Goal: Task Accomplishment & Management: Manage account settings

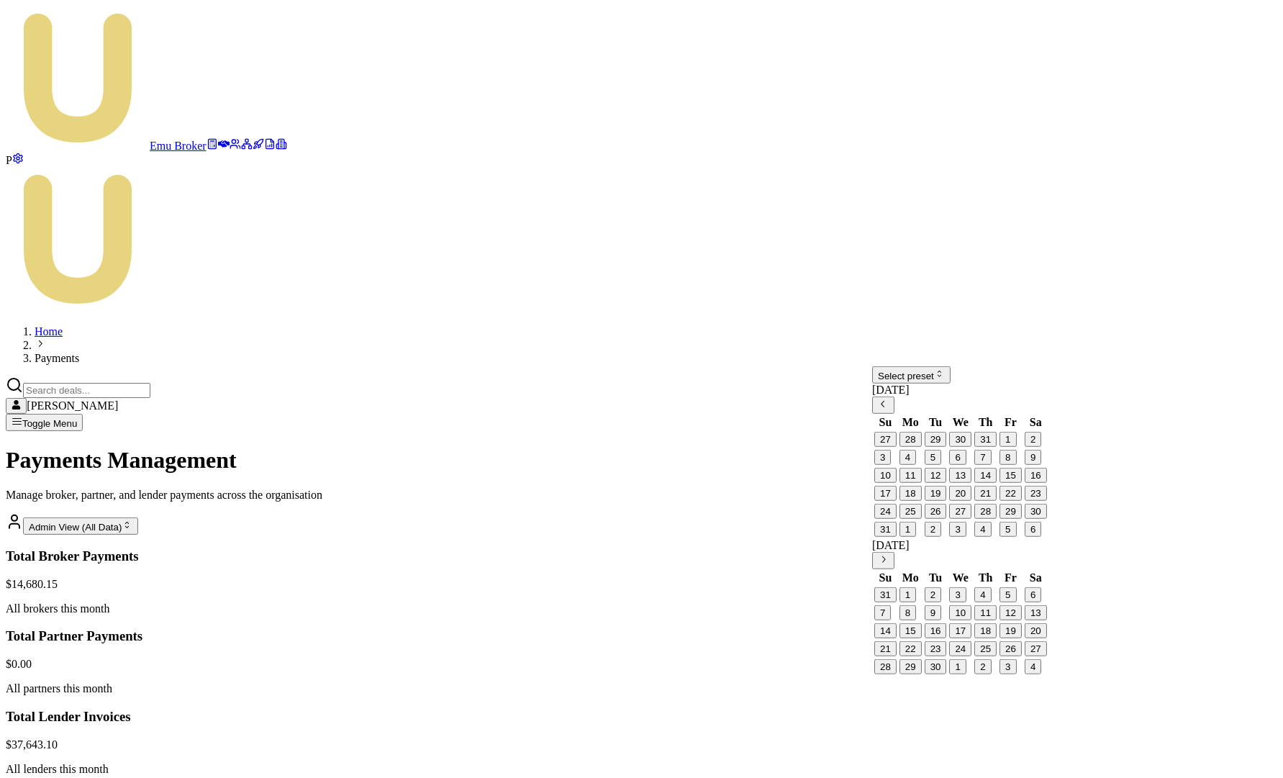
click at [940, 381] on html "Emu Broker P Home Payments Matt Leeburn Toggle Menu Payments Management Manage …" at bounding box center [641, 607] width 1283 height 1214
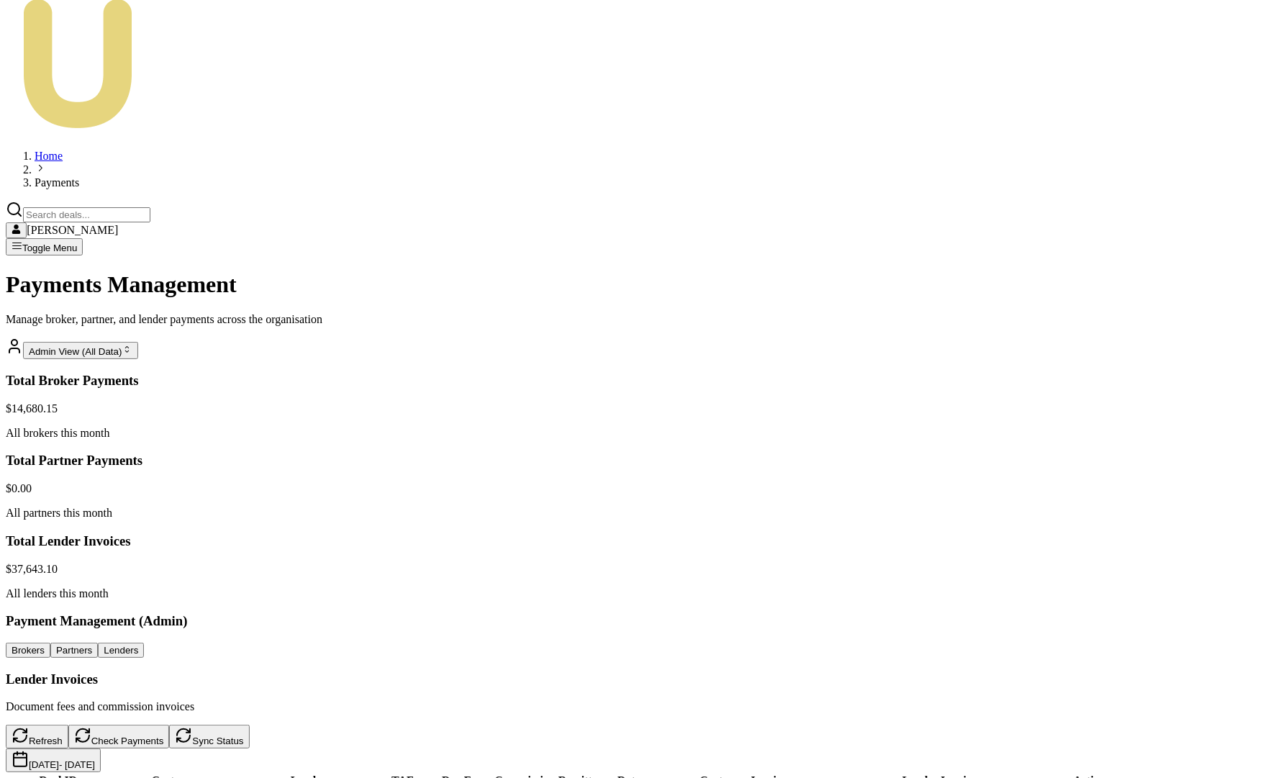
scroll to position [245, 0]
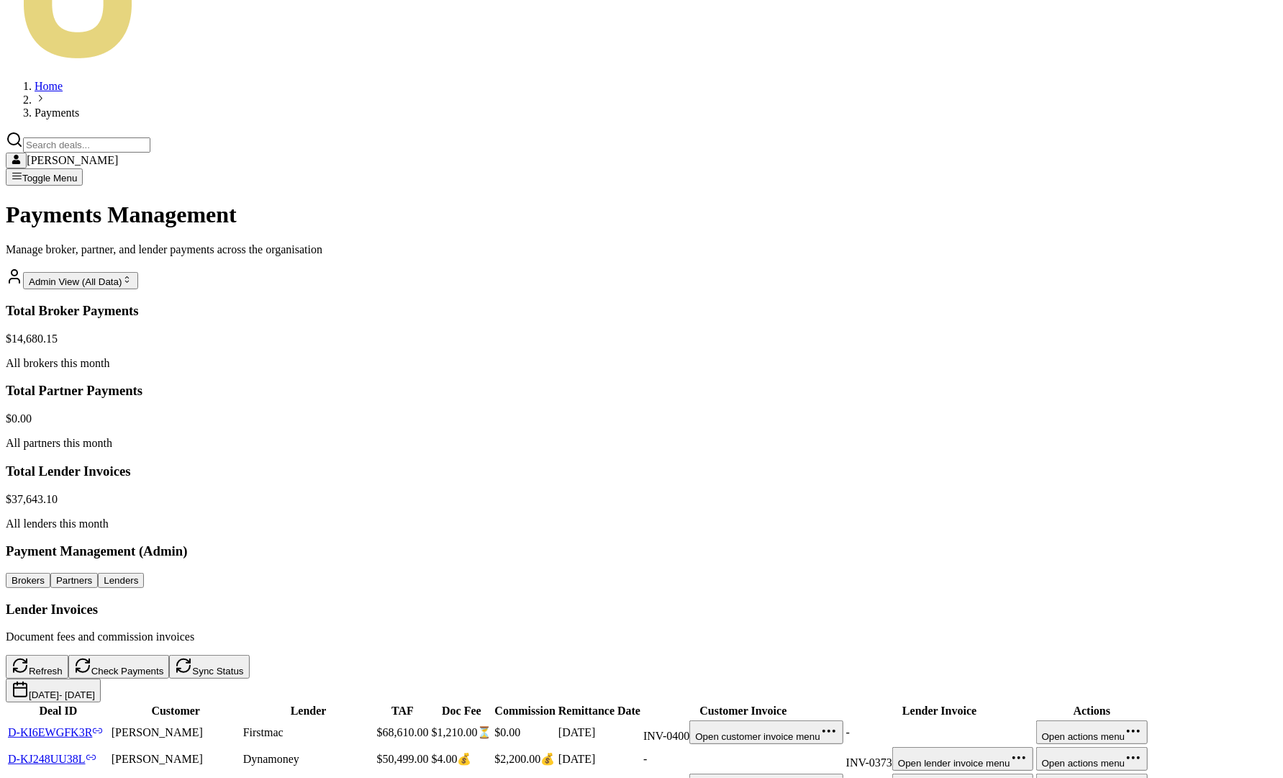
click at [338, 45] on div "Home Payments Matt Leeburn Toggle Menu Payments Management Manage broker, partn…" at bounding box center [642, 547] width 1272 height 1251
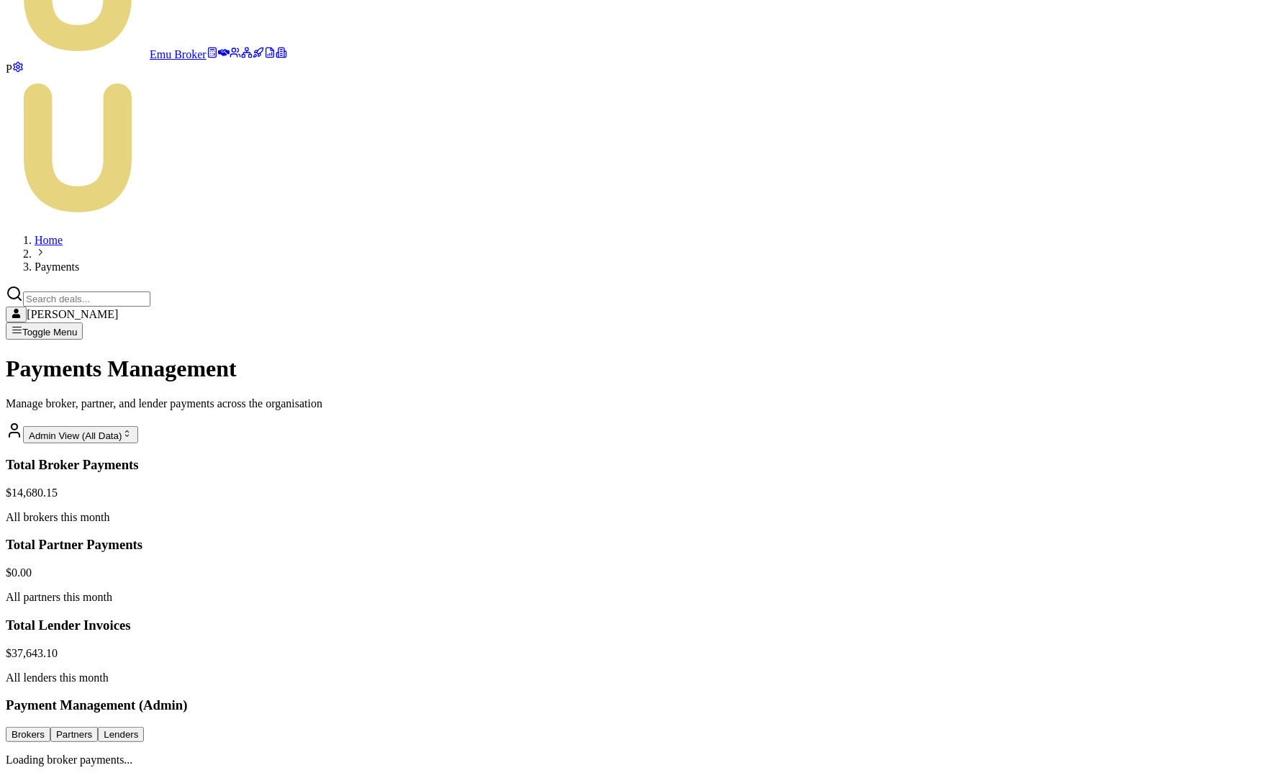
scroll to position [0, 0]
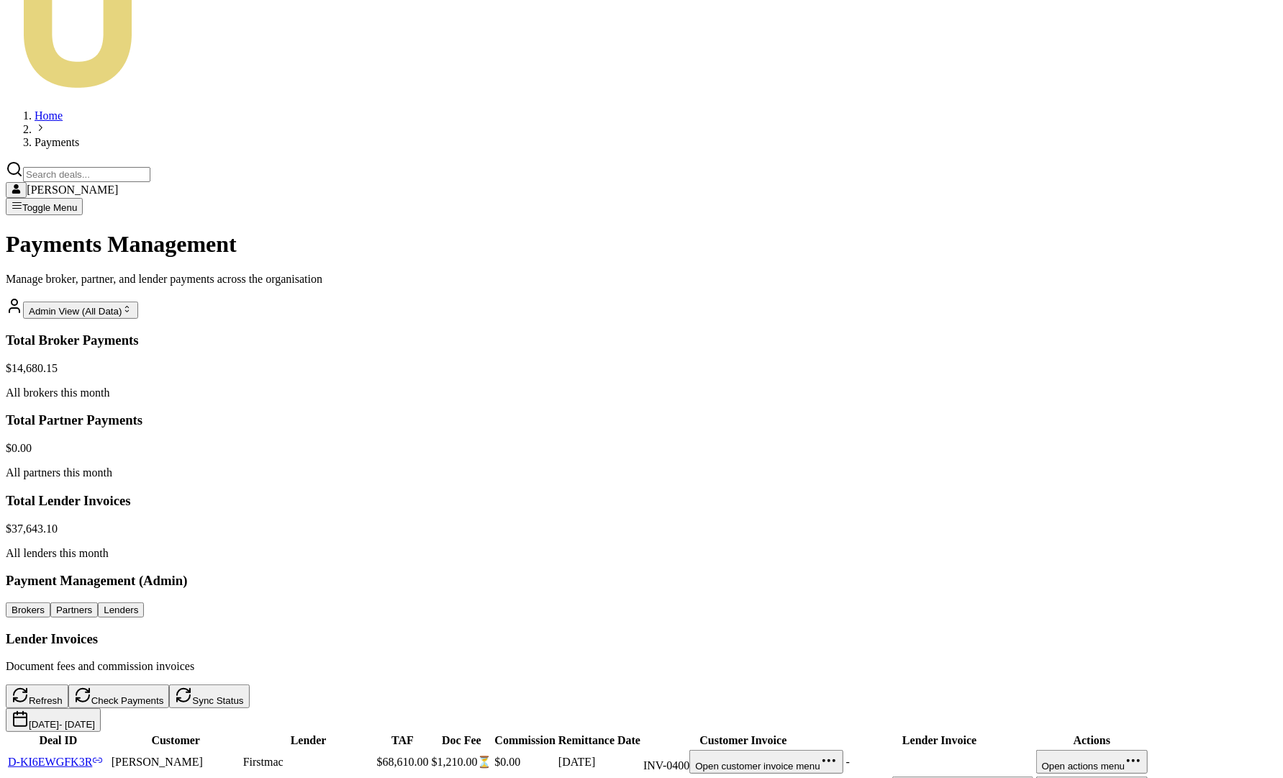
scroll to position [245, 0]
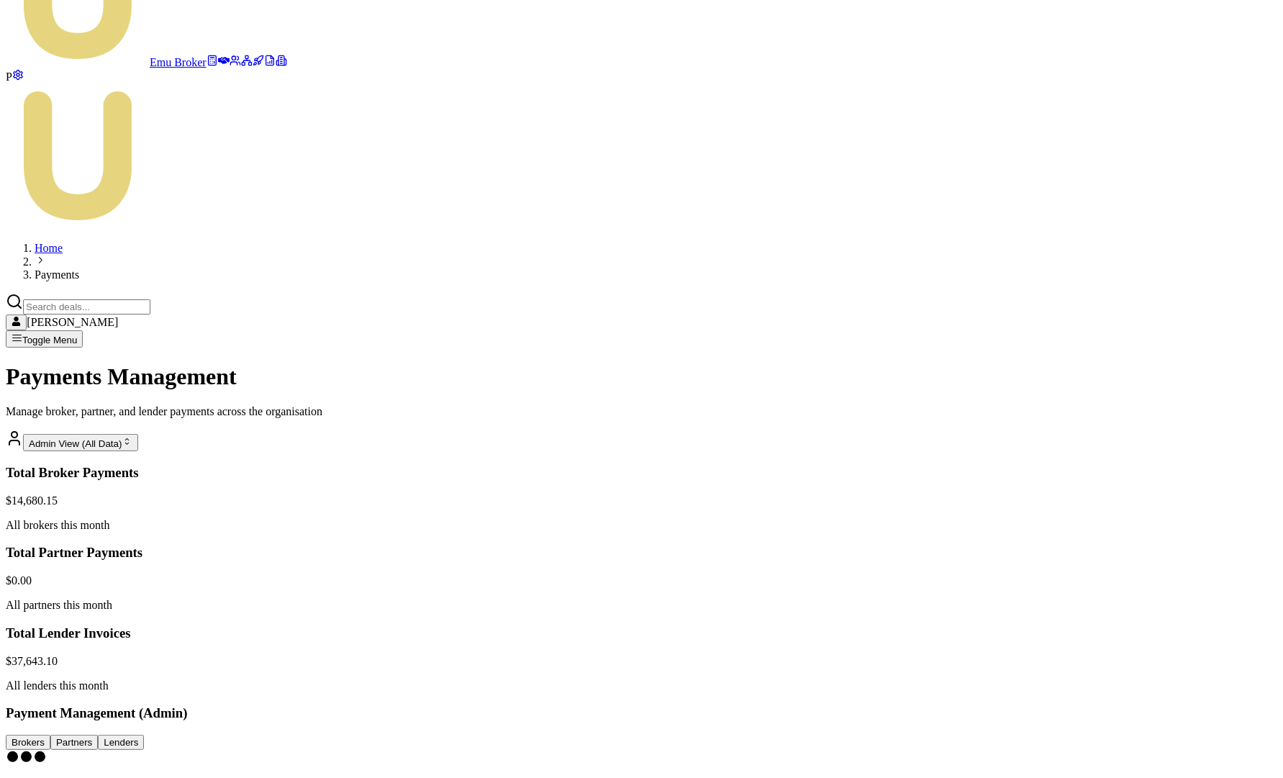
click at [559, 83] on div "Home Payments Matt Leeburn Toggle Menu Payments Management Manage broker, partn…" at bounding box center [642, 424] width 1272 height 683
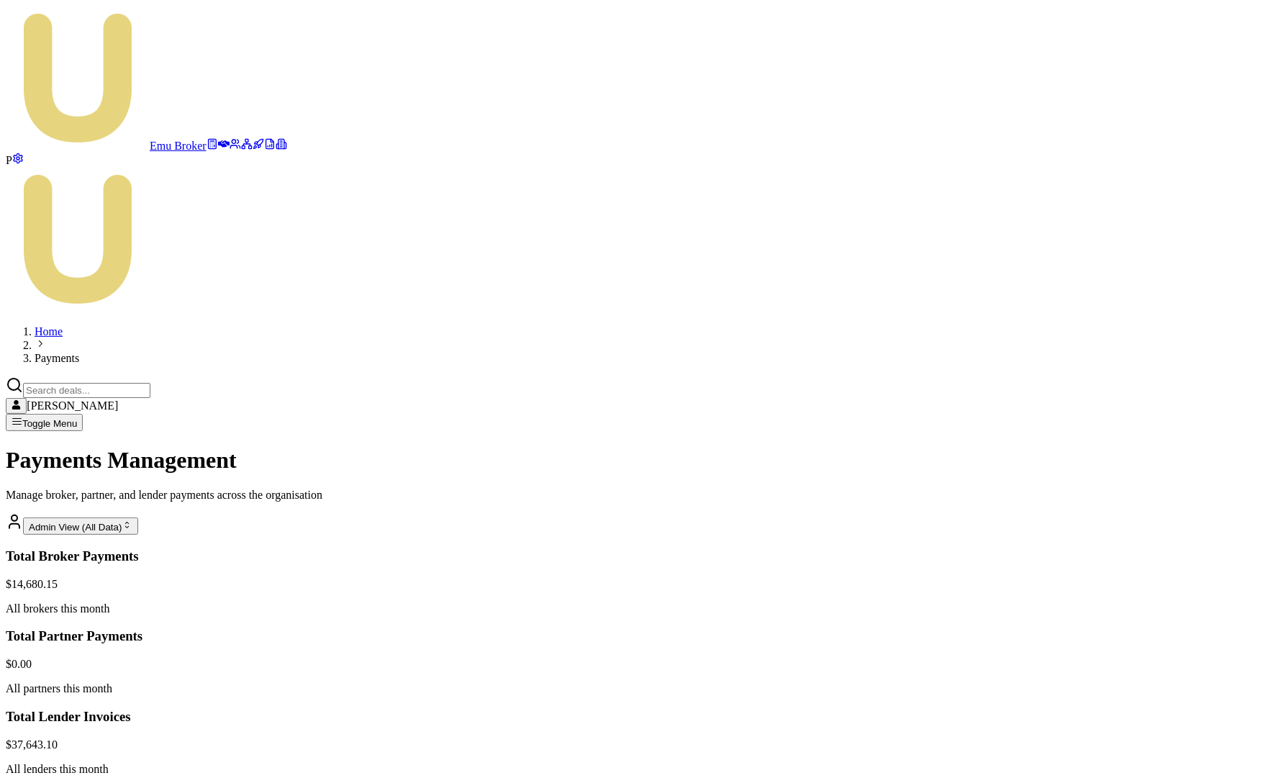
click at [1201, 413] on html "Emu Broker P Home Payments Matt Leeburn Toggle Menu Payments Management Manage …" at bounding box center [641, 608] width 1283 height 1216
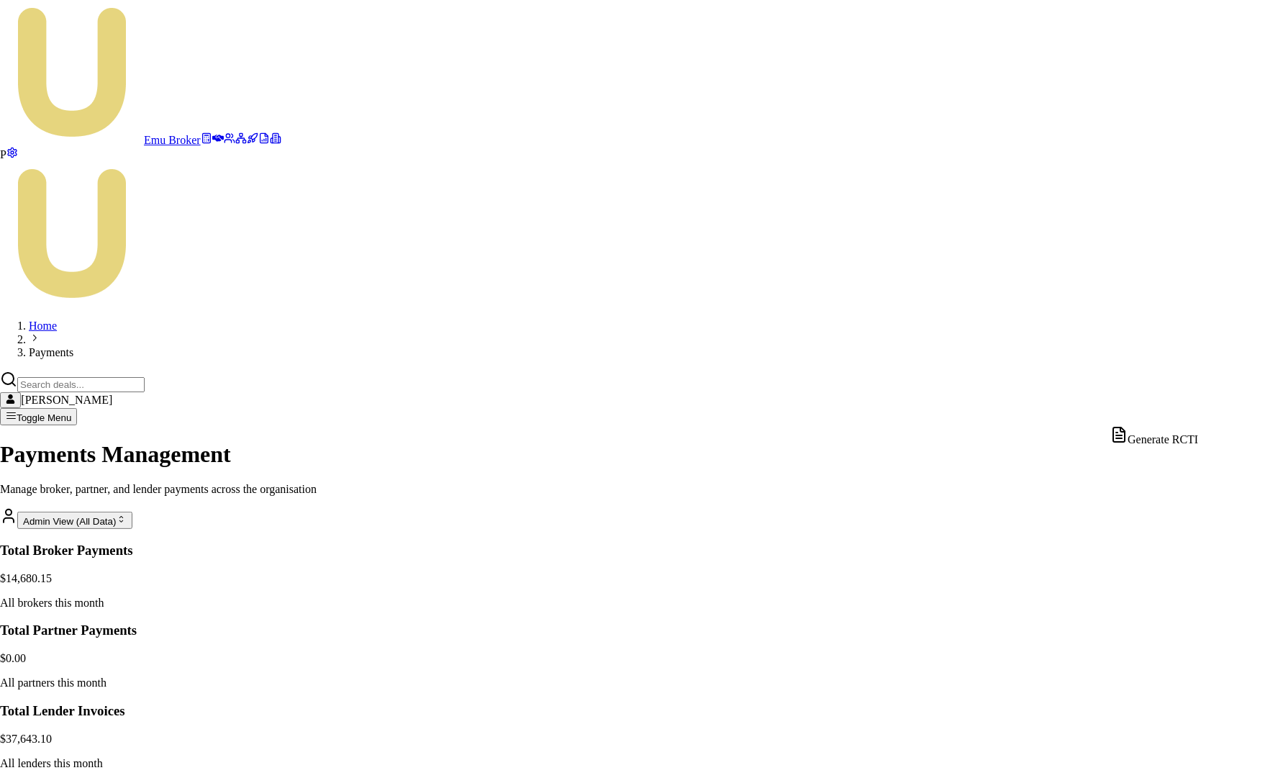
click at [1185, 437] on div "Generate RCTI" at bounding box center [1155, 436] width 88 height 20
click at [1206, 453] on html "Emu Broker P Home Payments Matt Leeburn Toggle Menu Payments Management Manage …" at bounding box center [641, 605] width 1283 height 1211
click at [1175, 479] on div "Generate RCTI" at bounding box center [1155, 471] width 88 height 20
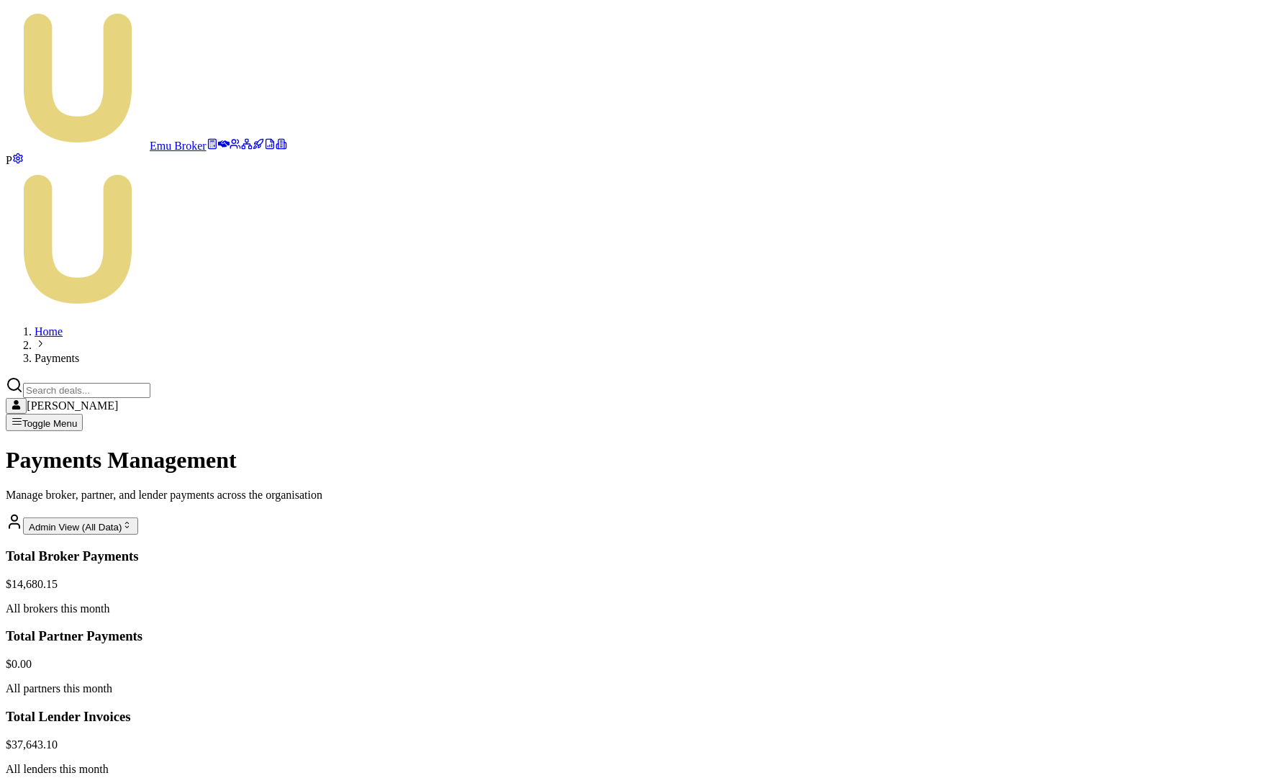
click at [1203, 482] on html "Emu Broker P Home Payments Matt Leeburn Toggle Menu Payments Management Manage …" at bounding box center [641, 608] width 1283 height 1216
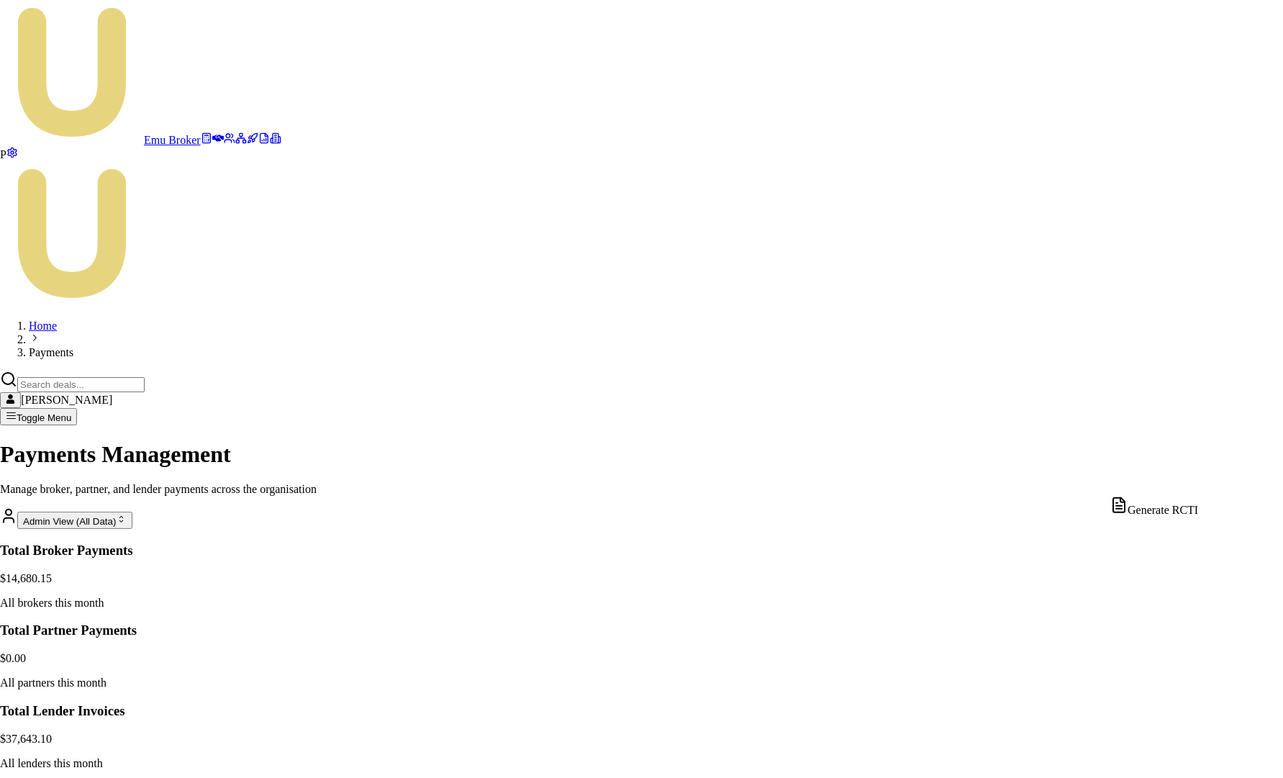
click at [1171, 507] on div "Generate RCTI" at bounding box center [1155, 507] width 88 height 20
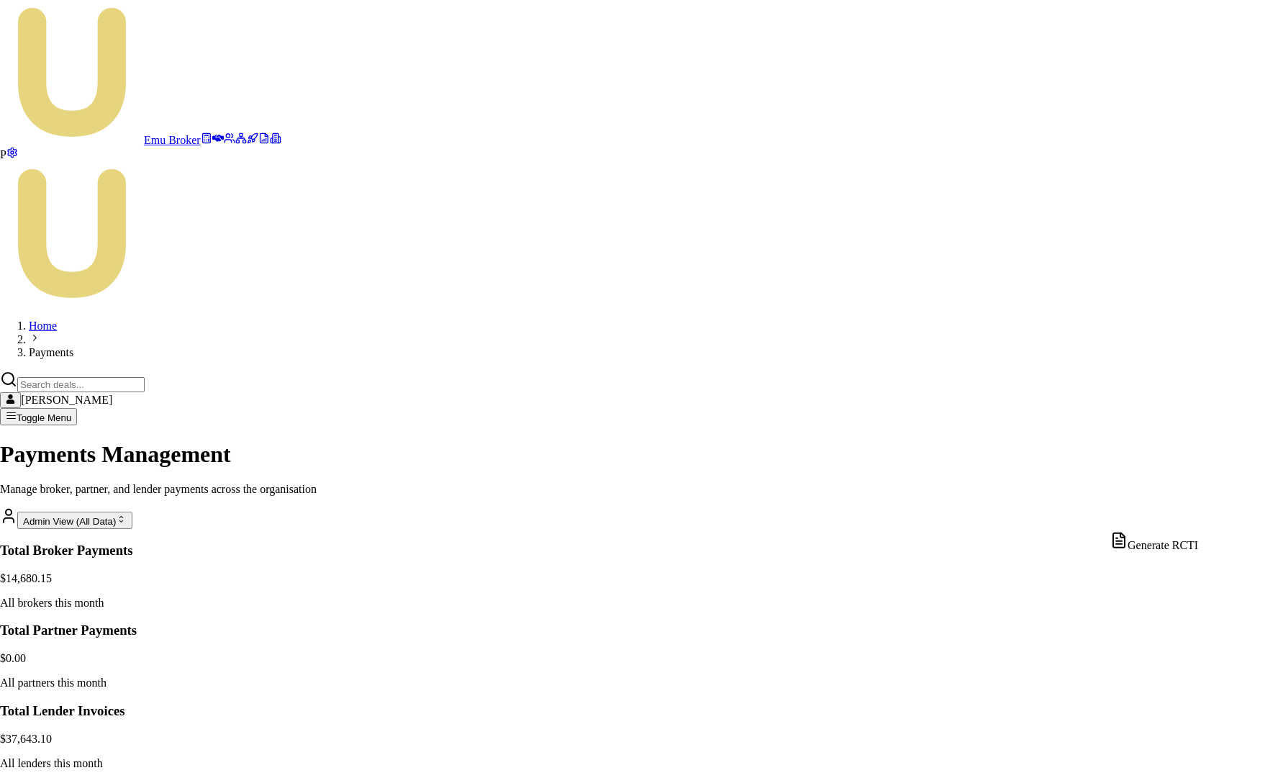
click at [1205, 517] on html "Emu Broker P Home Payments Matt Leeburn Toggle Menu Payments Management Manage …" at bounding box center [641, 605] width 1283 height 1211
click at [1178, 547] on div "Generate RCTI" at bounding box center [1155, 542] width 88 height 20
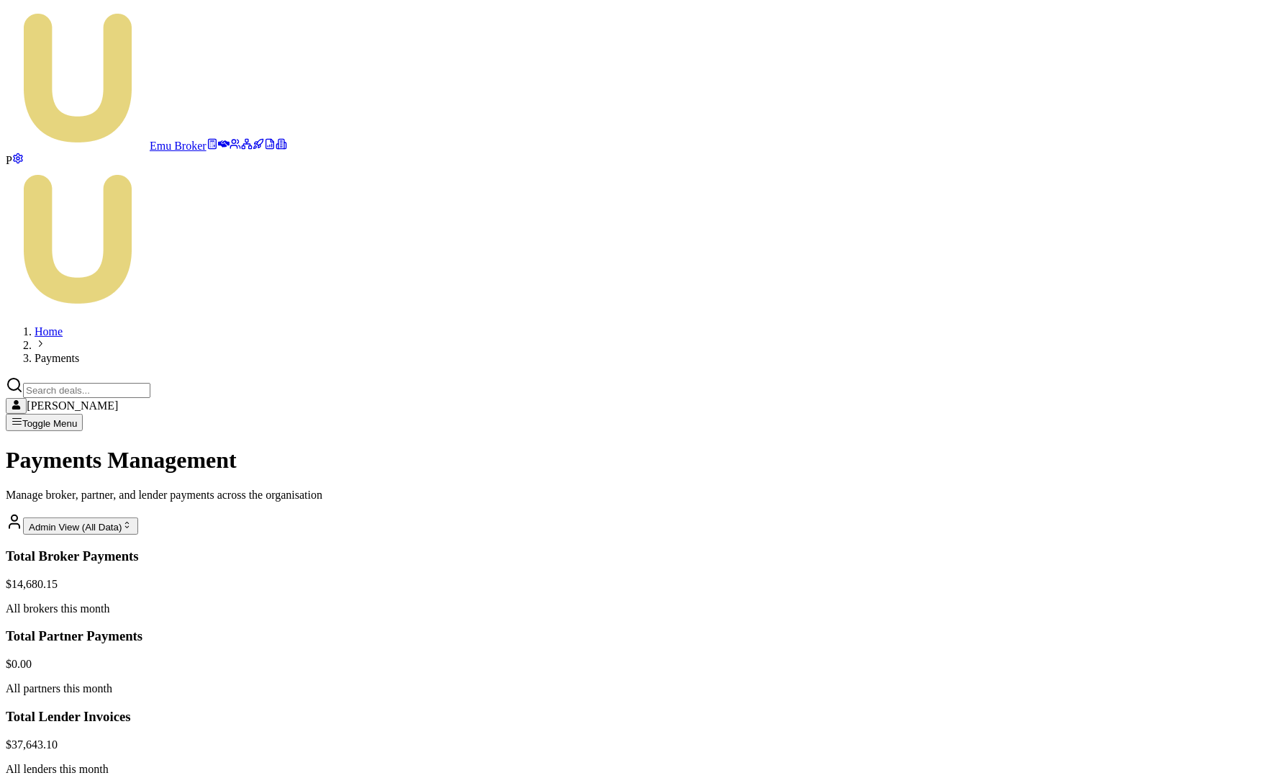
click at [1204, 411] on html "Emu Broker P Home Payments Matt Leeburn Toggle Menu Payments Management Manage …" at bounding box center [641, 608] width 1283 height 1216
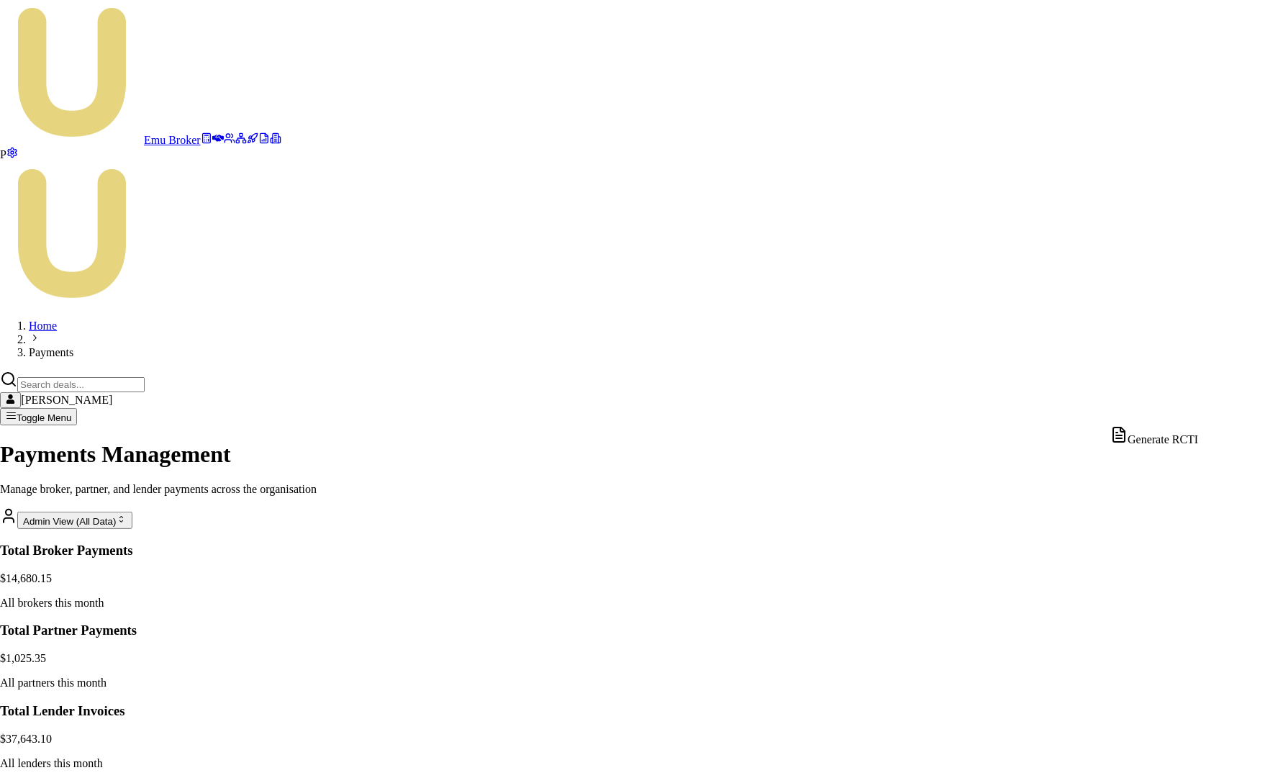
click at [1180, 443] on div "Generate RCTI" at bounding box center [1155, 436] width 88 height 20
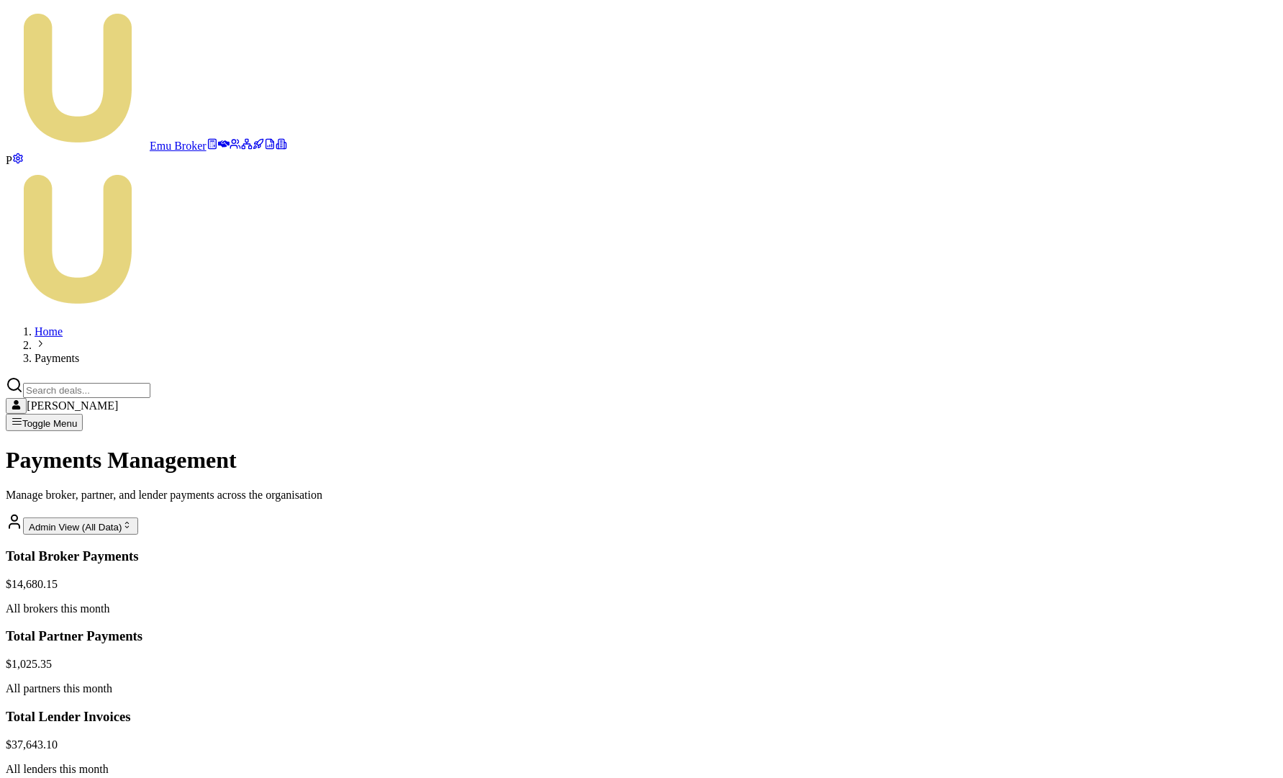
click at [1200, 446] on html "Emu Broker P Home Payments Matt Leeburn Toggle Menu Payments Management Manage …" at bounding box center [641, 608] width 1283 height 1216
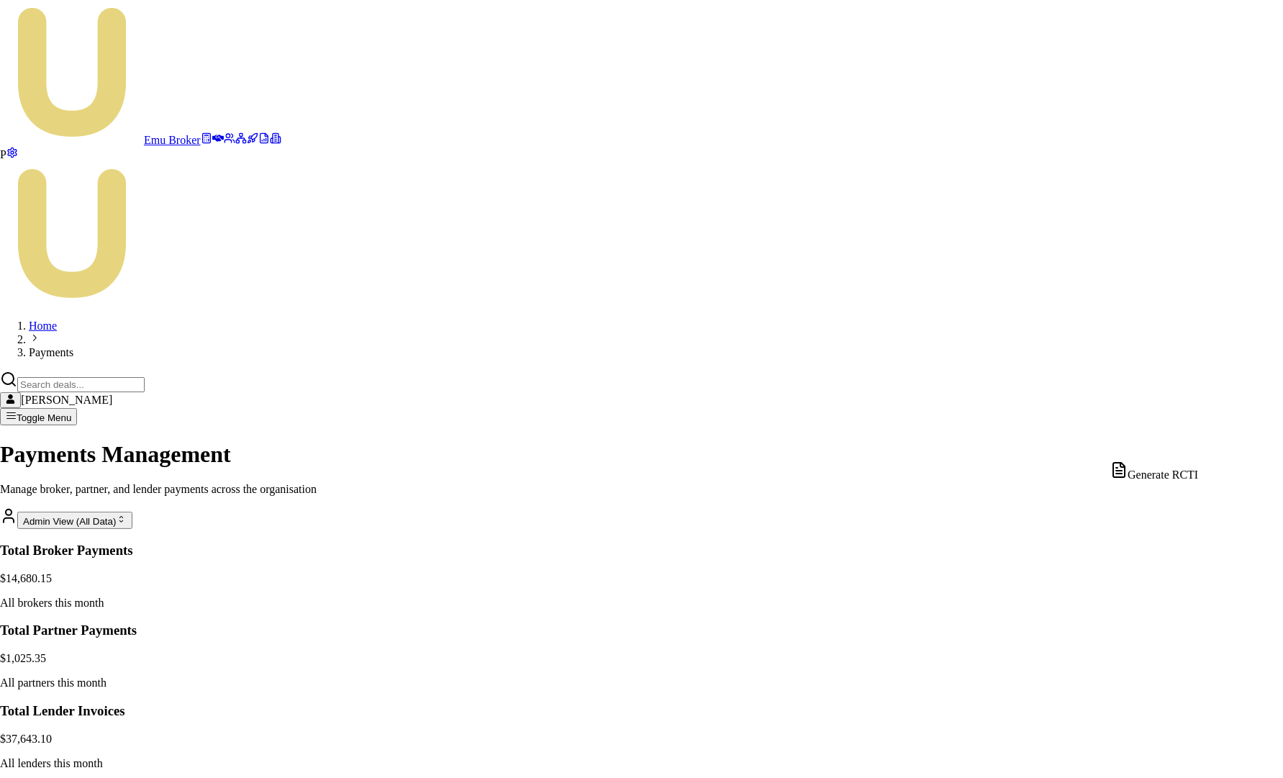
click at [1171, 476] on div "Generate RCTI" at bounding box center [1155, 471] width 88 height 20
click at [1203, 485] on html "Emu Broker P Home Payments Matt Leeburn Toggle Menu Payments Management Manage …" at bounding box center [641, 605] width 1283 height 1211
click at [1179, 509] on div "Generate RCTI" at bounding box center [1155, 507] width 88 height 20
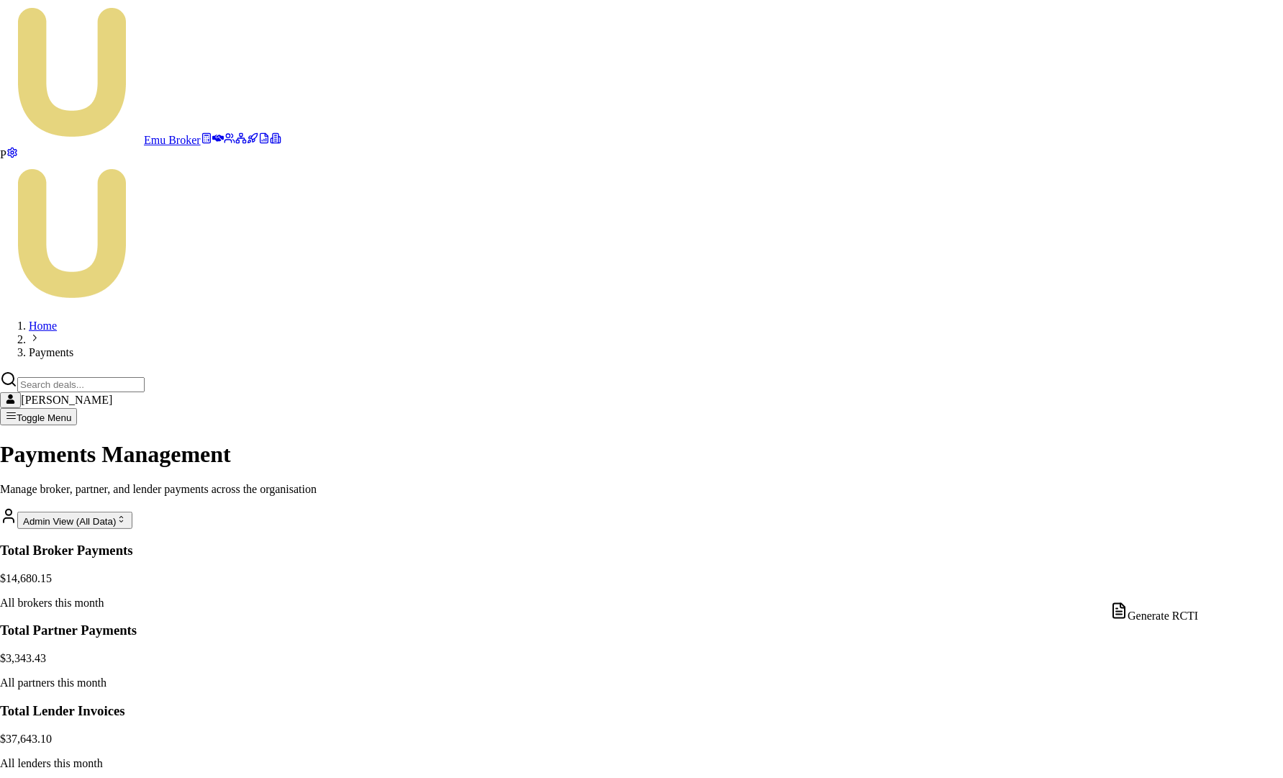
click at [1201, 583] on html "Emu Broker P Home Payments Matt Leeburn Toggle Menu Payments Management Manage …" at bounding box center [641, 605] width 1283 height 1211
click at [1173, 623] on div "Generate RCTI" at bounding box center [1155, 612] width 88 height 20
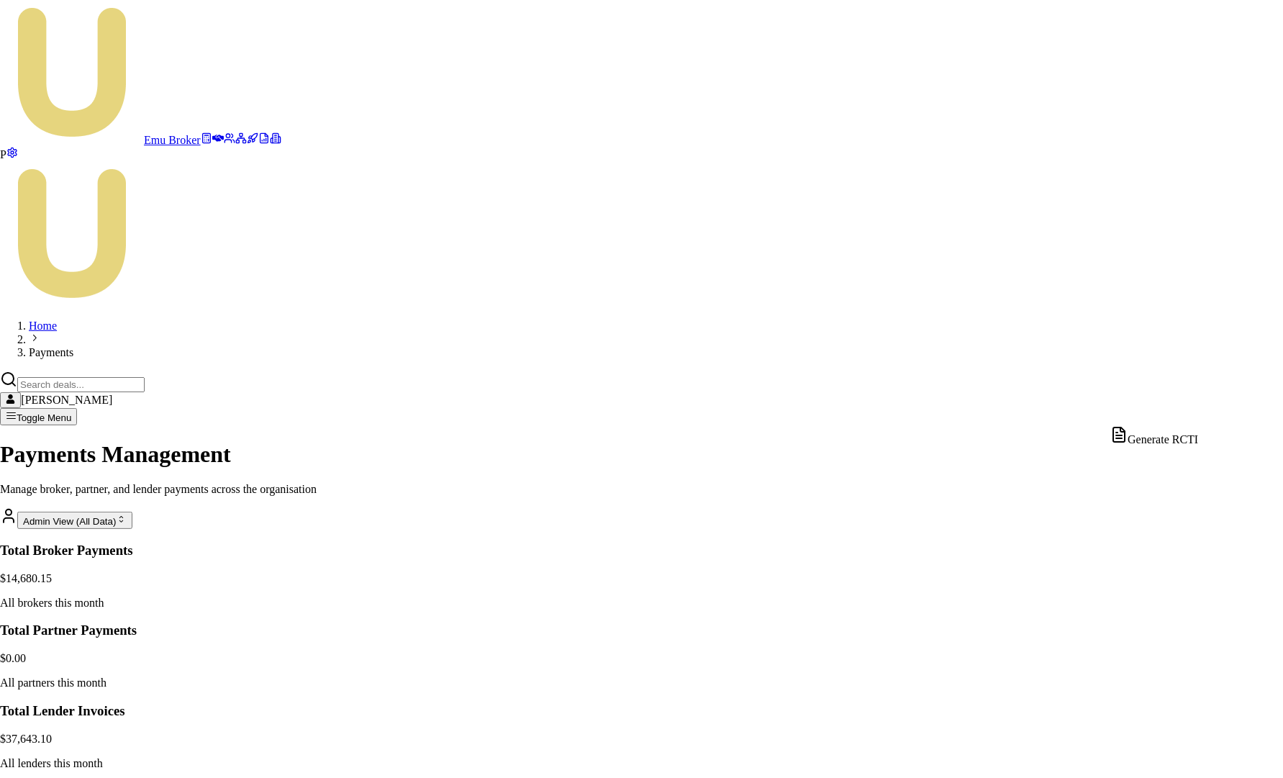
click at [1203, 407] on html "Emu Broker P Home Payments Matt Leeburn Toggle Menu Payments Management Manage …" at bounding box center [641, 605] width 1283 height 1211
click at [1175, 440] on div "Generate RCTI" at bounding box center [1155, 436] width 88 height 20
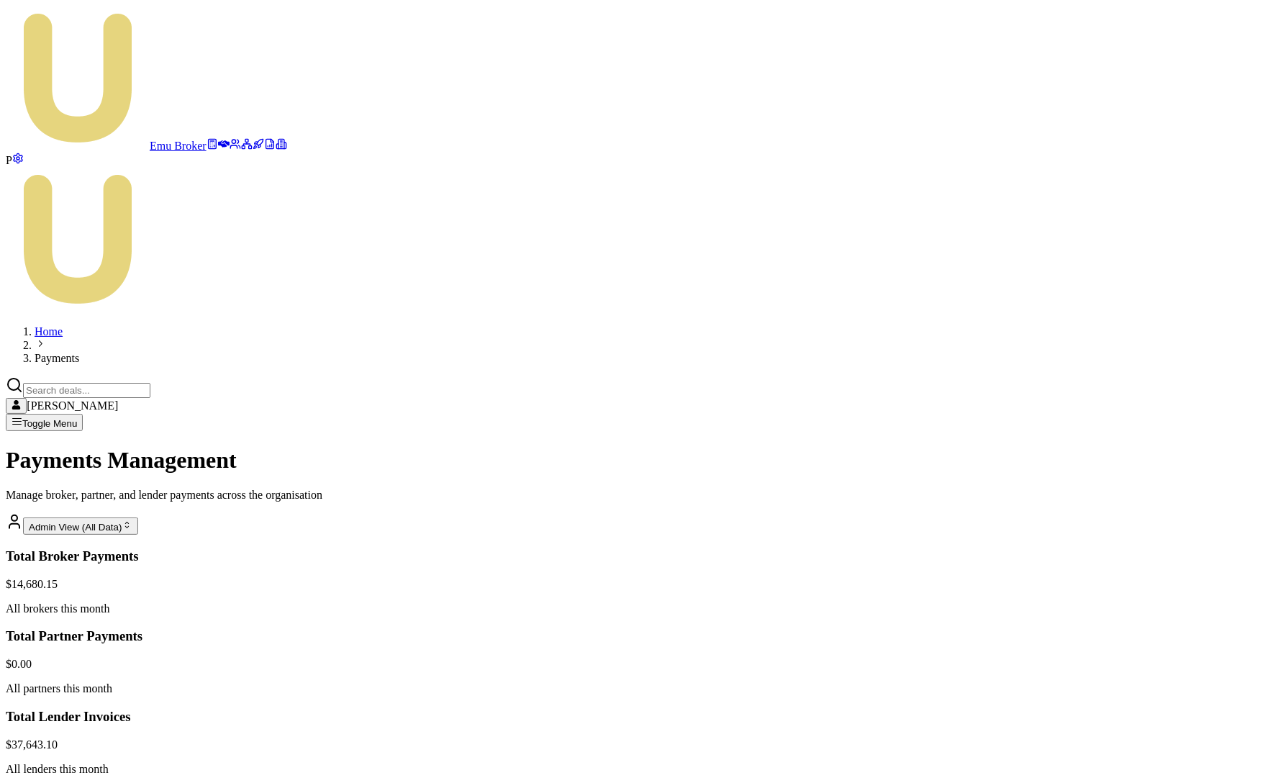
click at [266, 148] on icon at bounding box center [270, 143] width 8 height 9
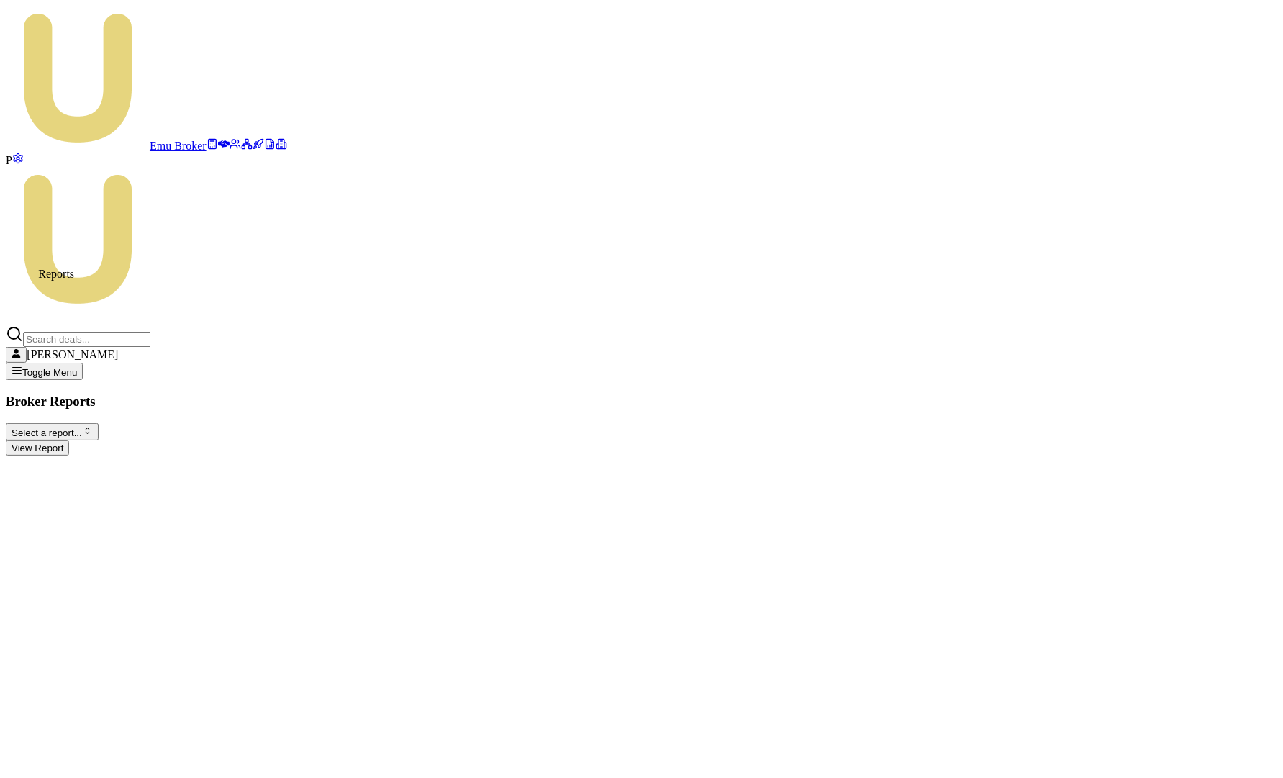
click at [224, 114] on html "Emu Broker P Matt Leeburn Toggle Menu Broker Reports Select a report... Equifax…" at bounding box center [641, 233] width 1283 height 467
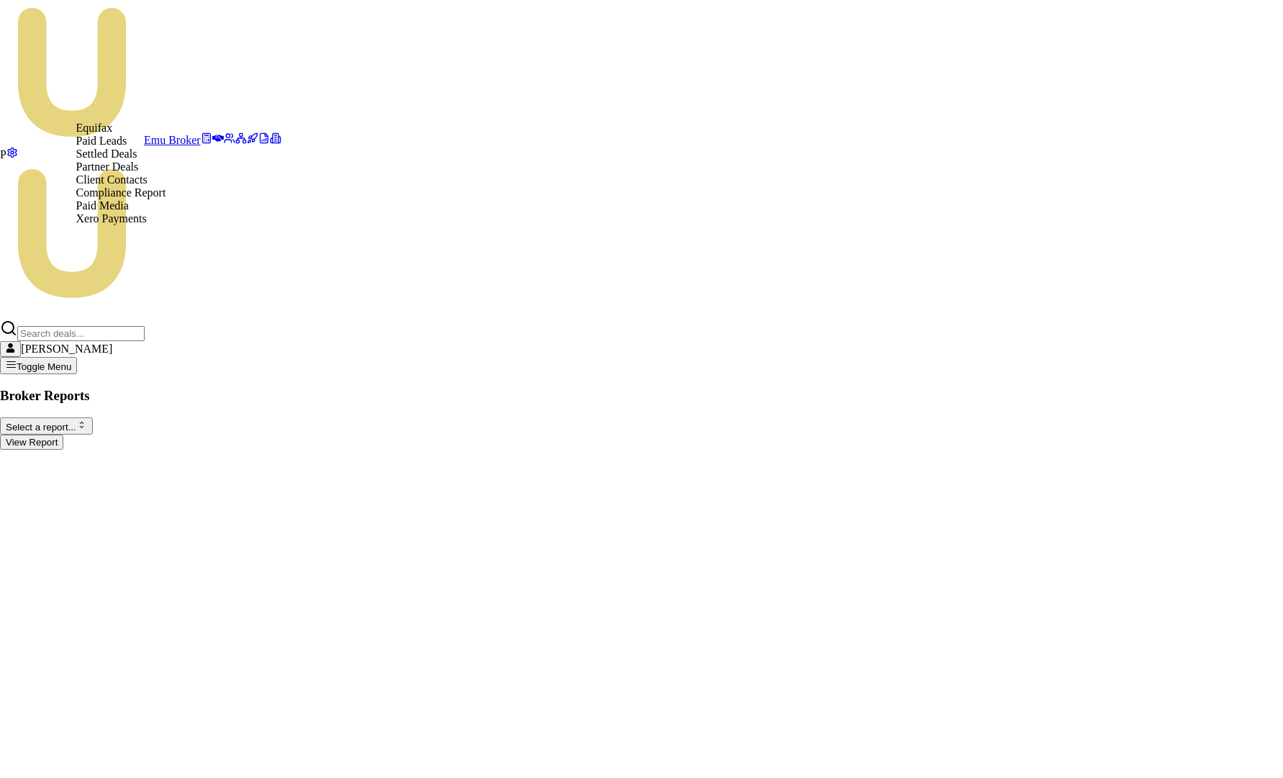
select select "xero-payments"
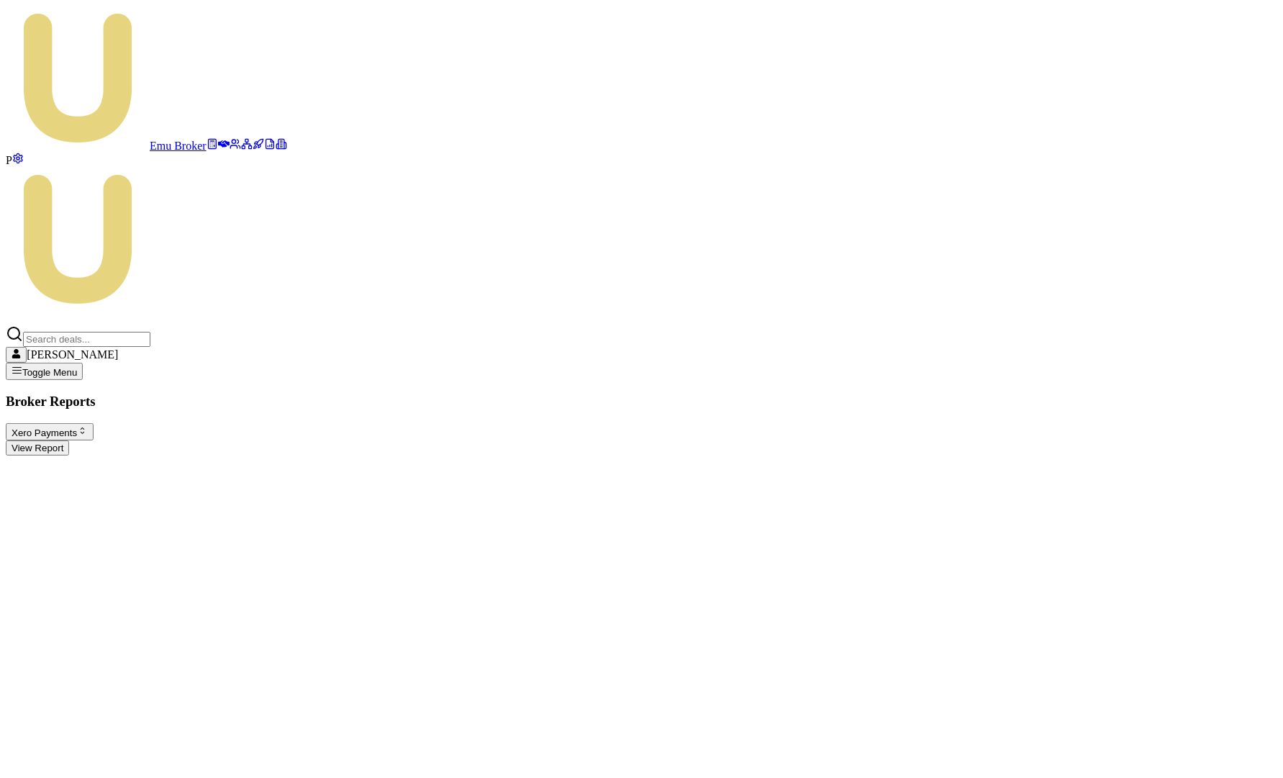
click at [69, 441] on button "View Report" at bounding box center [37, 448] width 63 height 15
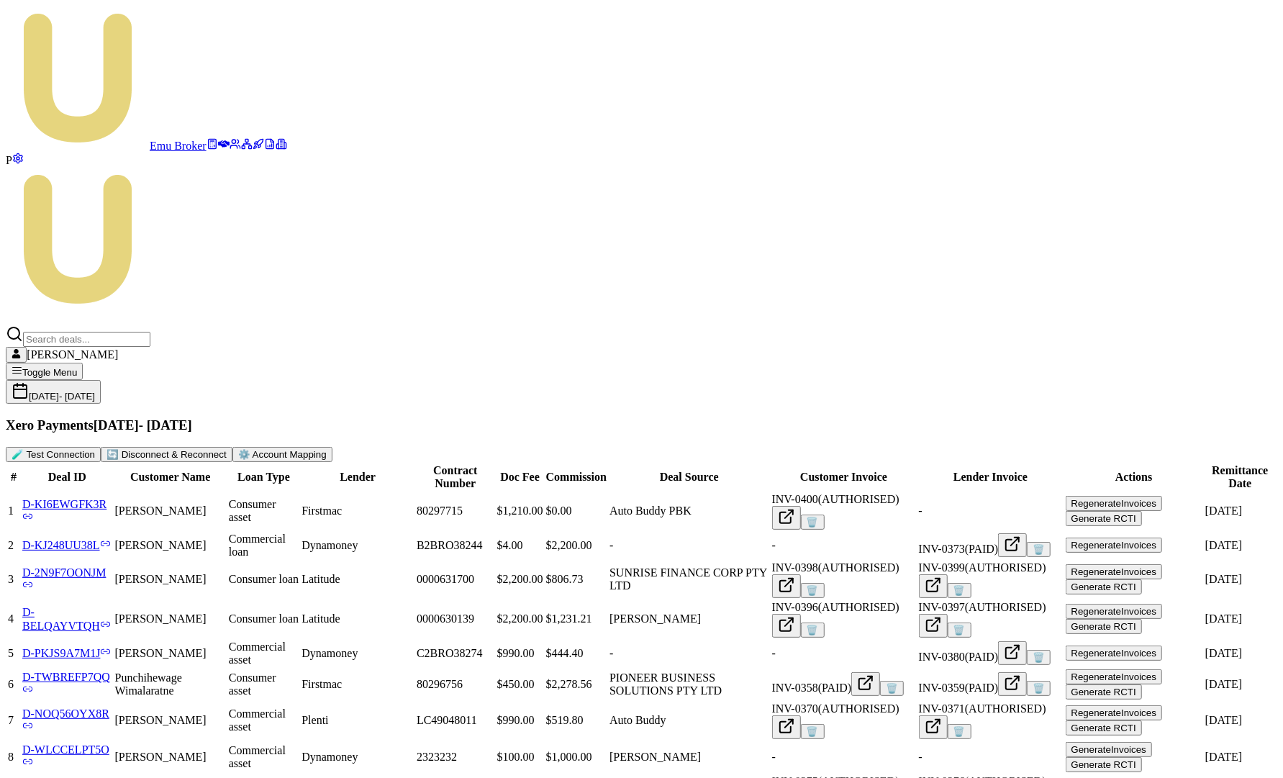
click at [333, 447] on button "⚙️ Account Mapping" at bounding box center [282, 454] width 100 height 15
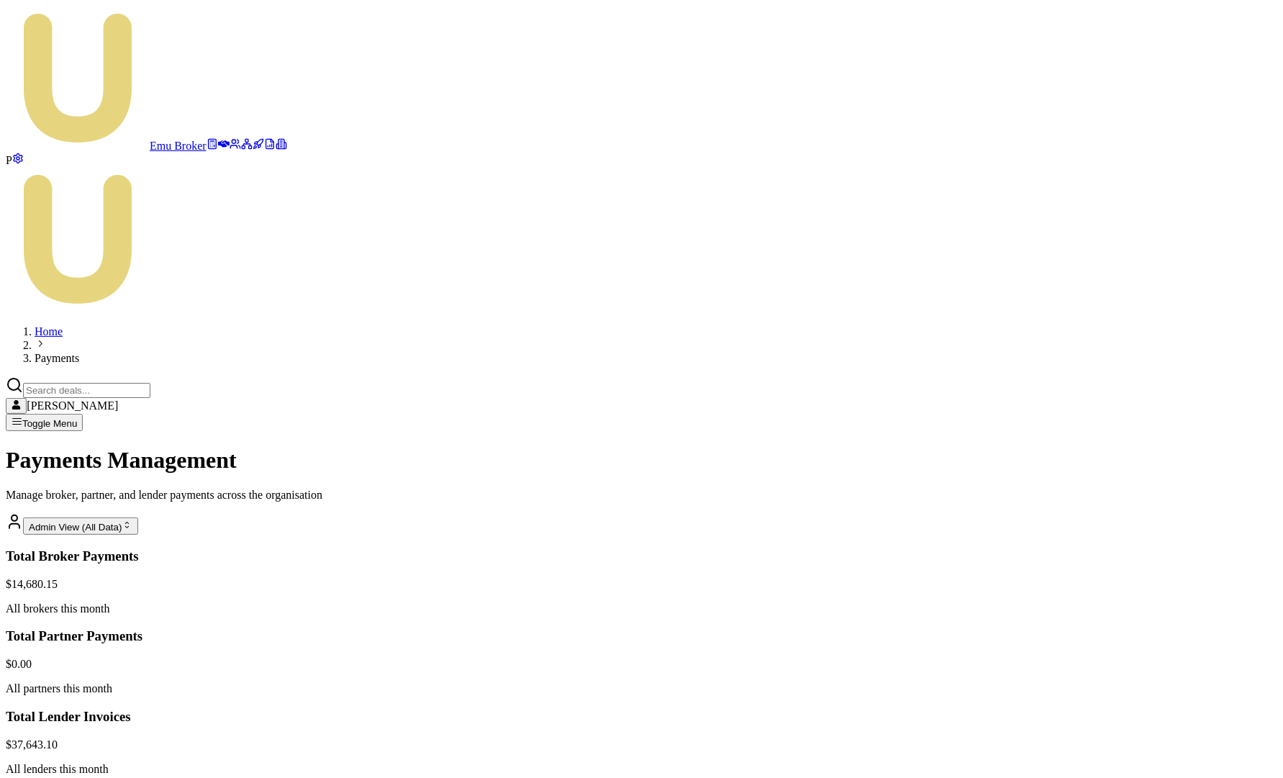
click at [1147, 420] on html "Emu Broker P Home Payments Matt Leeburn Toggle Menu Payments Management Manage …" at bounding box center [641, 607] width 1283 height 1214
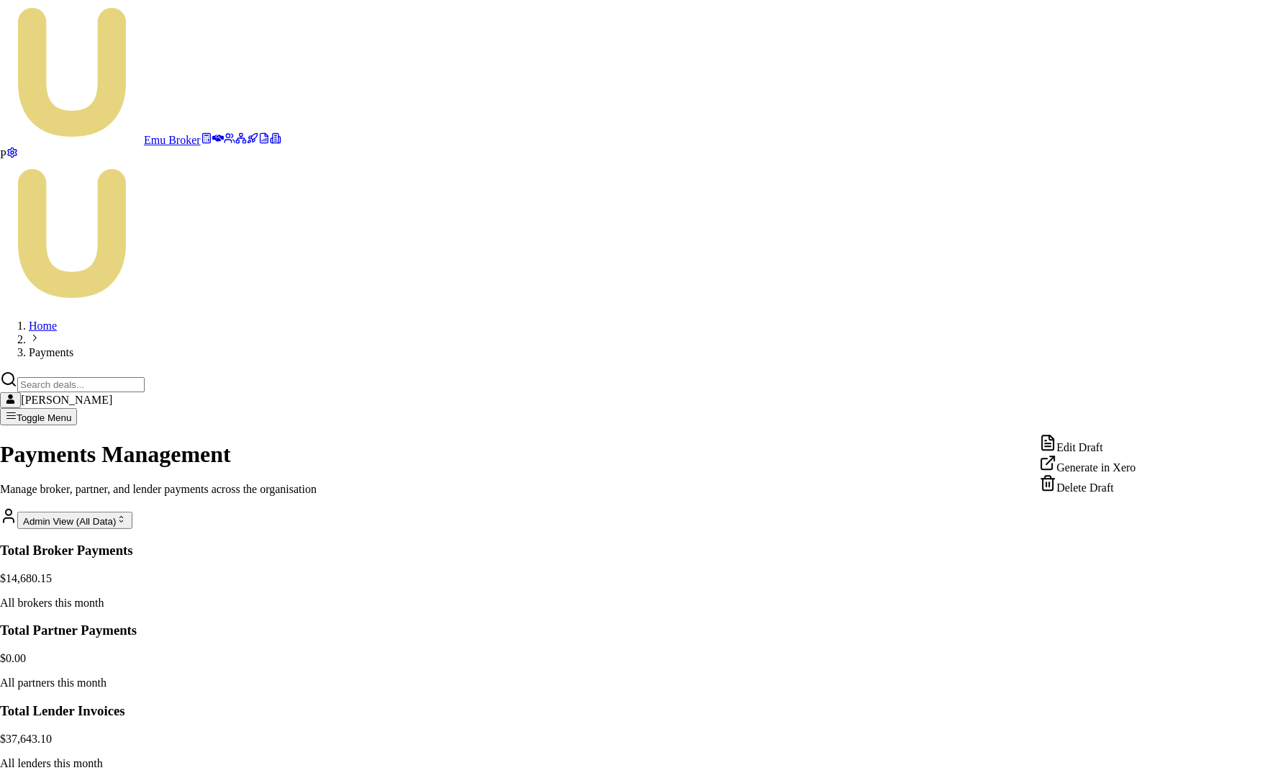
click at [1114, 474] on div "Generate in Xero" at bounding box center [1087, 464] width 96 height 20
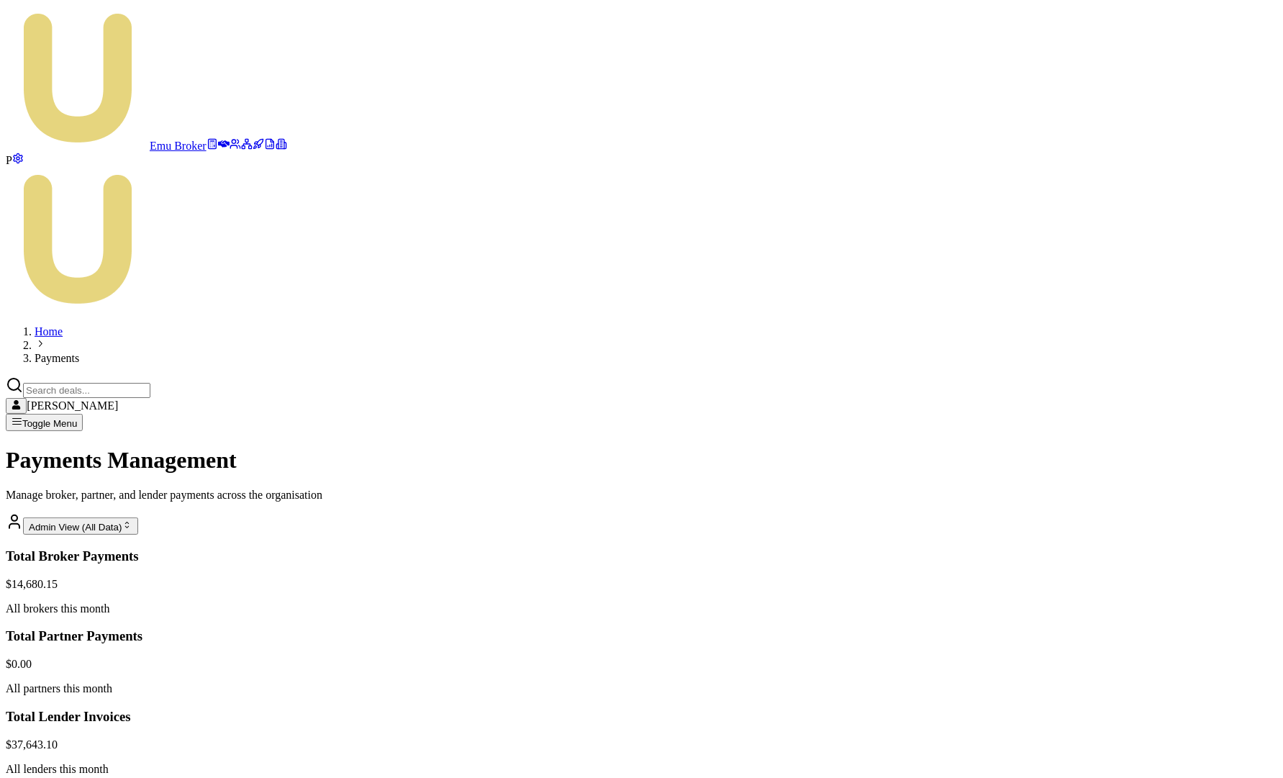
click at [1142, 420] on html "Emu Broker P Home Payments Matt Leeburn Toggle Menu Payments Management Manage …" at bounding box center [641, 607] width 1283 height 1214
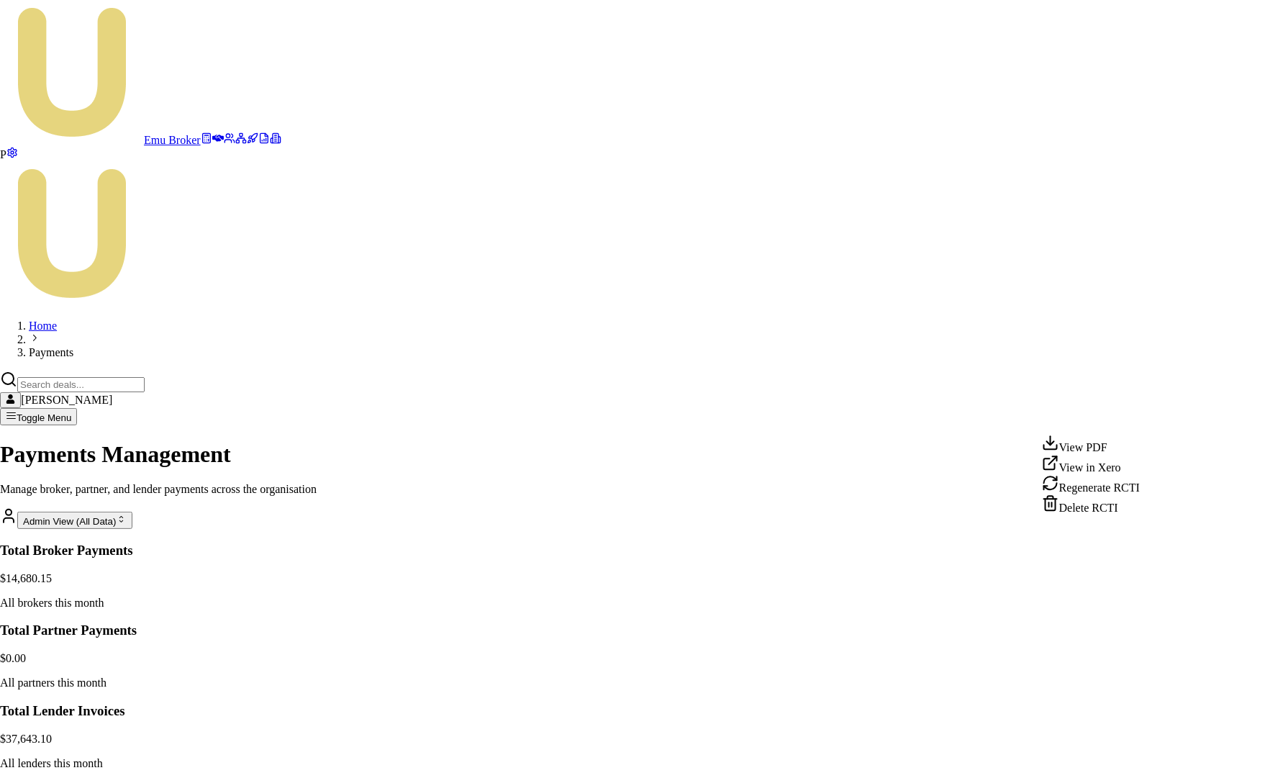
click at [1092, 448] on div "View PDF" at bounding box center [1091, 444] width 98 height 20
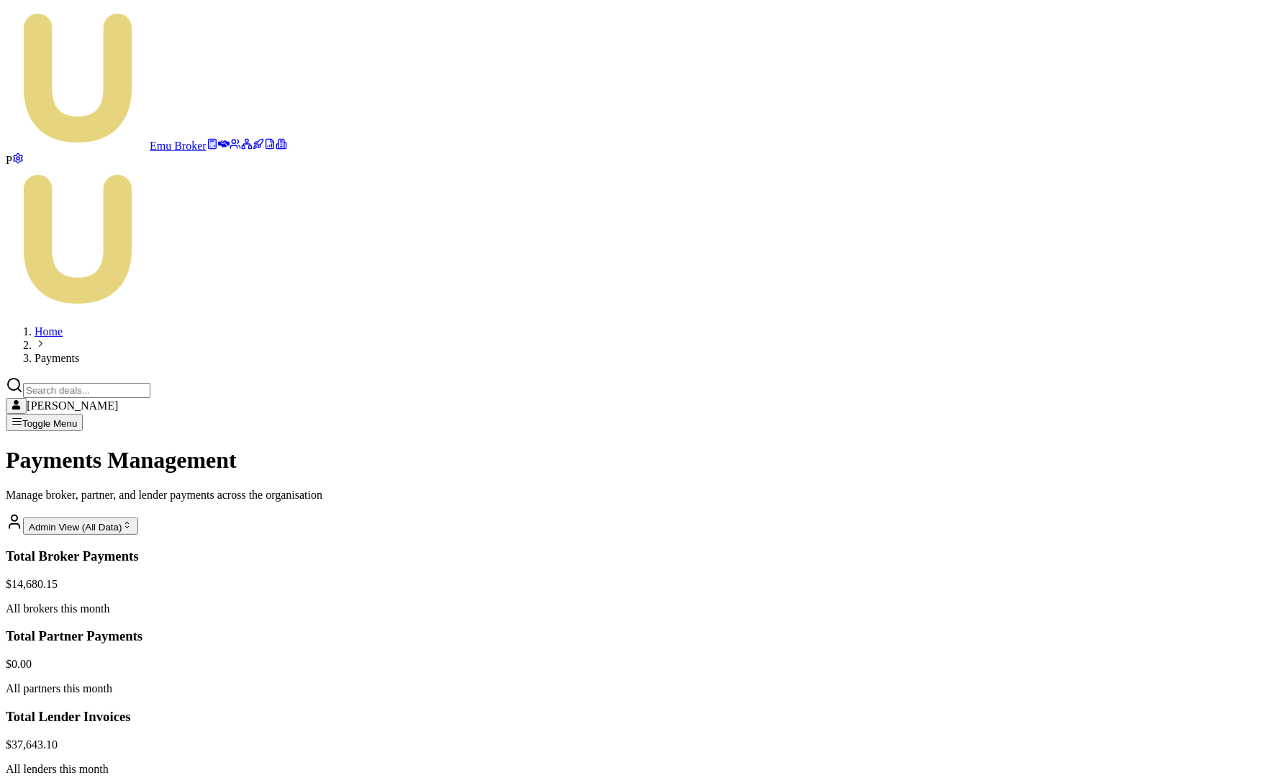
click at [1206, 410] on html "Emu Broker P Home Payments Matt Leeburn Toggle Menu Payments Management Manage …" at bounding box center [641, 608] width 1283 height 1216
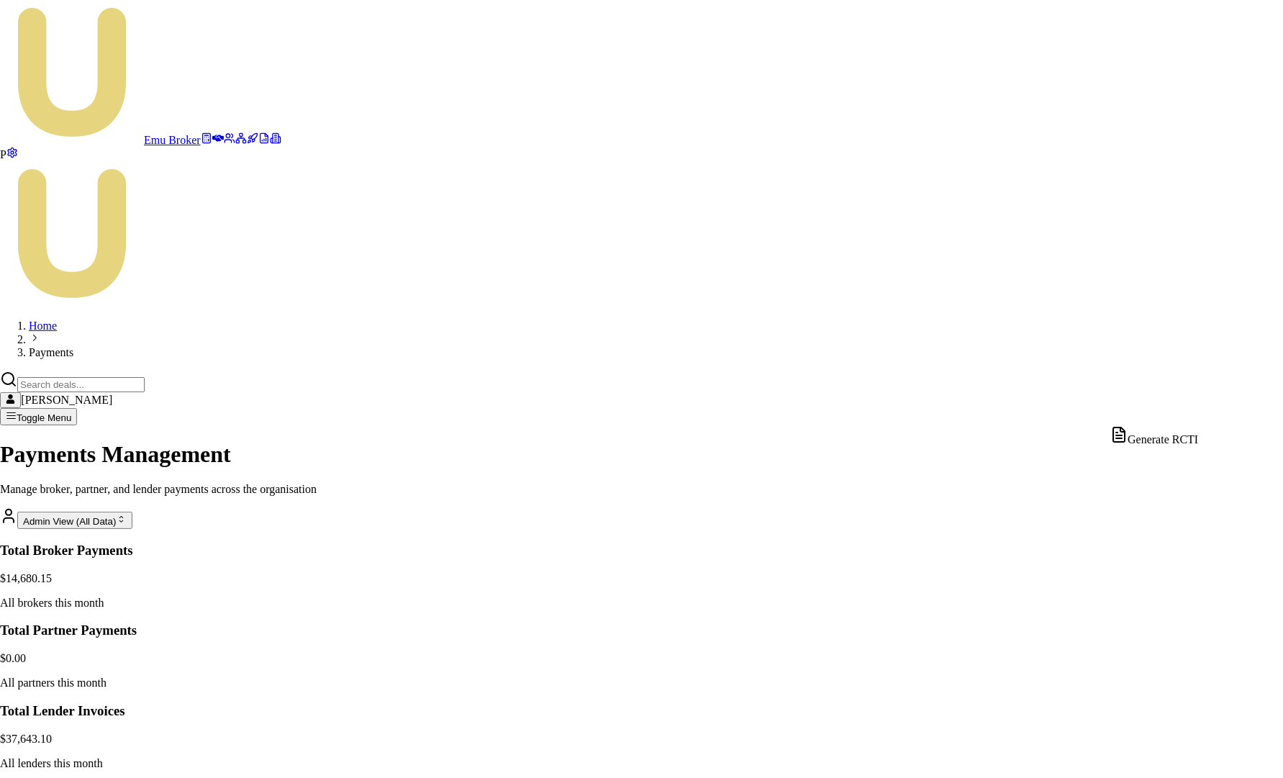
click at [1175, 438] on div "Generate RCTI" at bounding box center [1155, 436] width 88 height 20
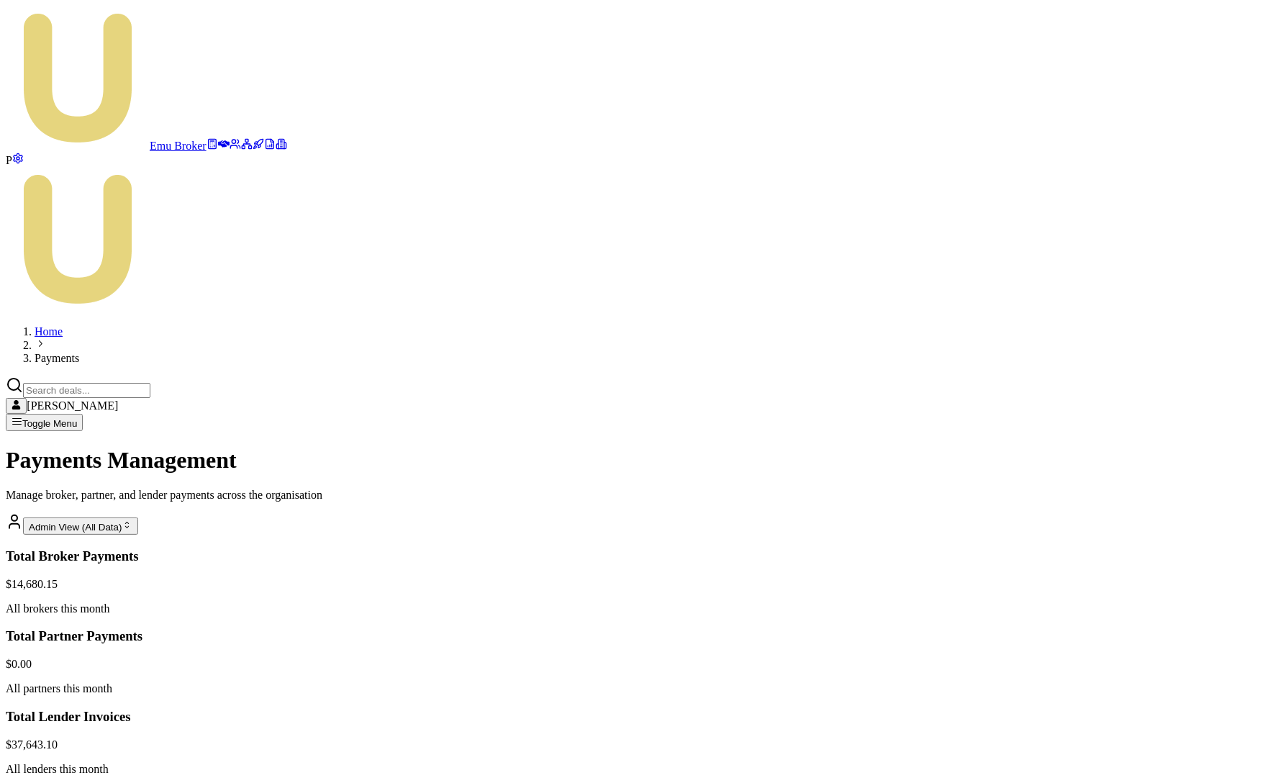
click at [1198, 416] on html "Emu Broker P Home Payments Matt Leeburn Toggle Menu Payments Management Manage …" at bounding box center [641, 608] width 1283 height 1216
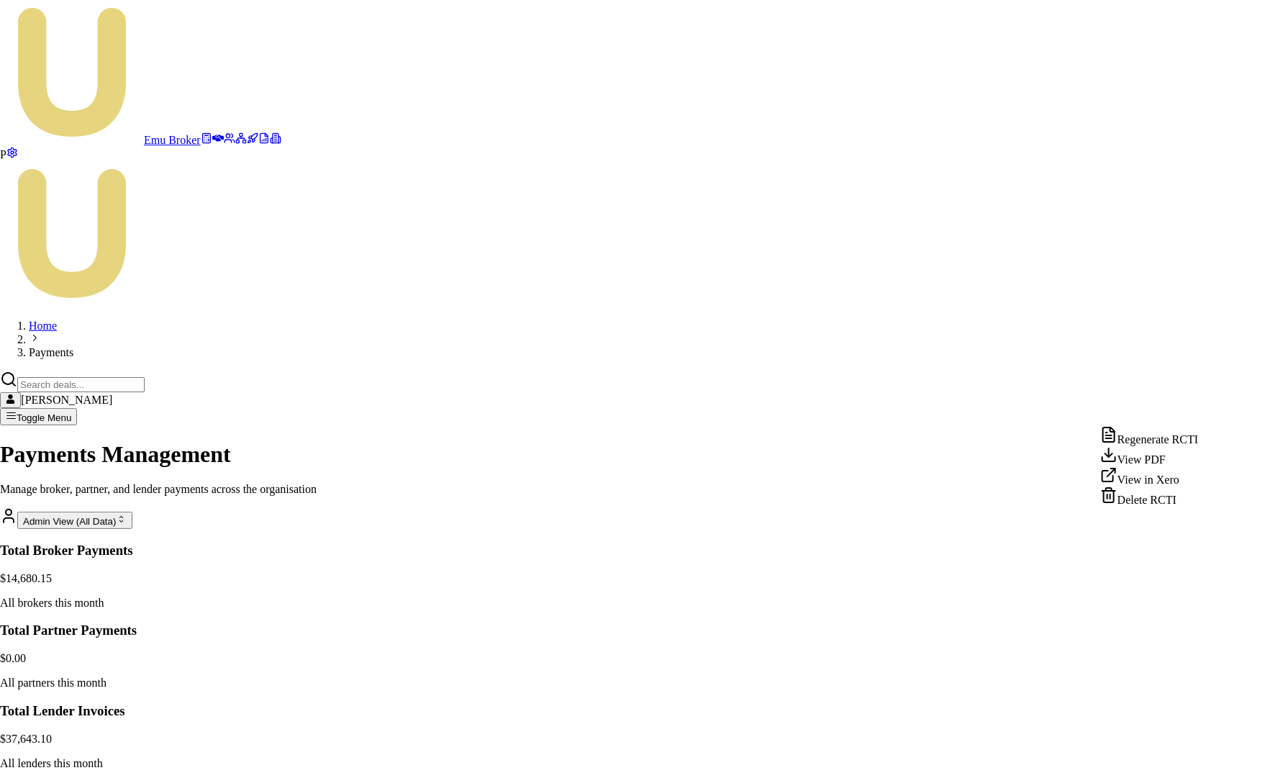
click at [1157, 487] on div "View in Xero" at bounding box center [1150, 476] width 98 height 20
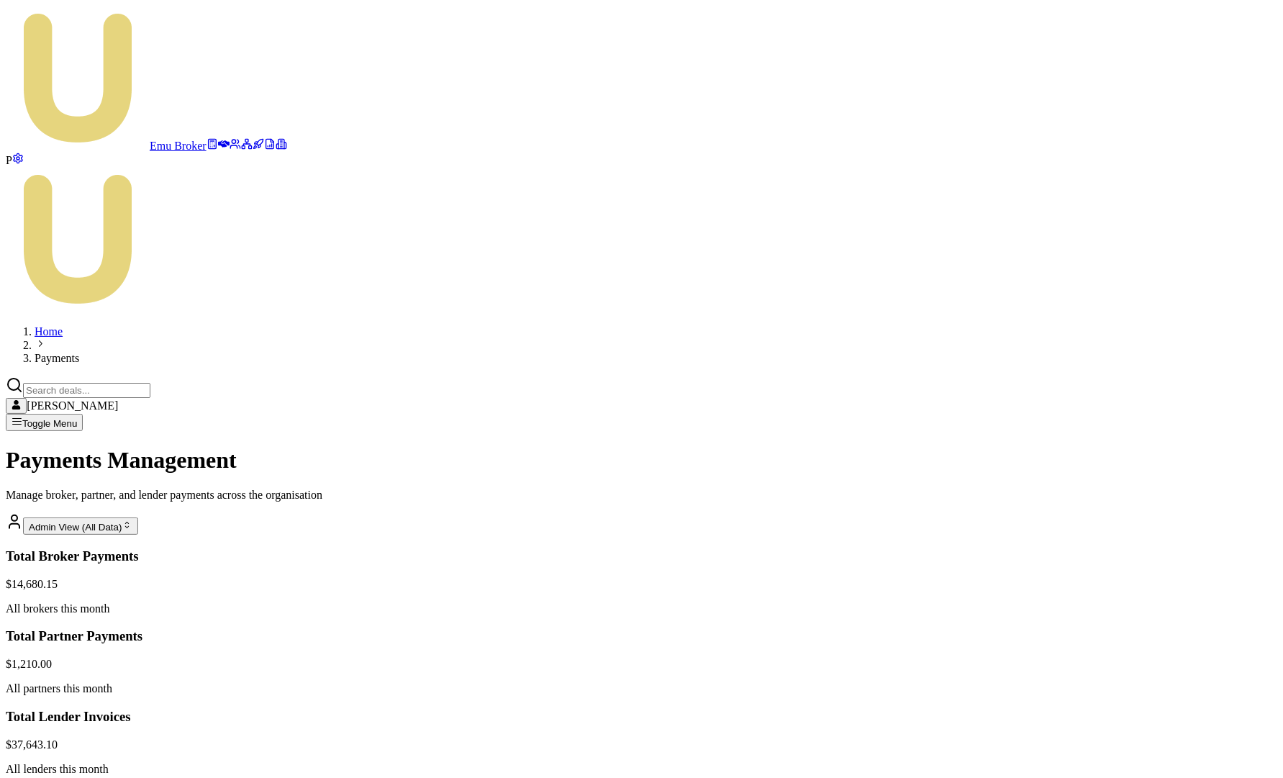
click at [1204, 450] on html "Emu Broker P Home Payments Matt Leeburn Toggle Menu Payments Management Manage …" at bounding box center [641, 608] width 1283 height 1216
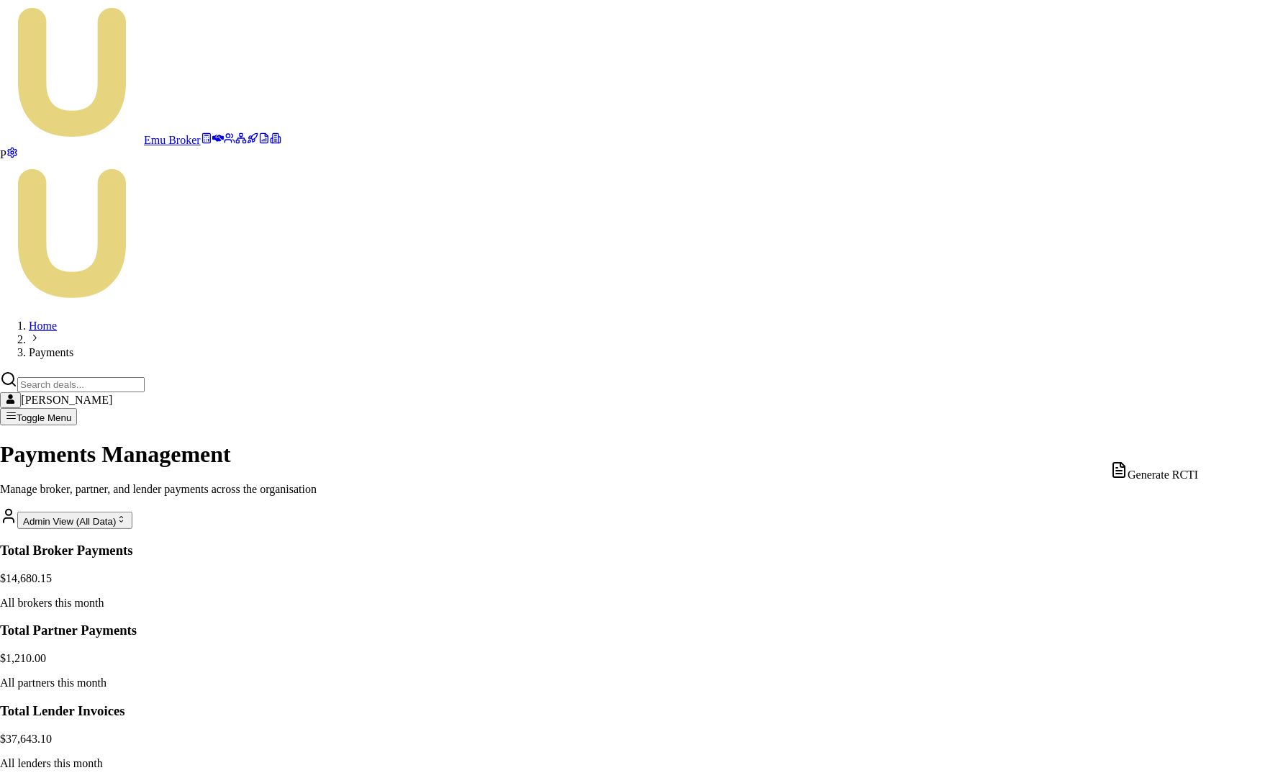
click at [1182, 475] on div "Generate RCTI" at bounding box center [1155, 471] width 88 height 20
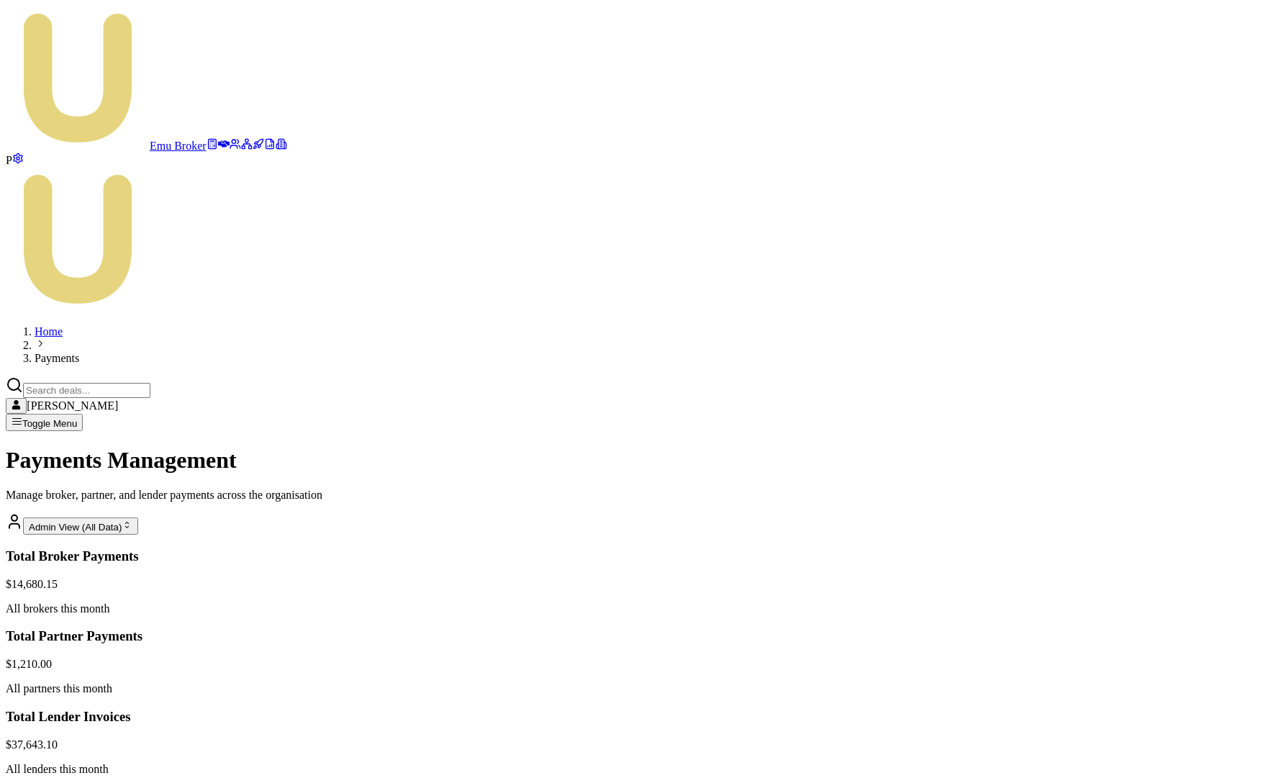
click at [1209, 446] on html "Emu Broker P Home Payments Matt Leeburn Toggle Menu Payments Management Manage …" at bounding box center [641, 608] width 1283 height 1216
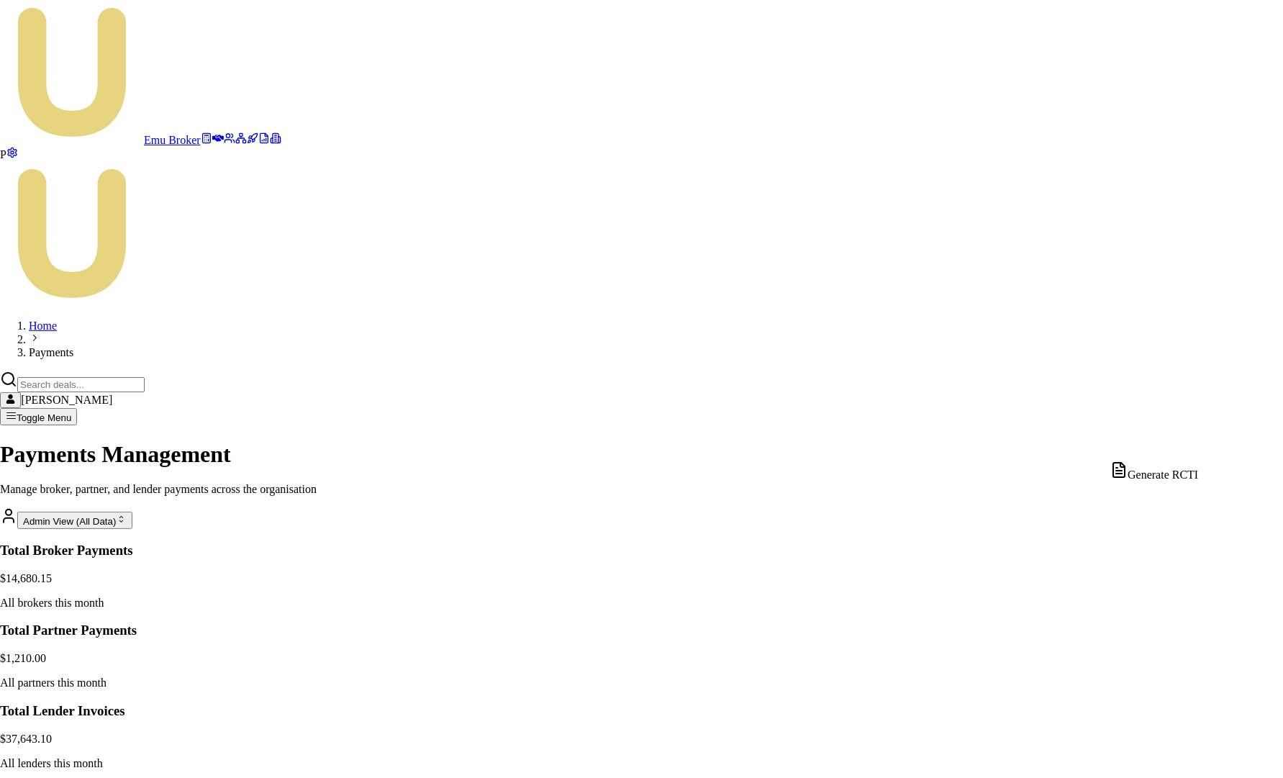
click at [1178, 474] on div "Generate RCTI" at bounding box center [1155, 471] width 88 height 20
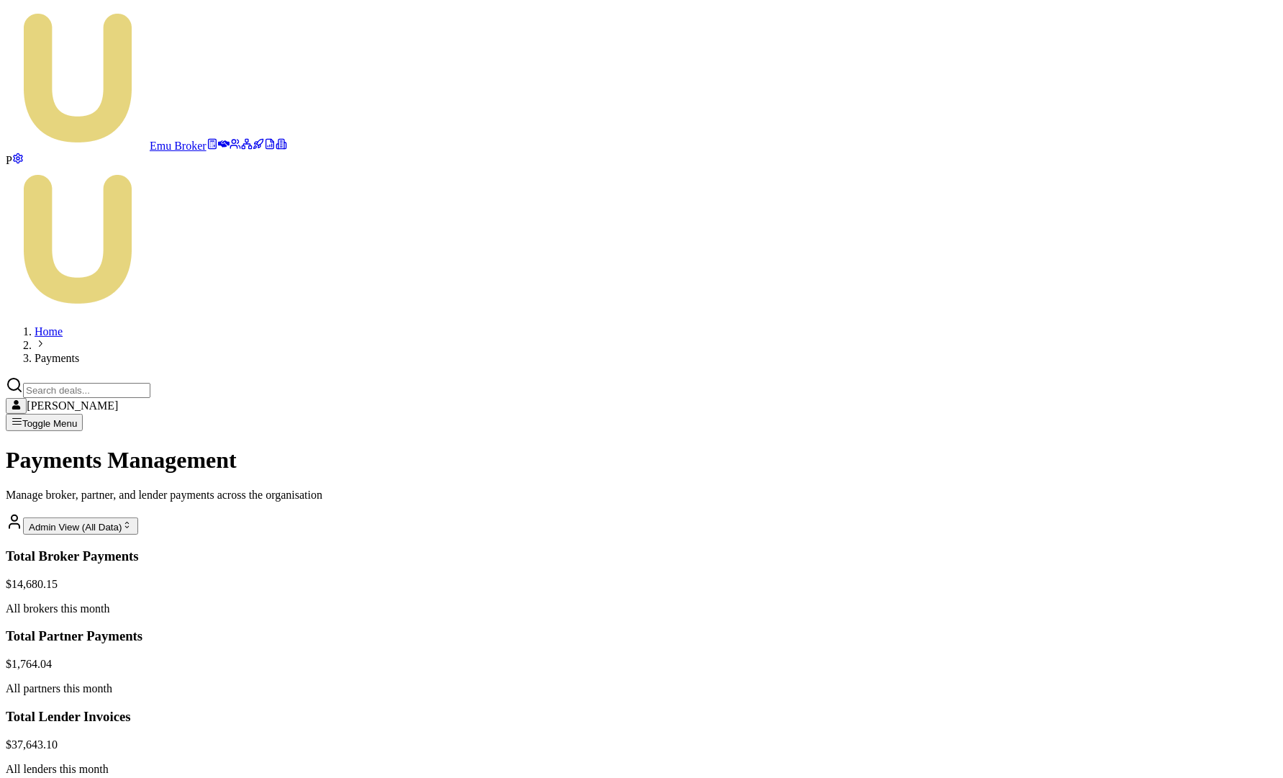
click at [1146, 420] on html "Emu Broker P Home Payments [PERSON_NAME] Toggle Menu Payments Management Manage…" at bounding box center [641, 583] width 1283 height 1167
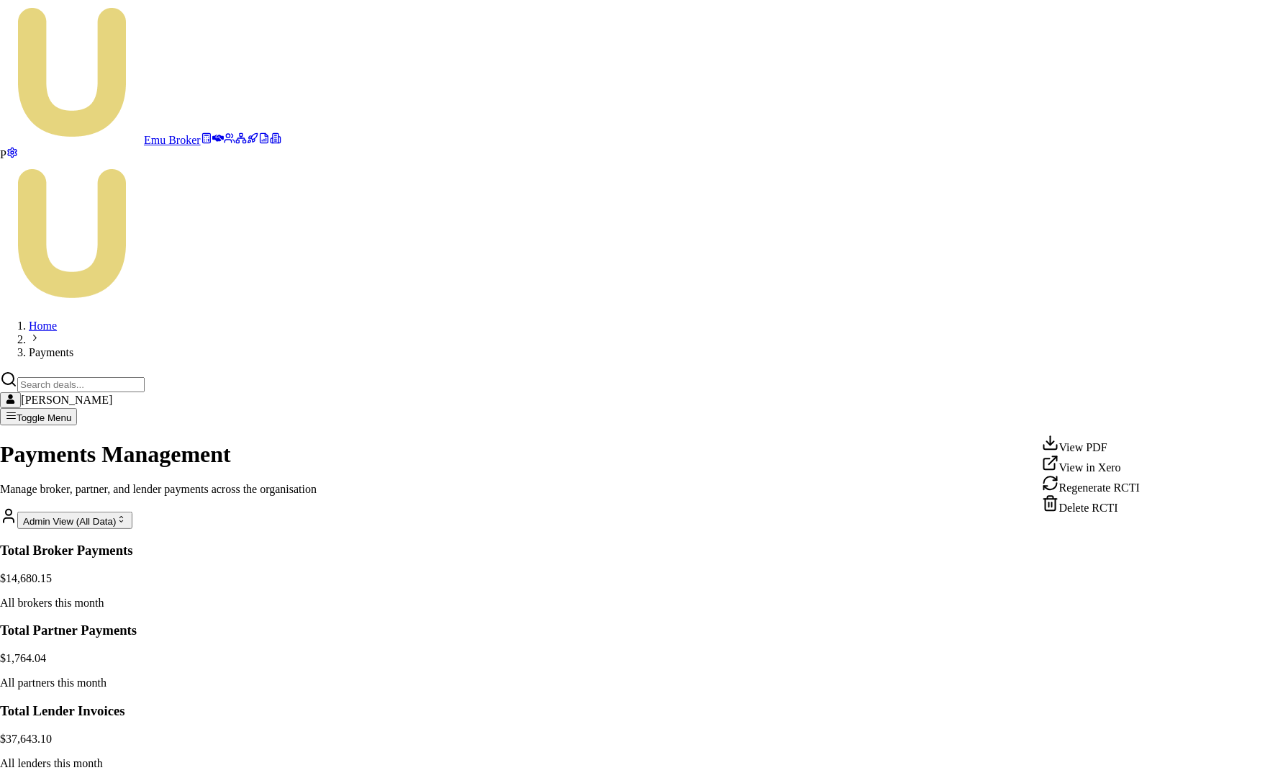
click at [1102, 515] on div "Delete RCTI" at bounding box center [1091, 504] width 98 height 20
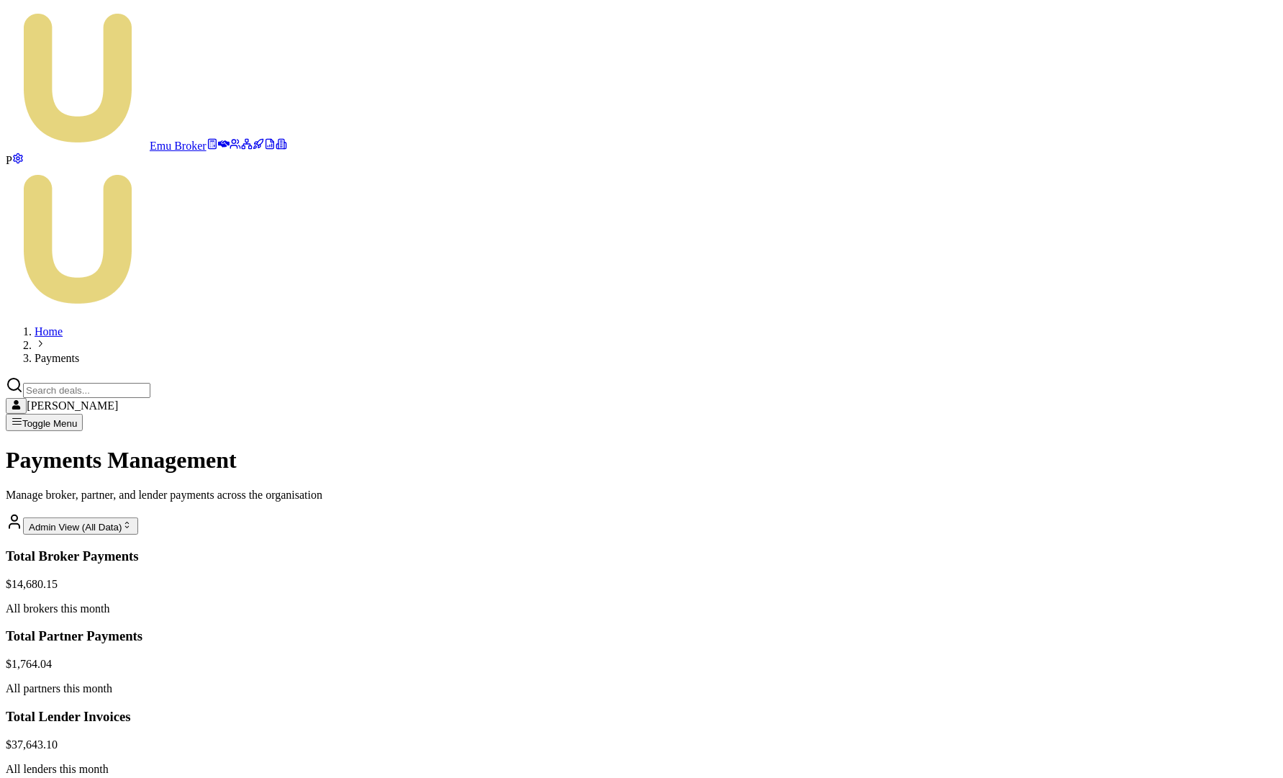
click at [264, 152] on link at bounding box center [270, 146] width 12 height 12
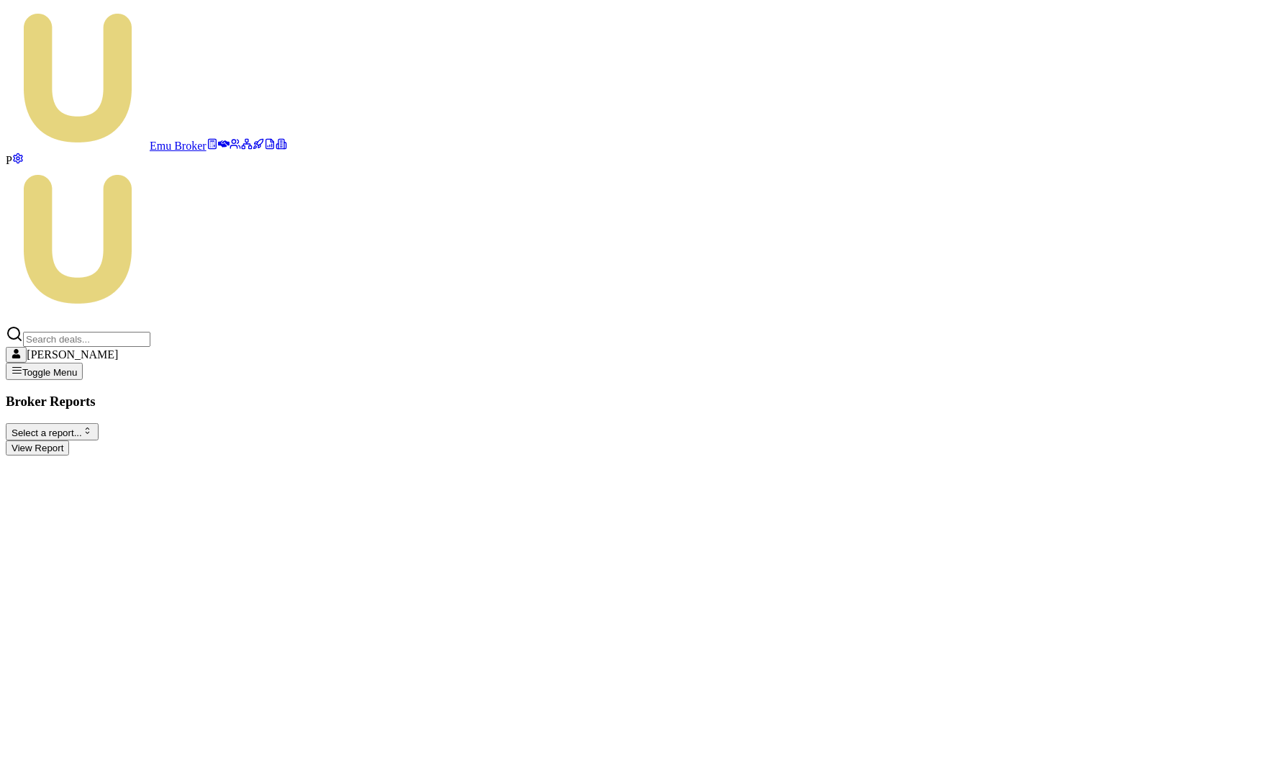
click at [241, 150] on icon at bounding box center [247, 144] width 12 height 12
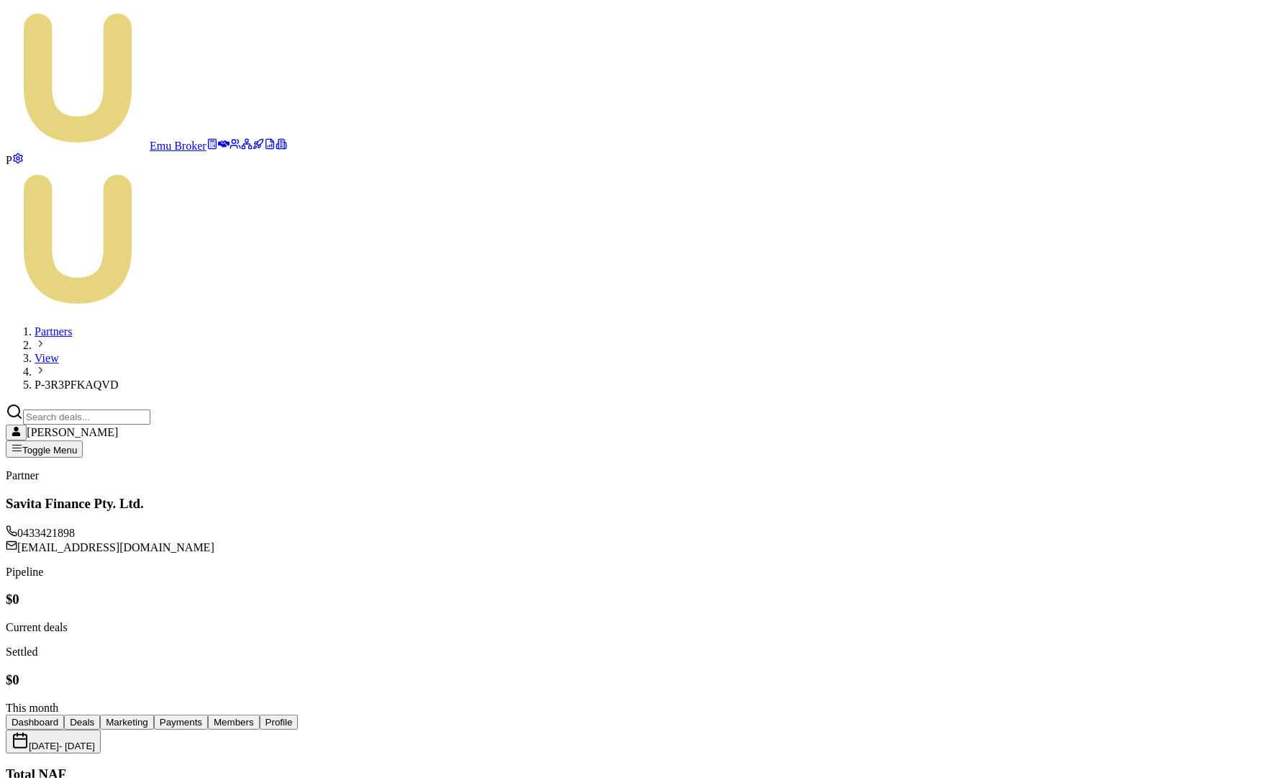
click at [208, 715] on button "Payments" at bounding box center [181, 722] width 54 height 15
click at [154, 715] on button "Marketing" at bounding box center [127, 722] width 54 height 15
click at [100, 715] on button "Deals" at bounding box center [82, 722] width 36 height 15
click at [218, 138] on icon at bounding box center [224, 144] width 12 height 12
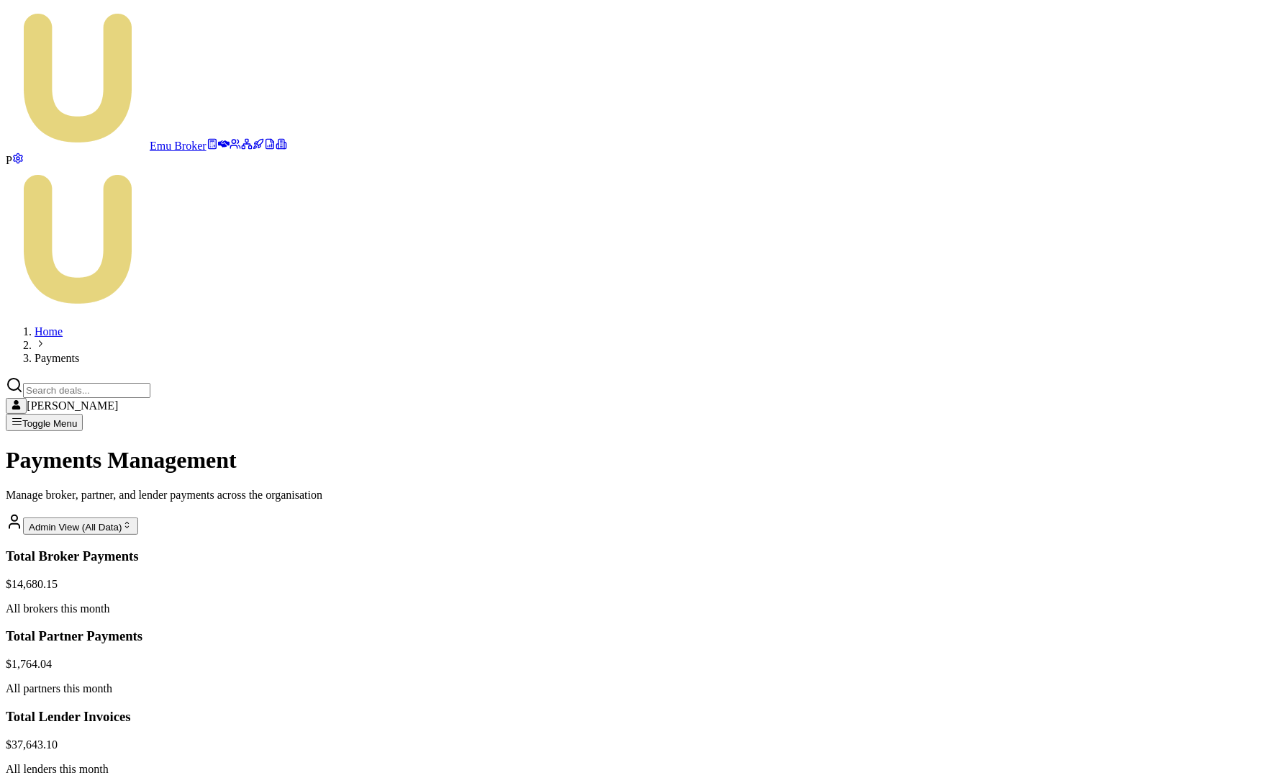
click at [720, 447] on div "Payments Management Manage broker, partner, and lender payments across the orga…" at bounding box center [642, 491] width 1272 height 88
click at [520, 447] on div "Payments Management Manage broker, partner, and lender payments across the orga…" at bounding box center [642, 491] width 1272 height 88
click at [905, 447] on div "Payments Management Manage broker, partner, and lender payments across the orga…" at bounding box center [642, 491] width 1272 height 88
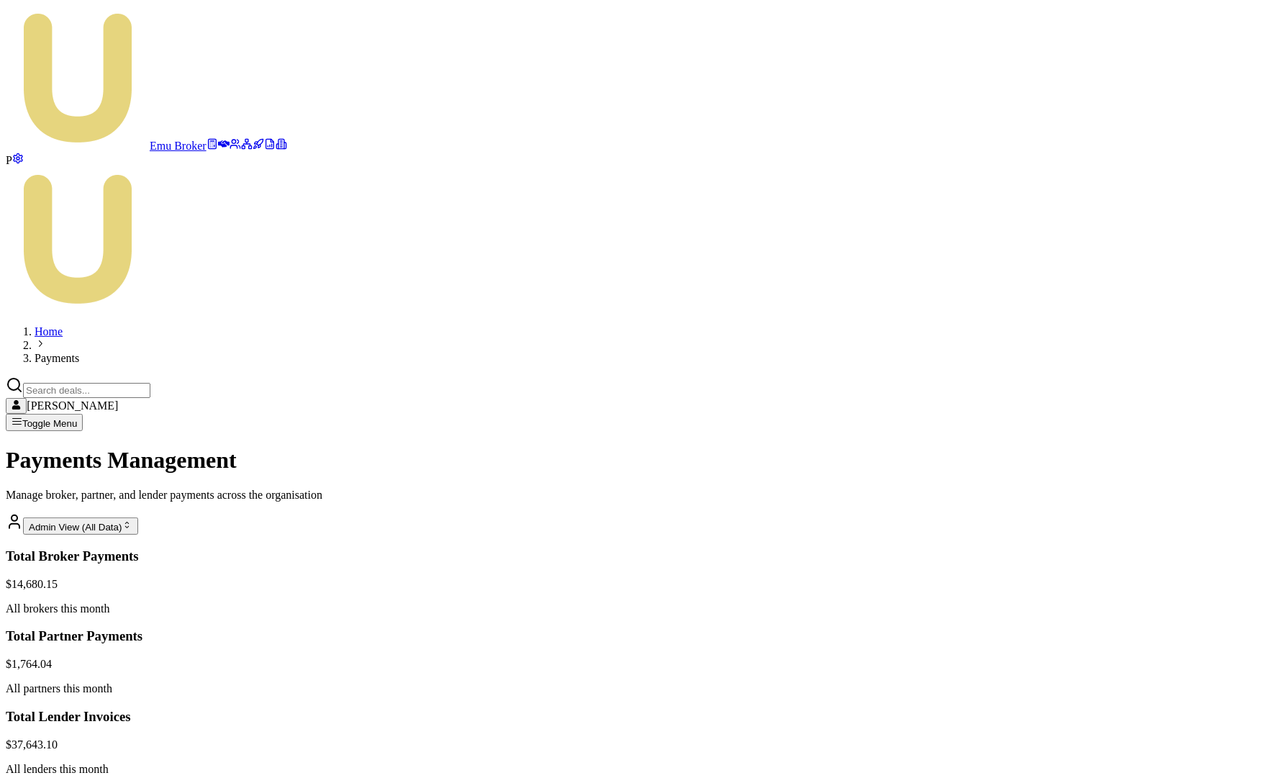
click at [1201, 483] on html "Emu Broker P Home Payments Matt Leeburn Toggle Menu Payments Management Manage …" at bounding box center [641, 616] width 1283 height 1232
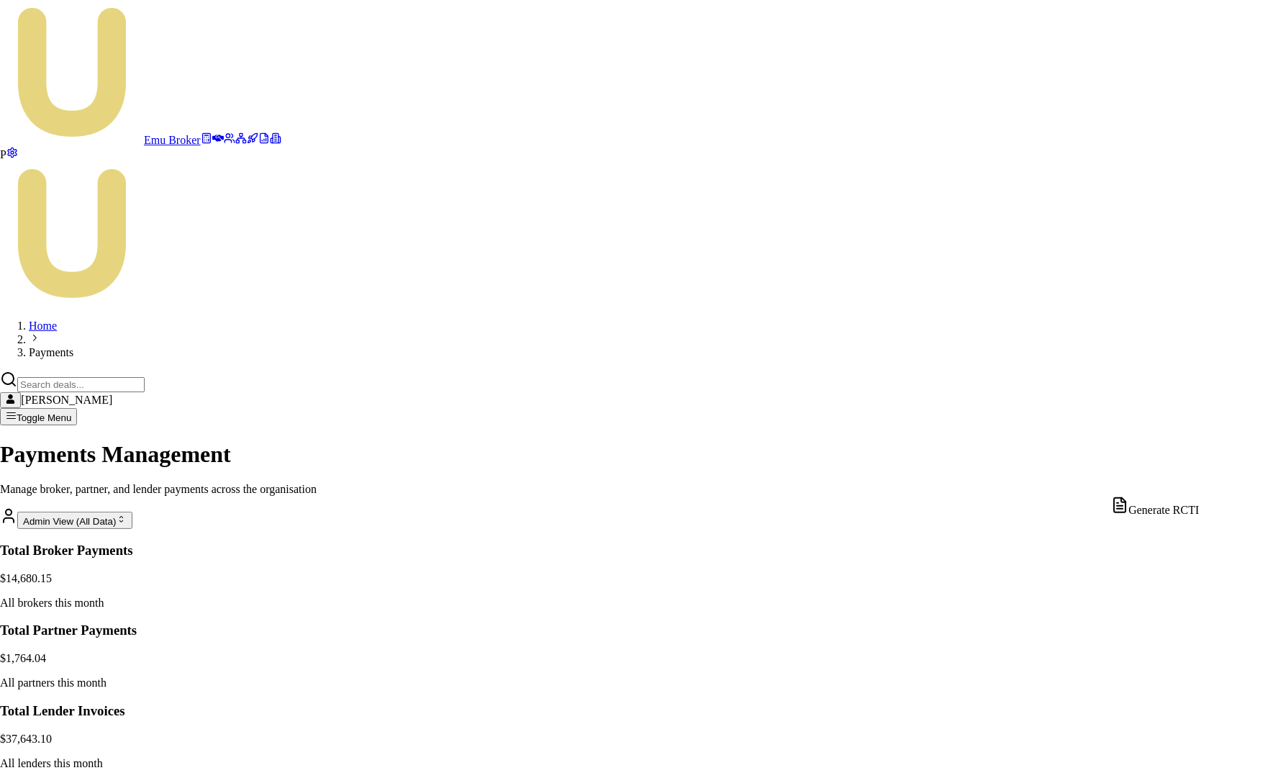
click at [1178, 514] on div "Generate RCTI" at bounding box center [1155, 507] width 88 height 20
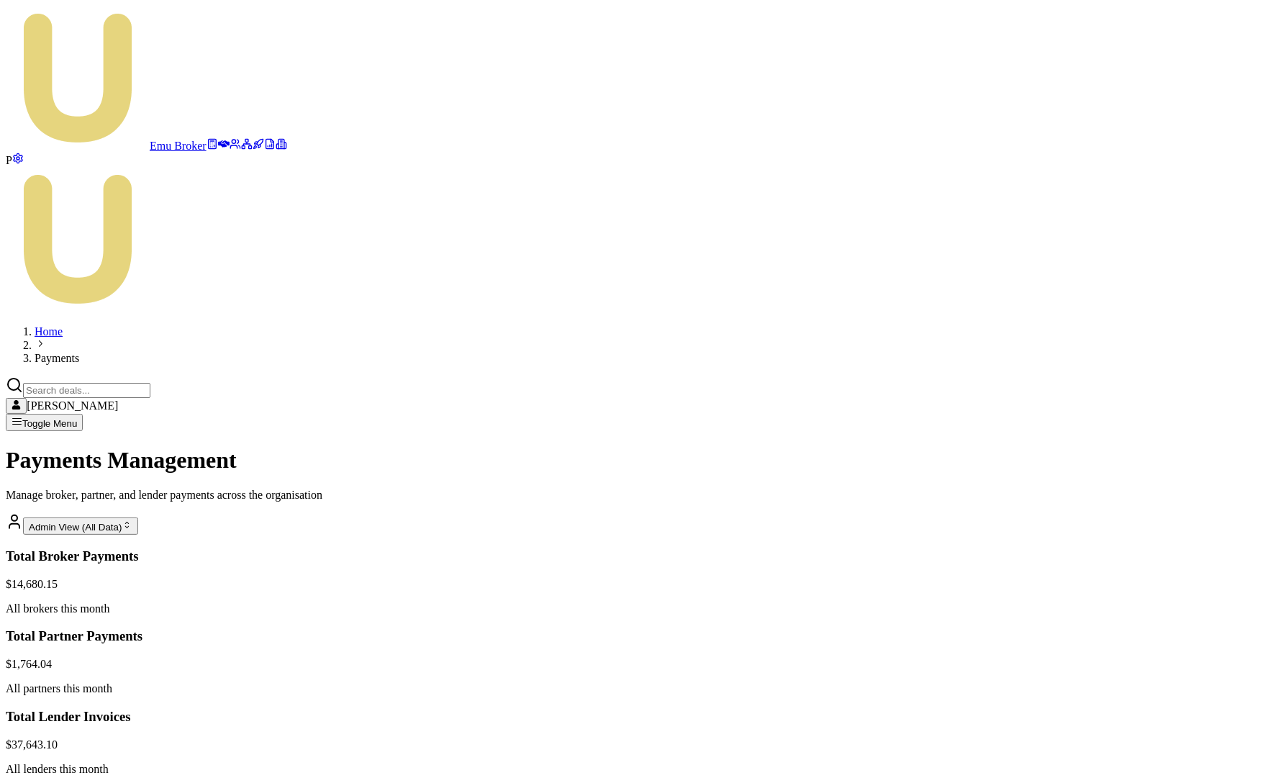
click at [1203, 515] on html "Emu Broker P Home Payments Matt Leeburn Toggle Menu Payments Management Manage …" at bounding box center [641, 616] width 1283 height 1232
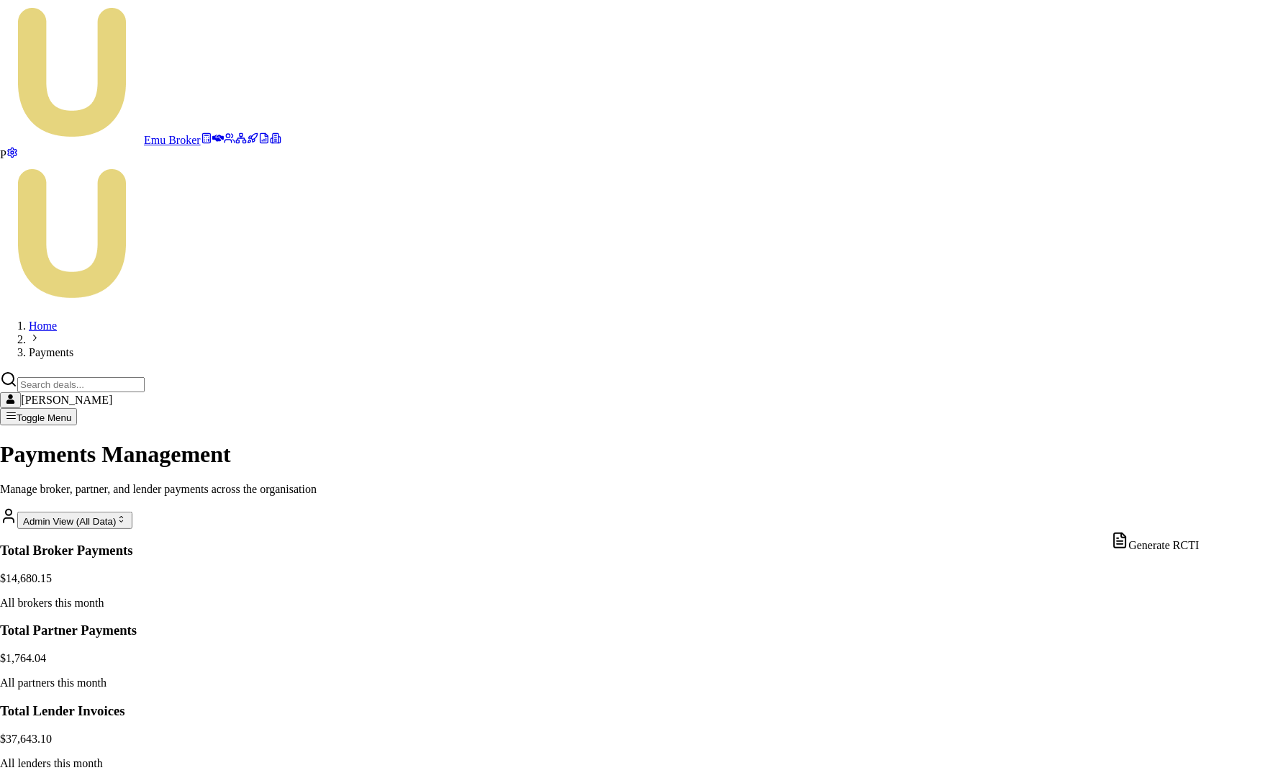
click at [1170, 541] on div "Generate RCTI" at bounding box center [1155, 542] width 88 height 20
click at [1203, 625] on html "Emu Broker P Home Payments Matt Leeburn Toggle Menu Payments Management Manage …" at bounding box center [641, 613] width 1283 height 1227
click at [1178, 649] on div "Generate RCTI" at bounding box center [1155, 648] width 88 height 20
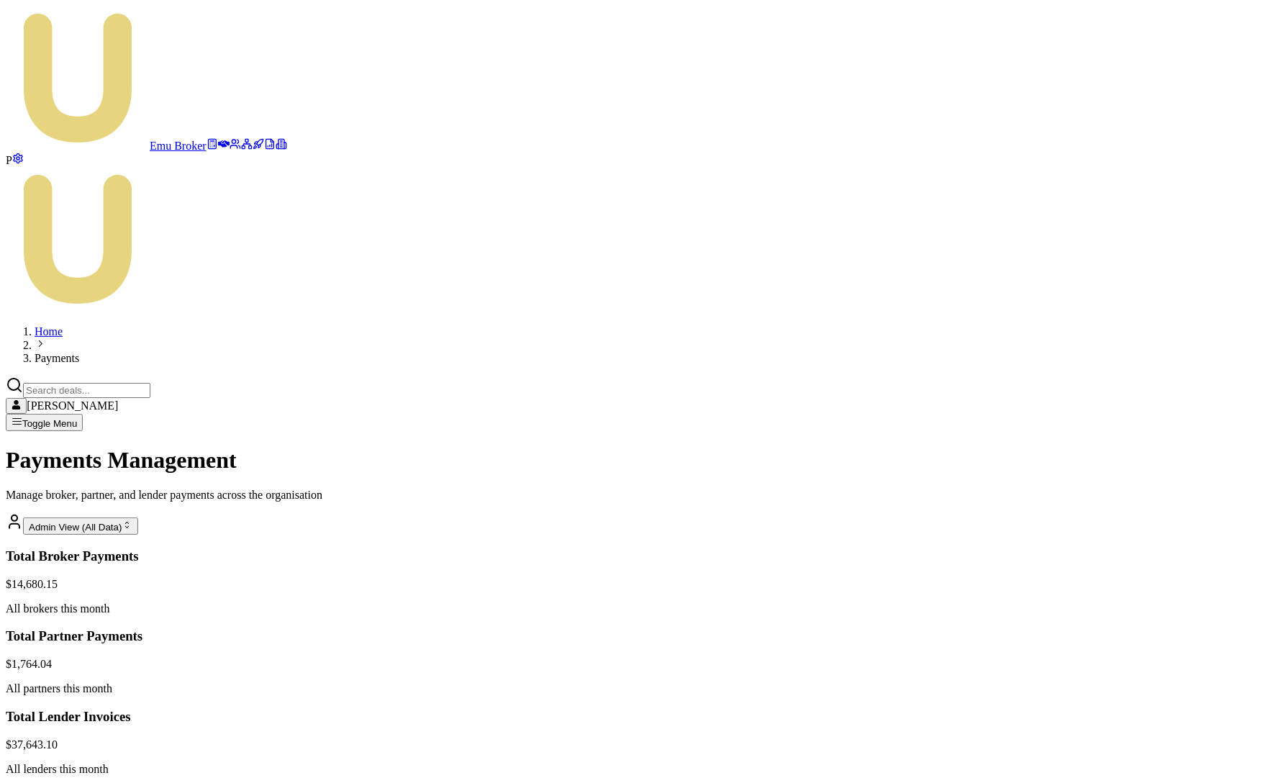
click at [241, 152] on link at bounding box center [247, 146] width 12 height 12
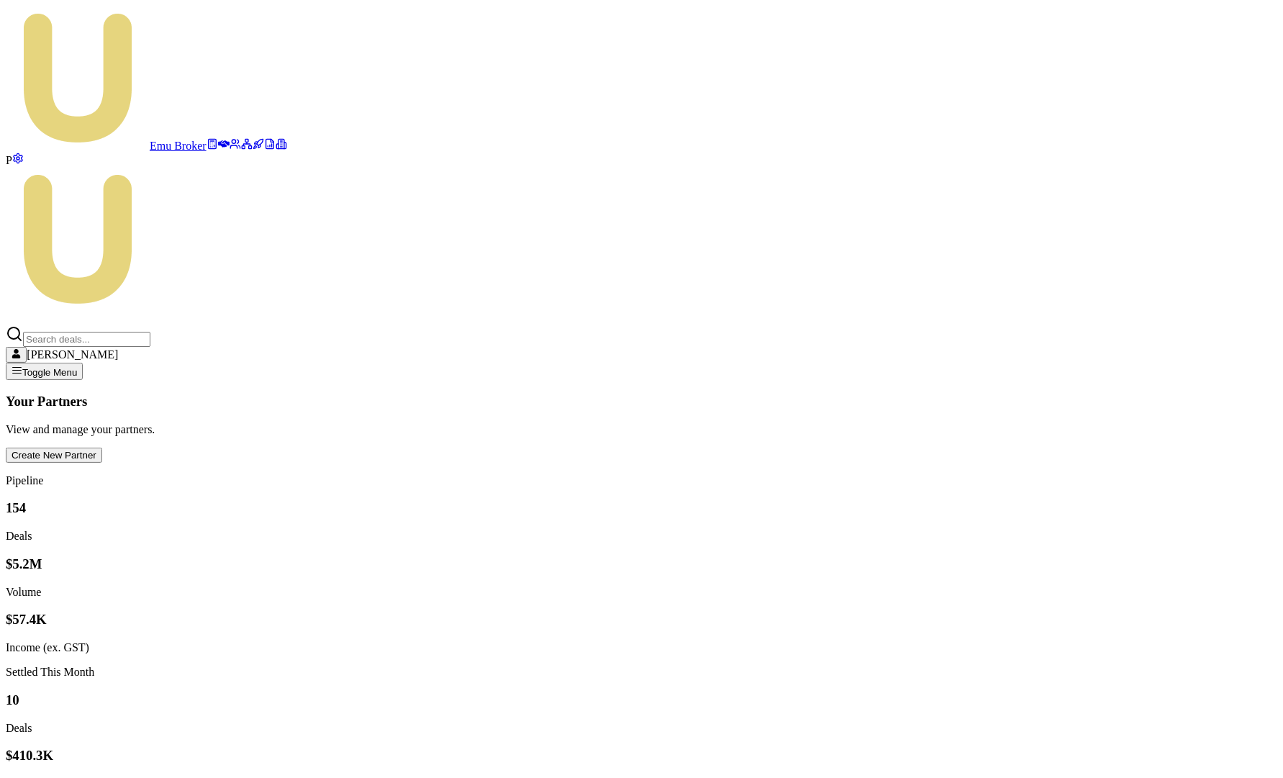
type input "pbk"
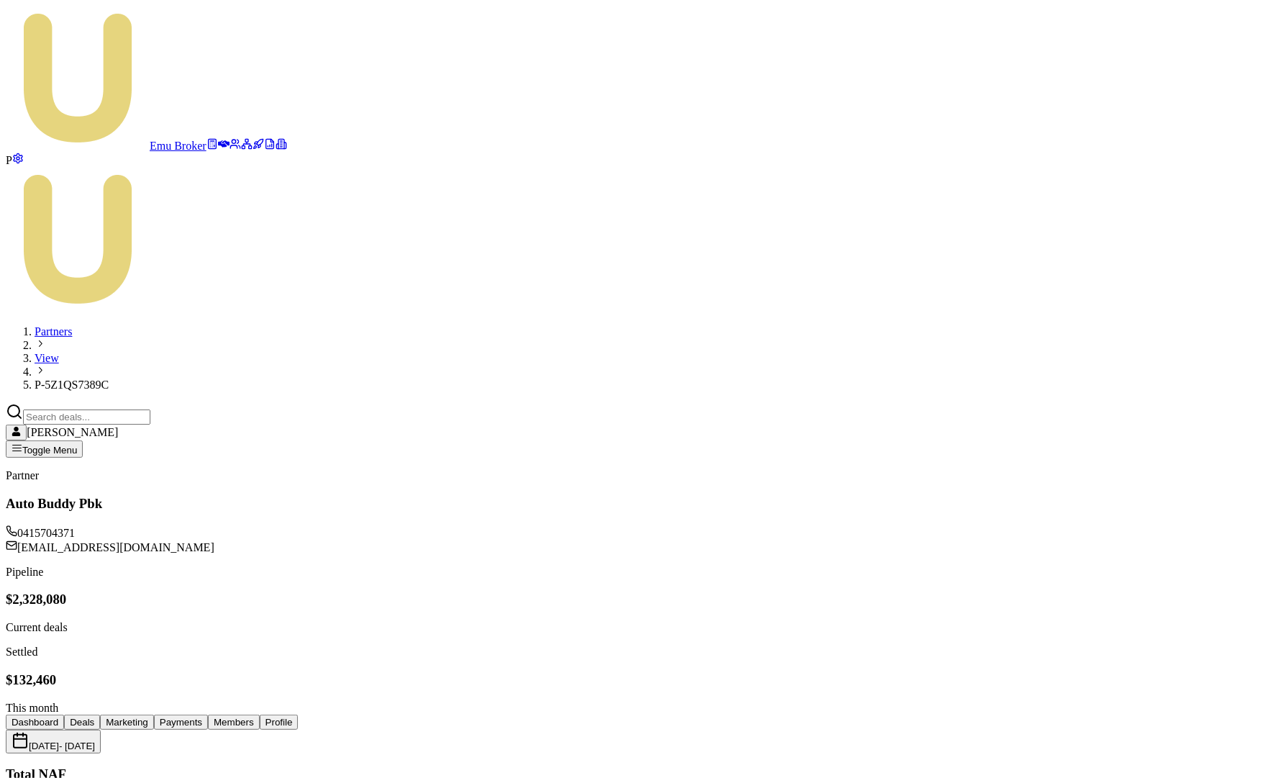
click at [208, 715] on button "Payments" at bounding box center [181, 722] width 54 height 15
checkbox input "true"
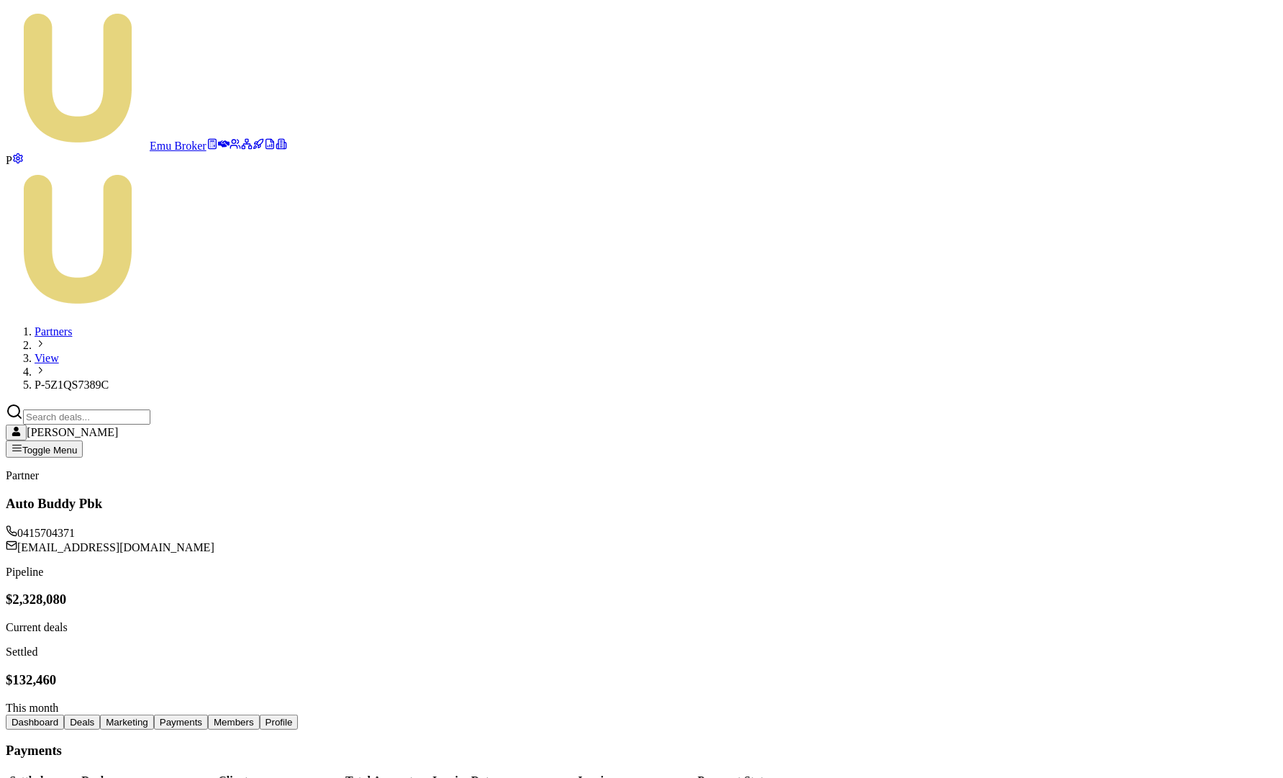
checkbox input "true"
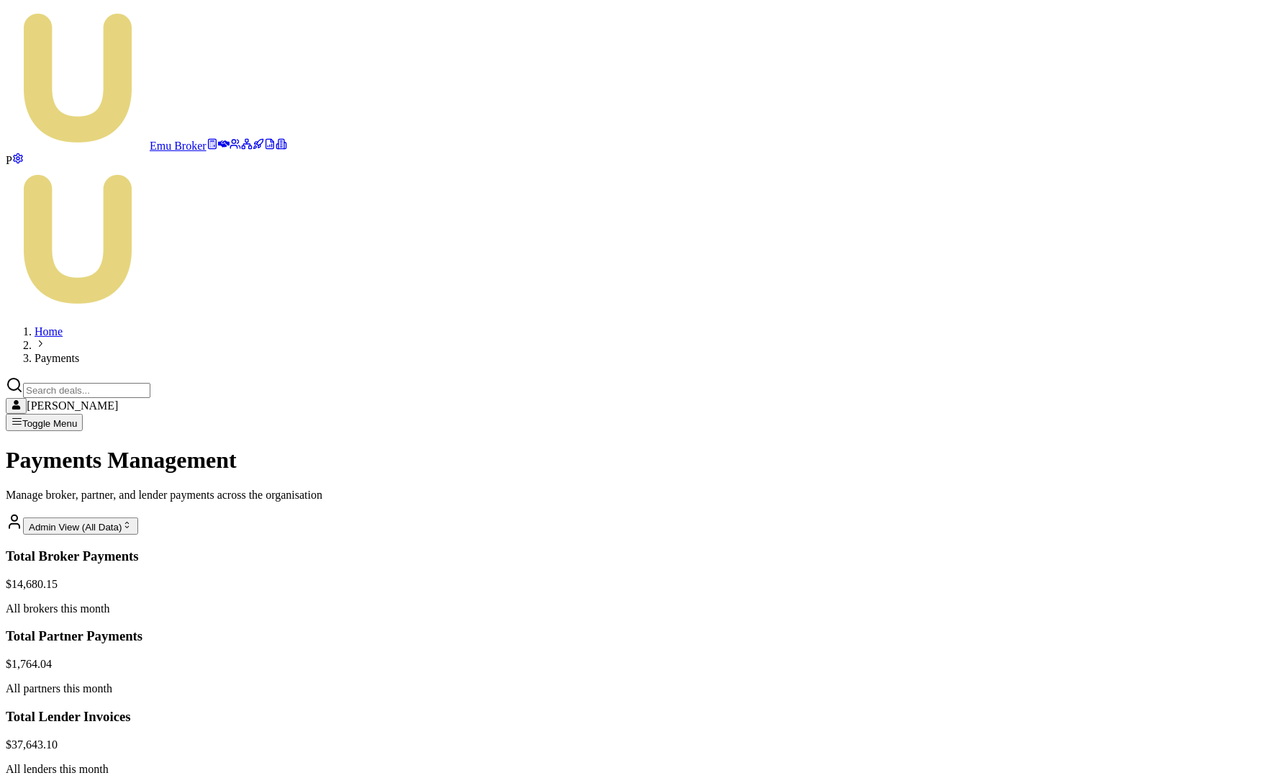
click at [1203, 412] on html "Emu Broker P Home Payments [PERSON_NAME] Toggle Menu Payments Management Manage…" at bounding box center [641, 616] width 1283 height 1232
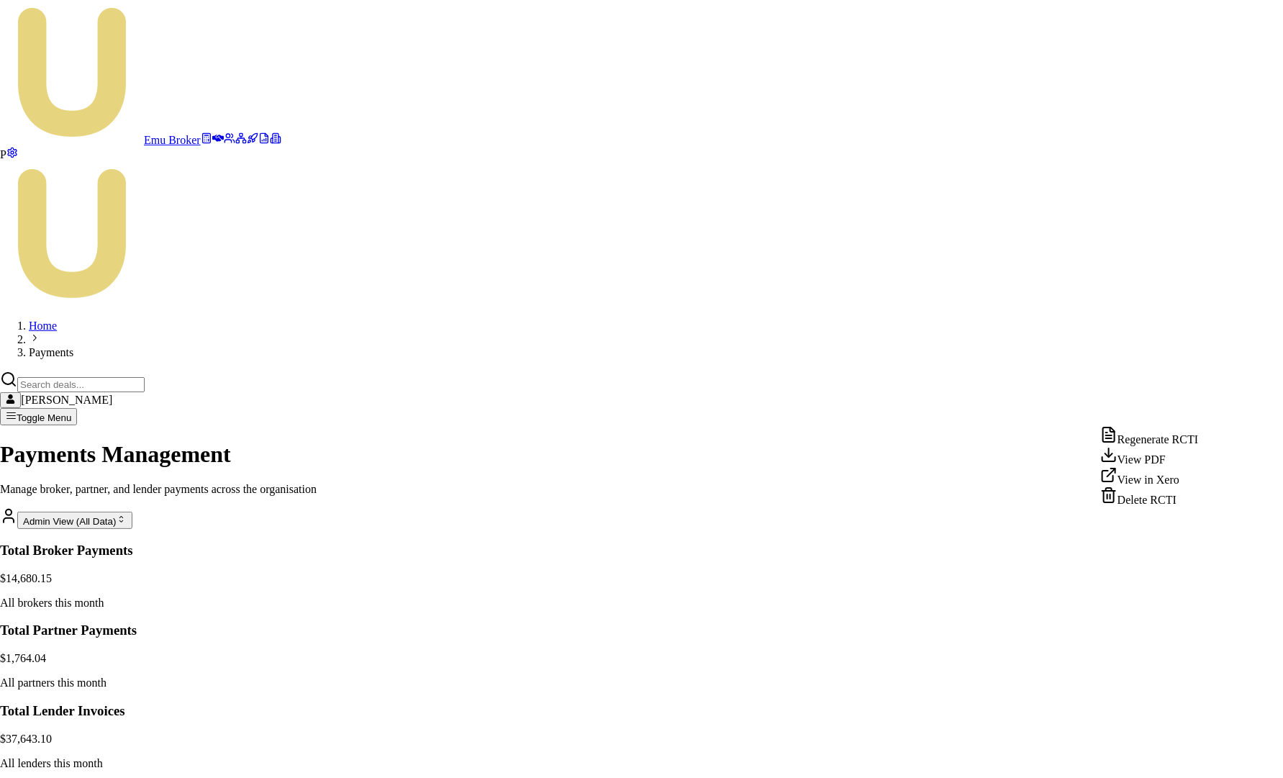
click at [1156, 507] on div "Delete RCTI" at bounding box center [1150, 497] width 98 height 20
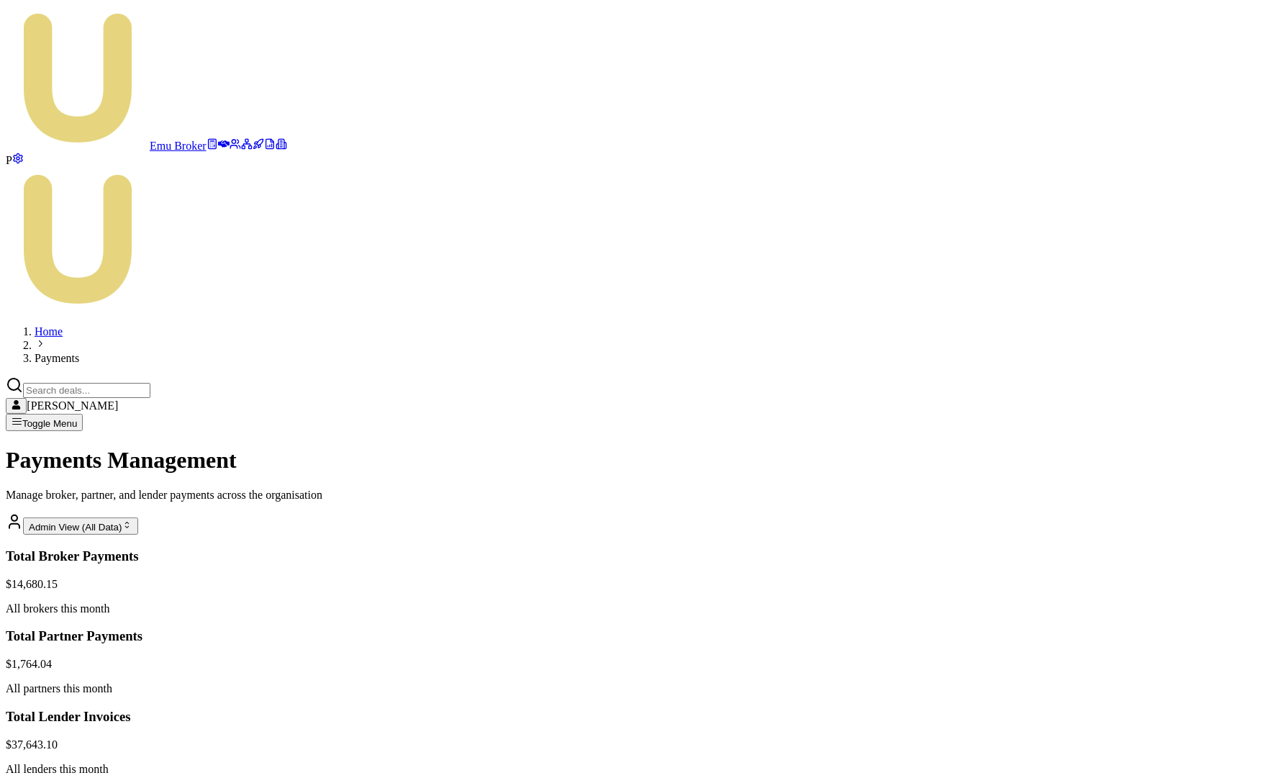
click at [1206, 448] on html "Emu Broker P Home Payments [PERSON_NAME] Toggle Menu Payments Management Manage…" at bounding box center [641, 616] width 1283 height 1232
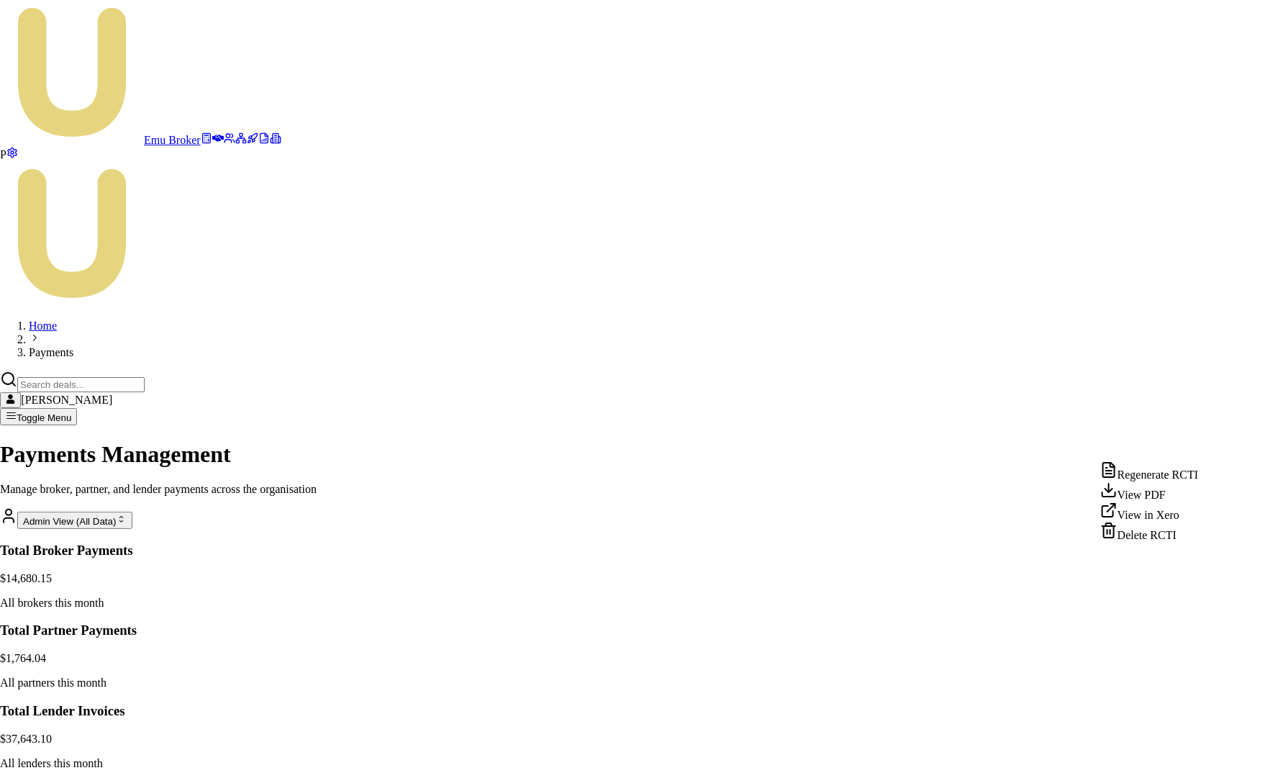
click at [1156, 542] on div "Delete RCTI" at bounding box center [1150, 532] width 98 height 20
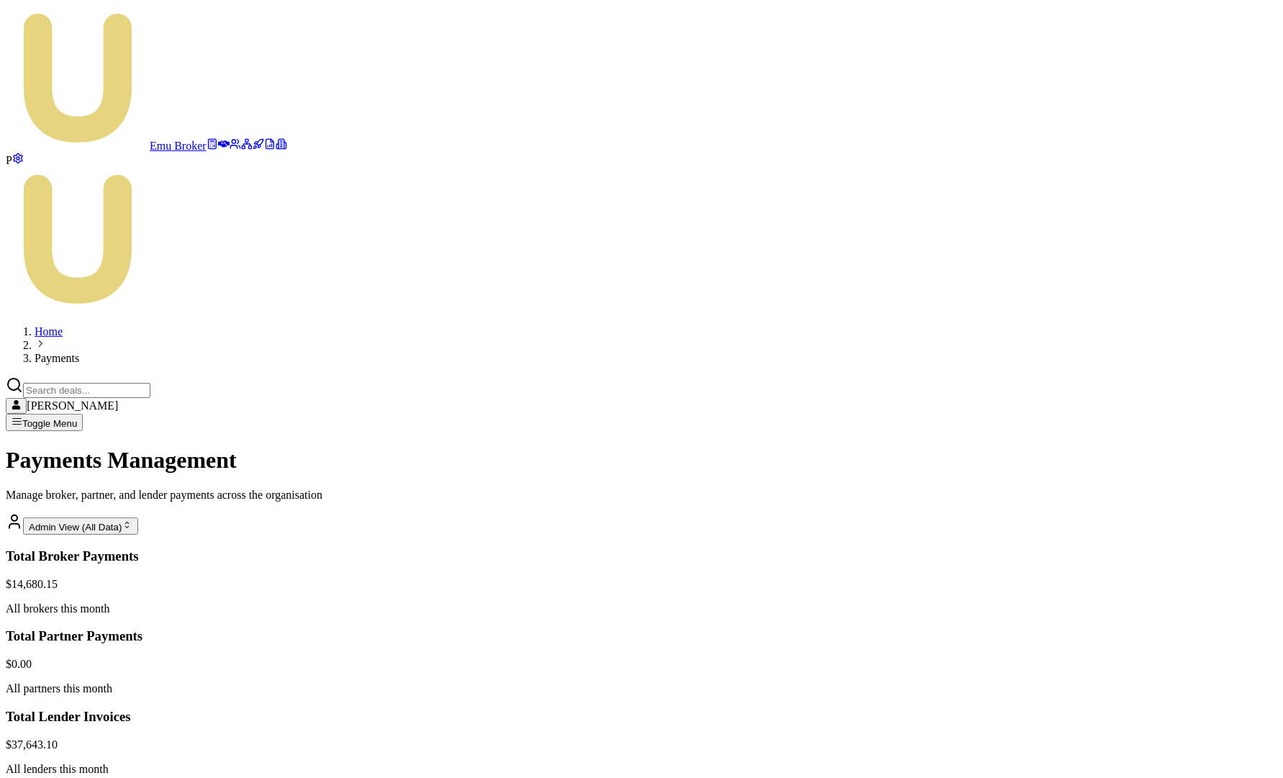
click at [1198, 411] on html "Emu Broker P Home Payments [PERSON_NAME] Toggle Menu Payments Management Manage…" at bounding box center [641, 616] width 1283 height 1232
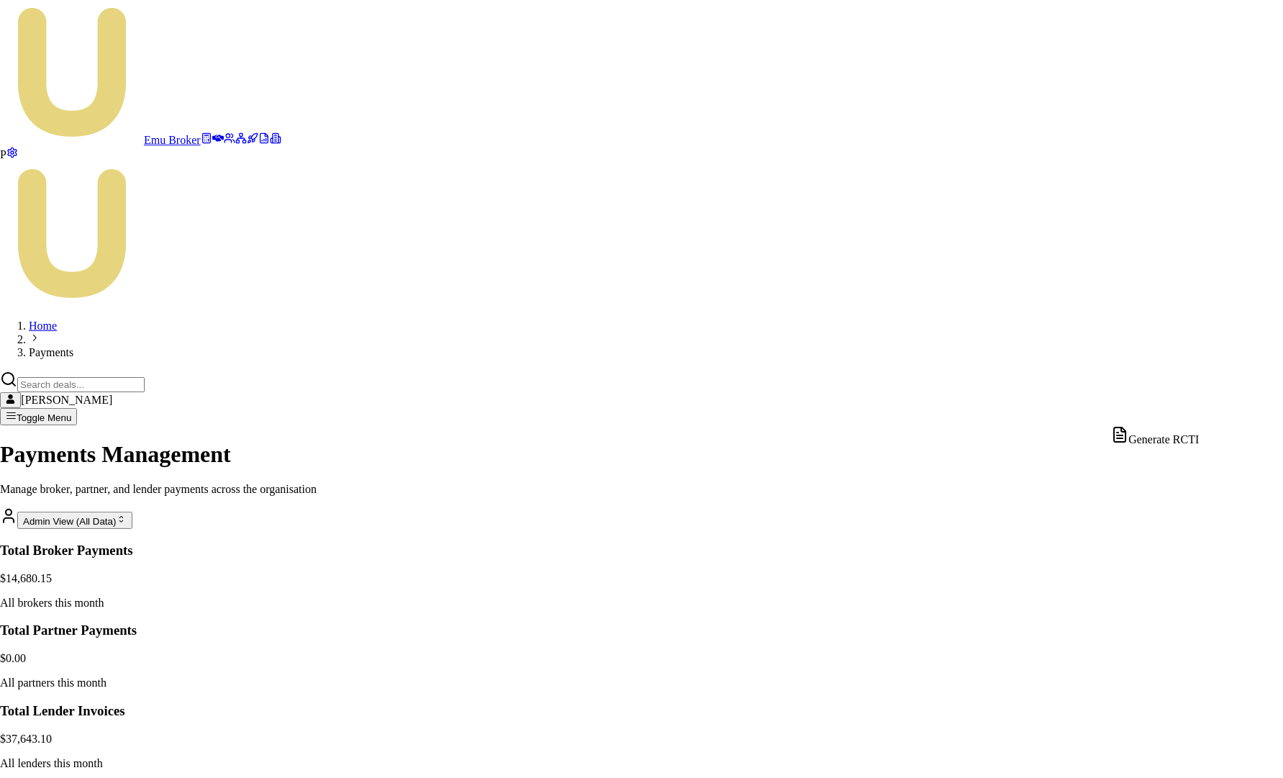
click at [1188, 435] on div "Generate RCTI" at bounding box center [1155, 436] width 88 height 20
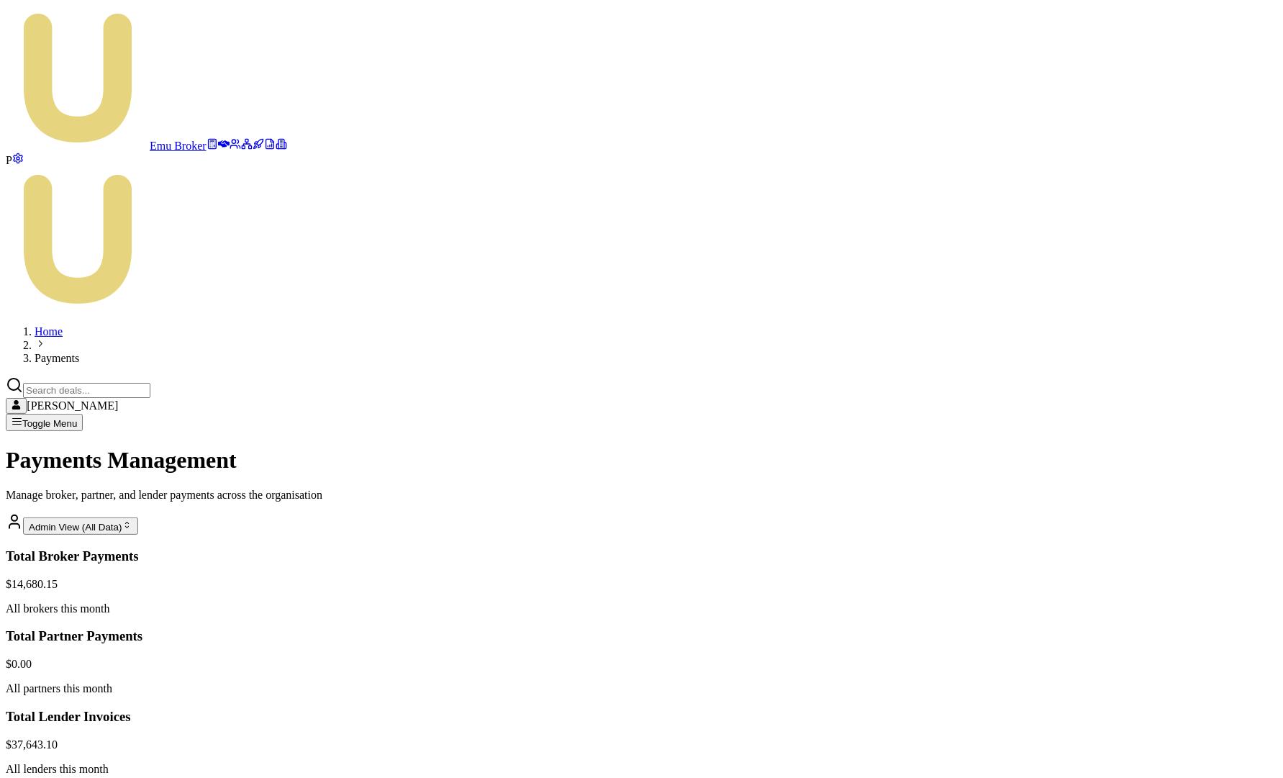
click at [1206, 448] on html "Emu Broker P Home Payments [PERSON_NAME] Toggle Menu Payments Management Manage…" at bounding box center [641, 616] width 1283 height 1232
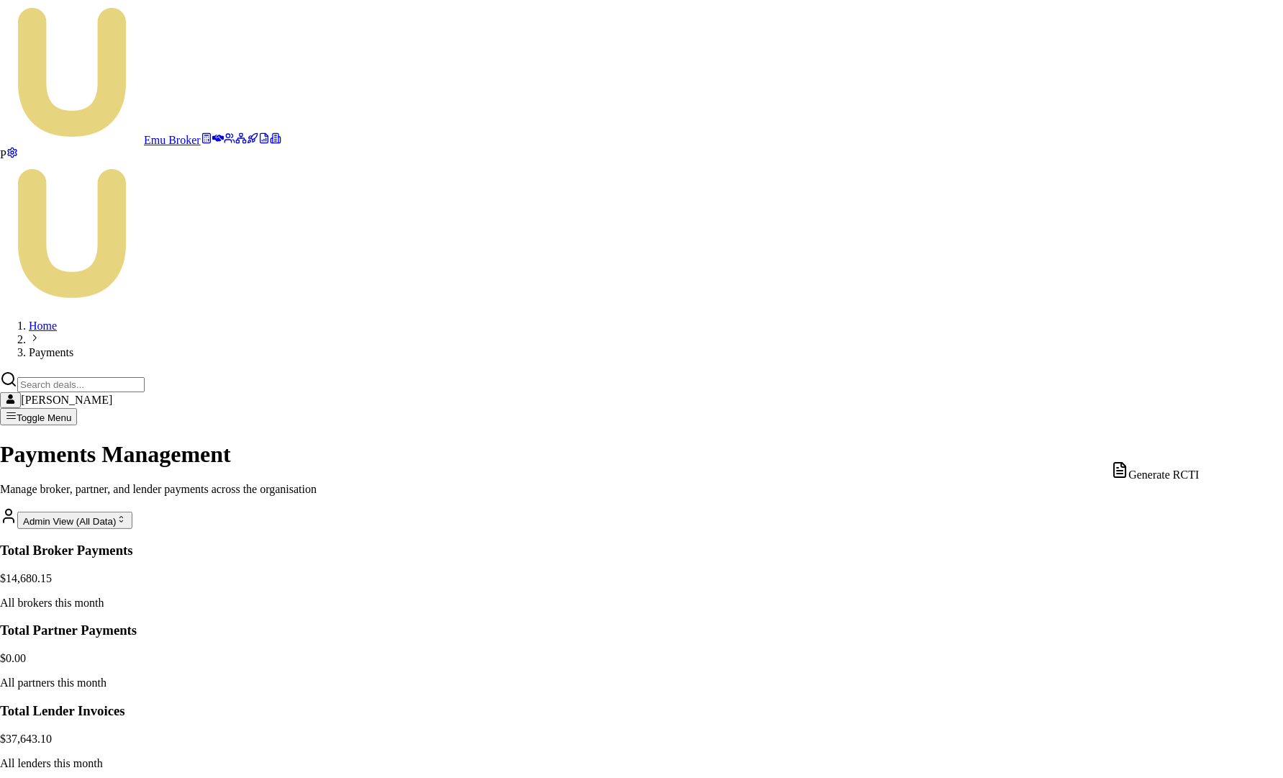
click at [1168, 476] on div "Generate RCTI" at bounding box center [1155, 471] width 88 height 20
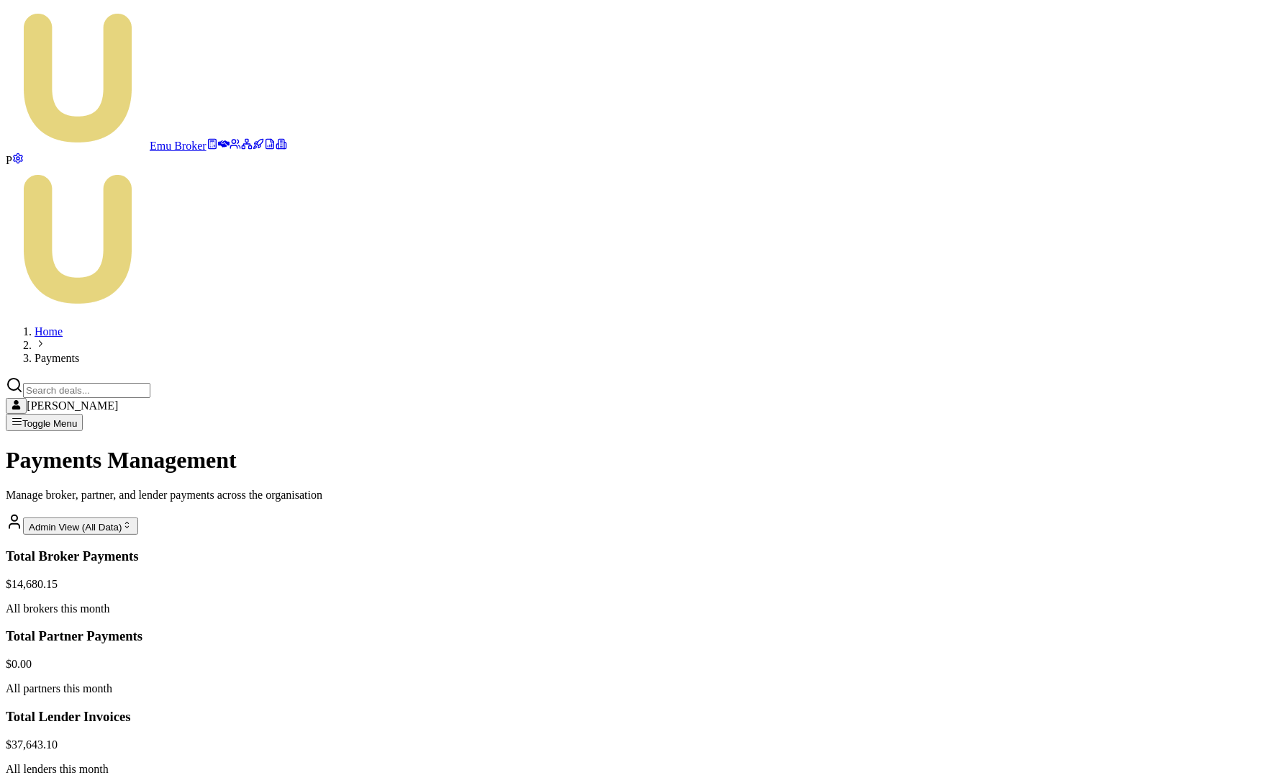
click at [1203, 480] on html "Emu Broker P Home Payments [PERSON_NAME] Toggle Menu Payments Management Manage…" at bounding box center [641, 616] width 1283 height 1232
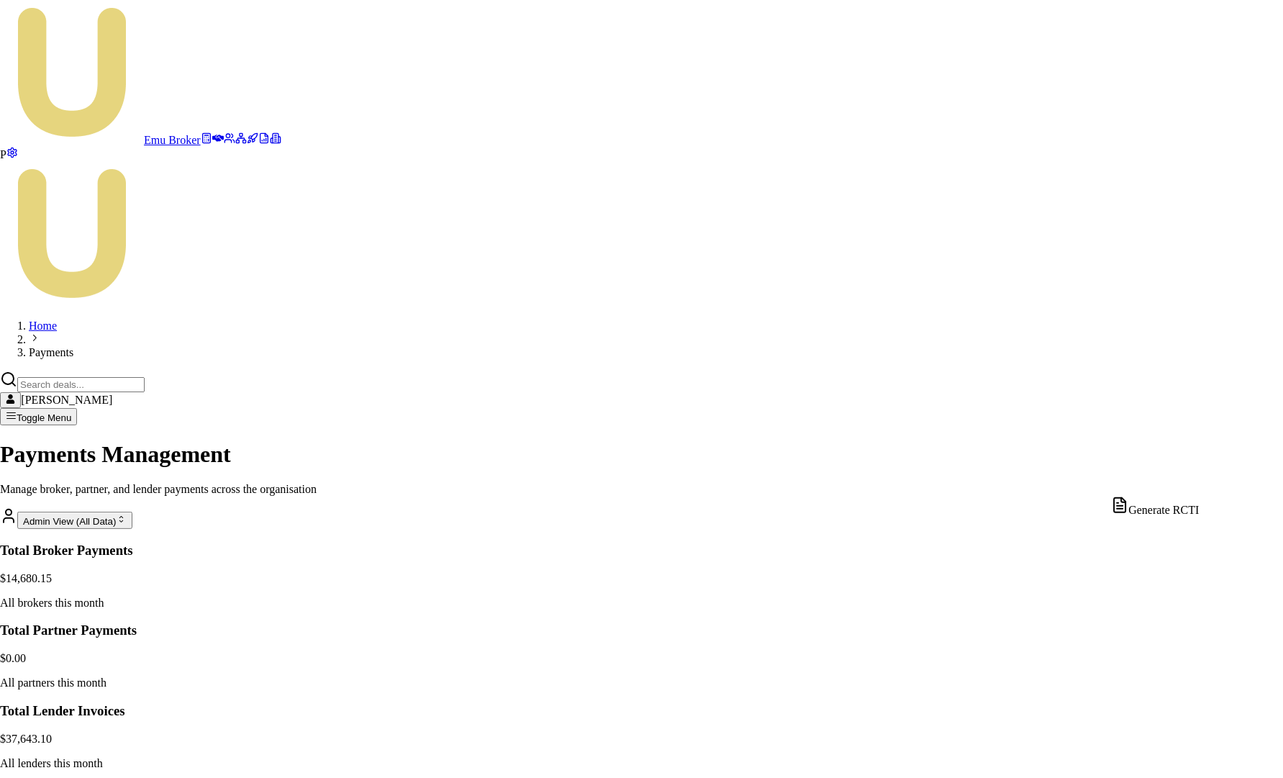
click at [1169, 512] on div "Generate RCTI" at bounding box center [1155, 507] width 88 height 20
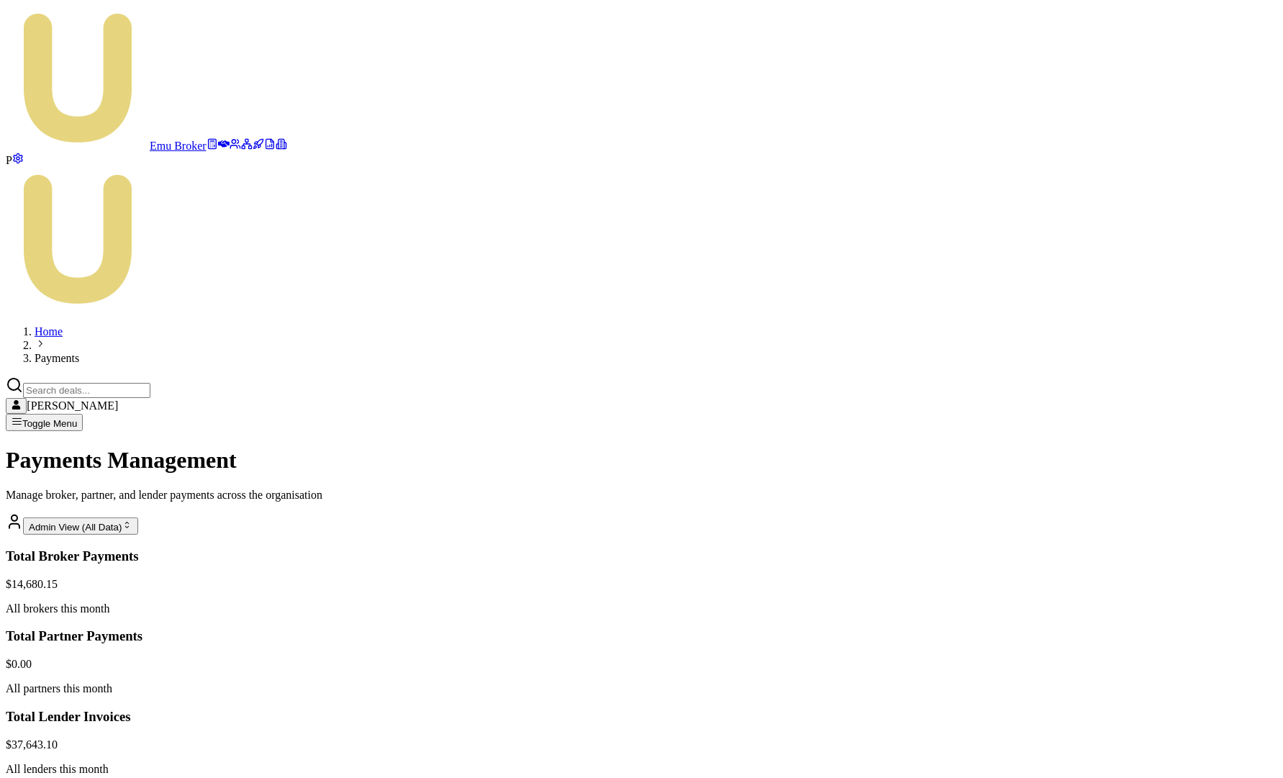
click at [1203, 514] on html "Emu Broker P Home Payments [PERSON_NAME] Toggle Menu Payments Management Manage…" at bounding box center [641, 616] width 1283 height 1232
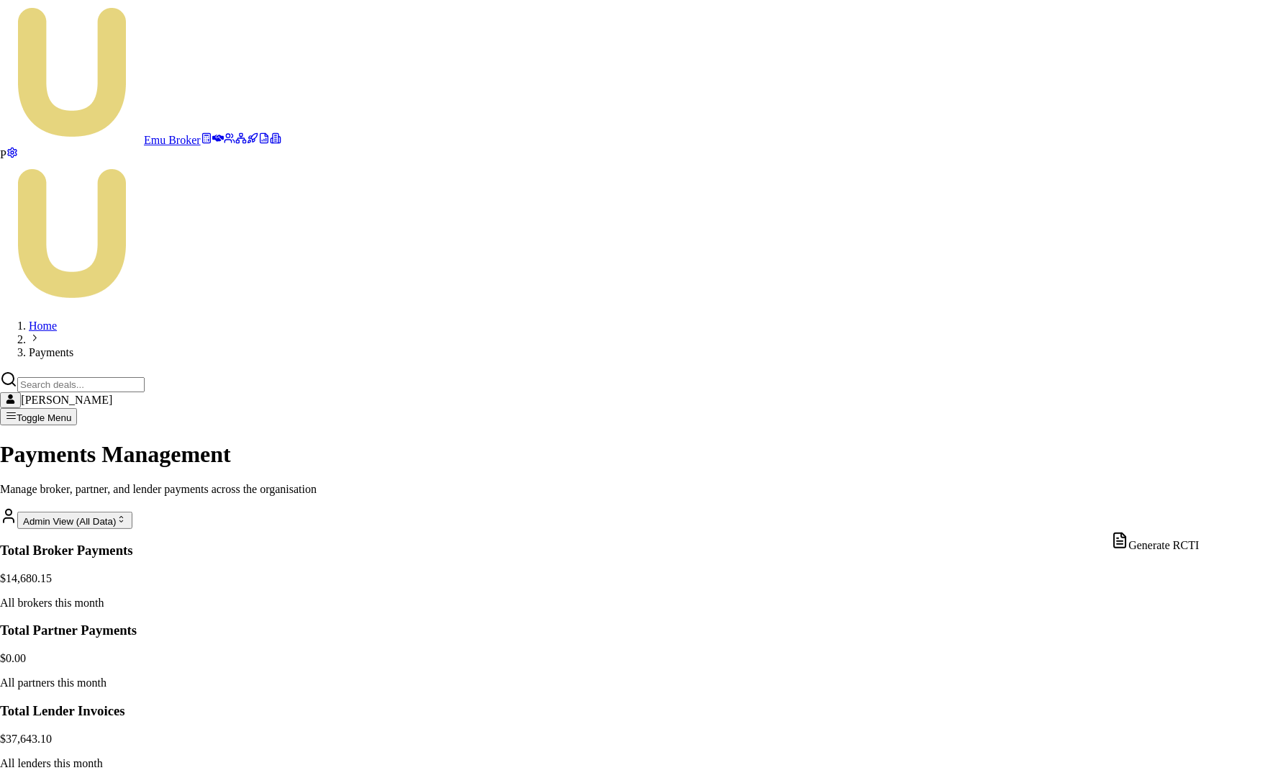
click at [1176, 550] on div "Generate RCTI" at bounding box center [1155, 542] width 88 height 20
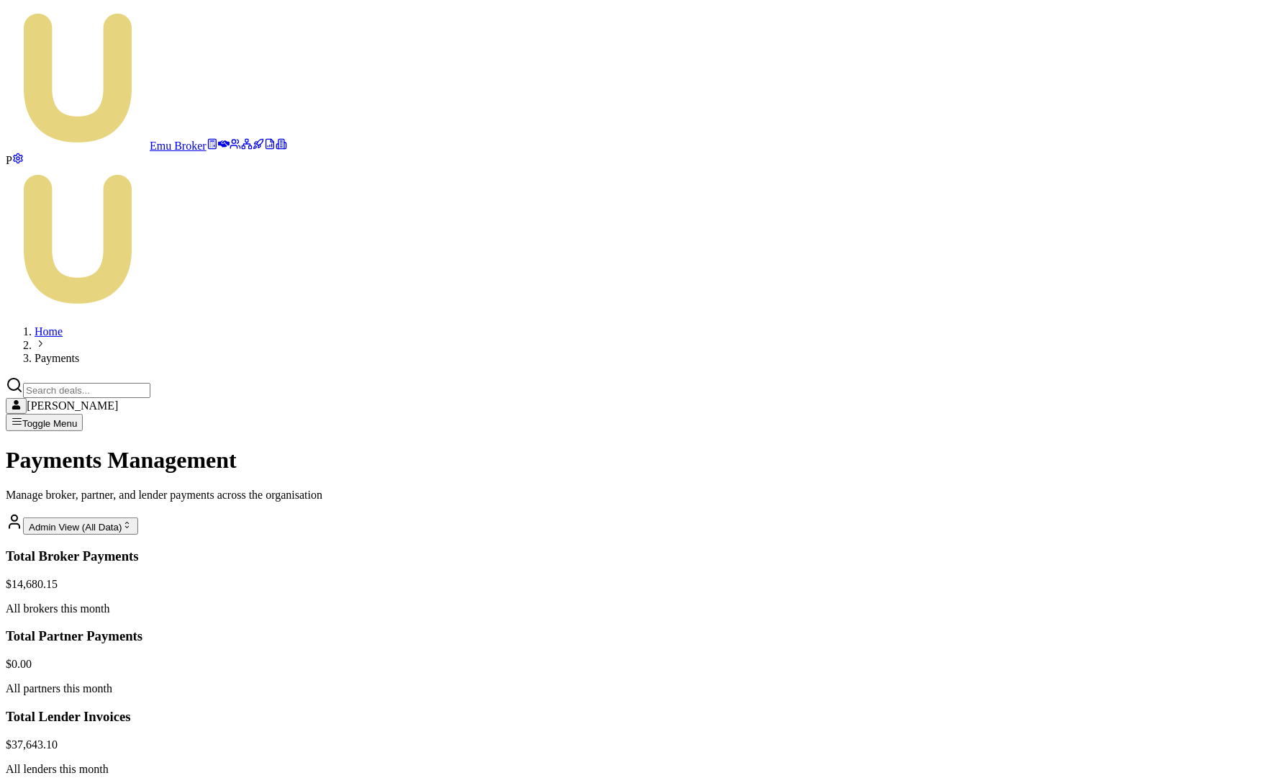
click at [1216, 622] on html "Emu Broker P Home Payments Matt Leeburn Toggle Menu Payments Management Manage …" at bounding box center [641, 616] width 1283 height 1232
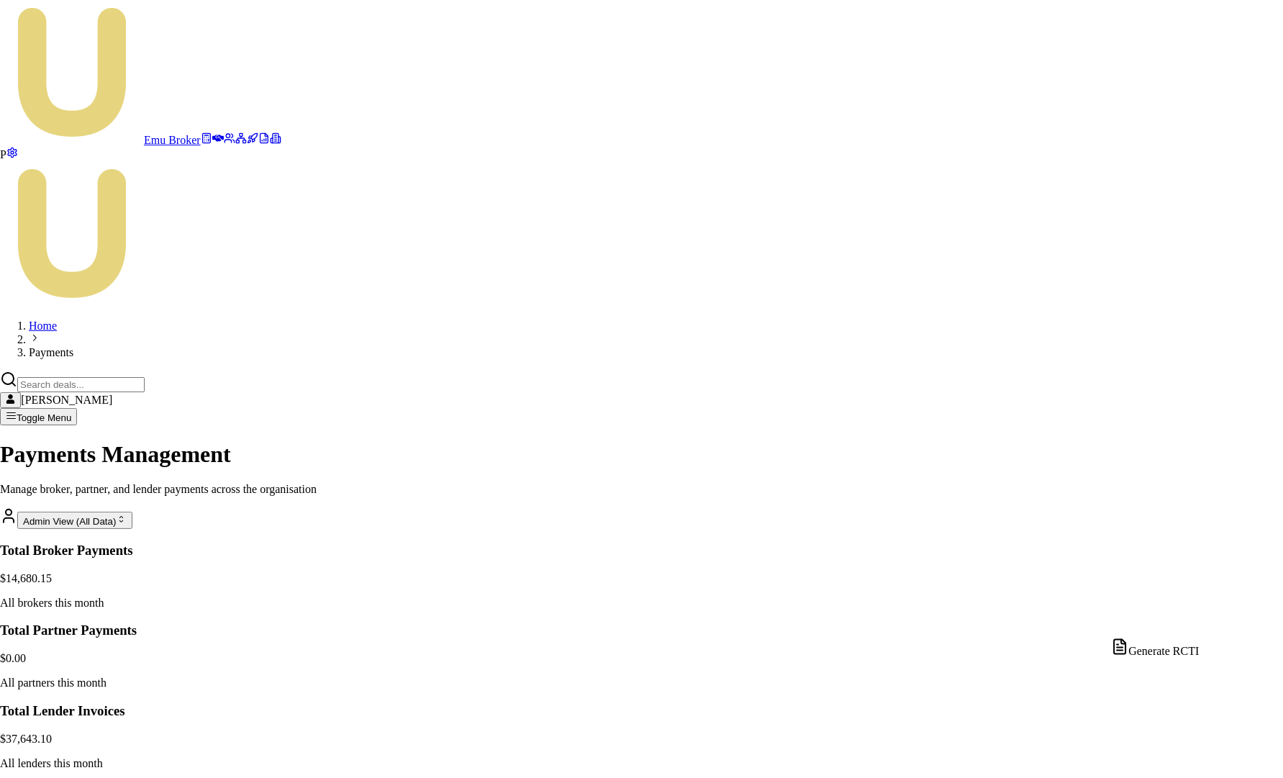
click at [1183, 652] on div "Generate RCTI" at bounding box center [1155, 648] width 88 height 20
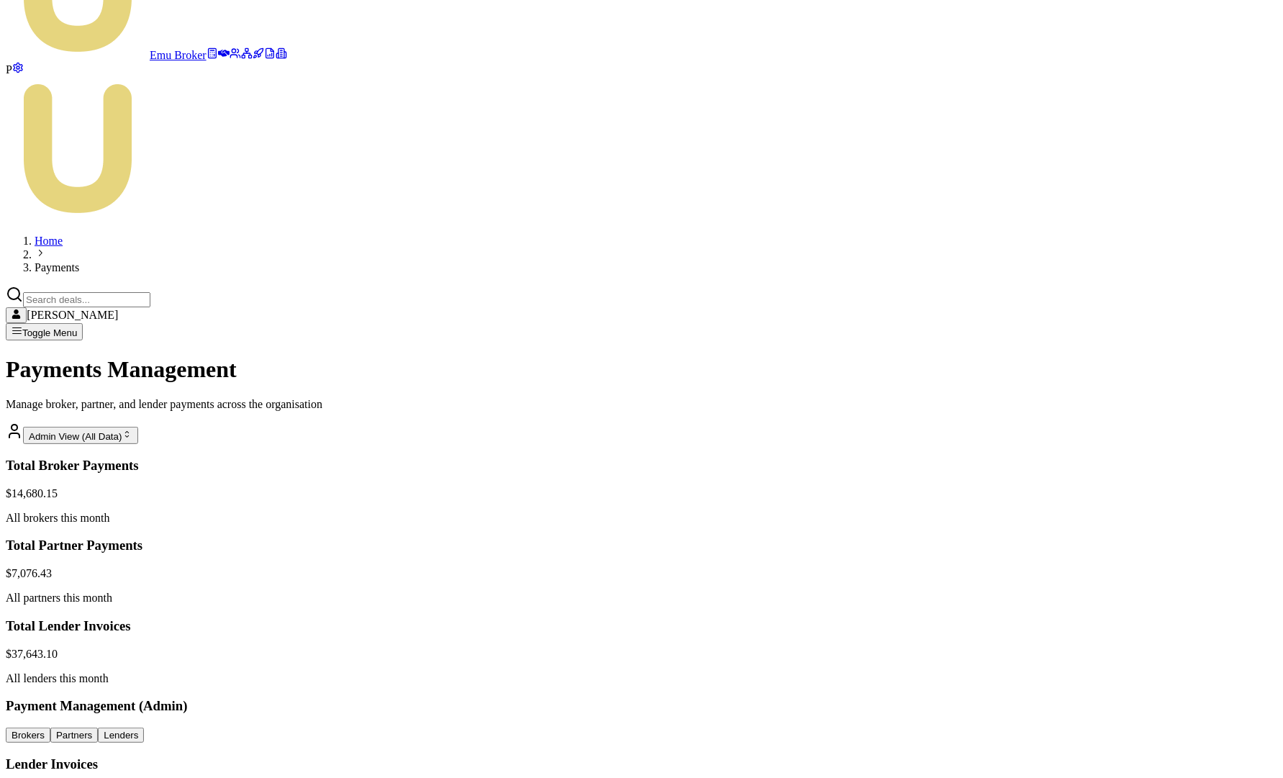
scroll to position [147, 0]
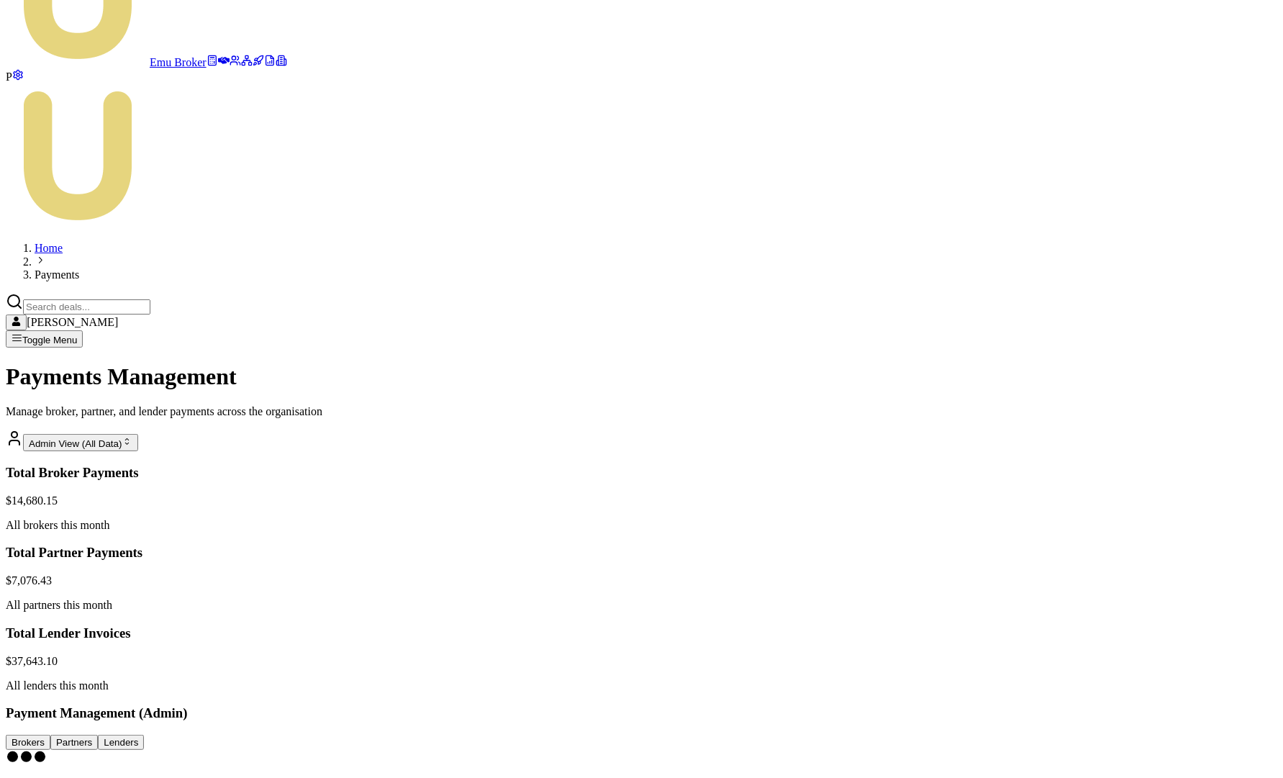
scroll to position [0, 0]
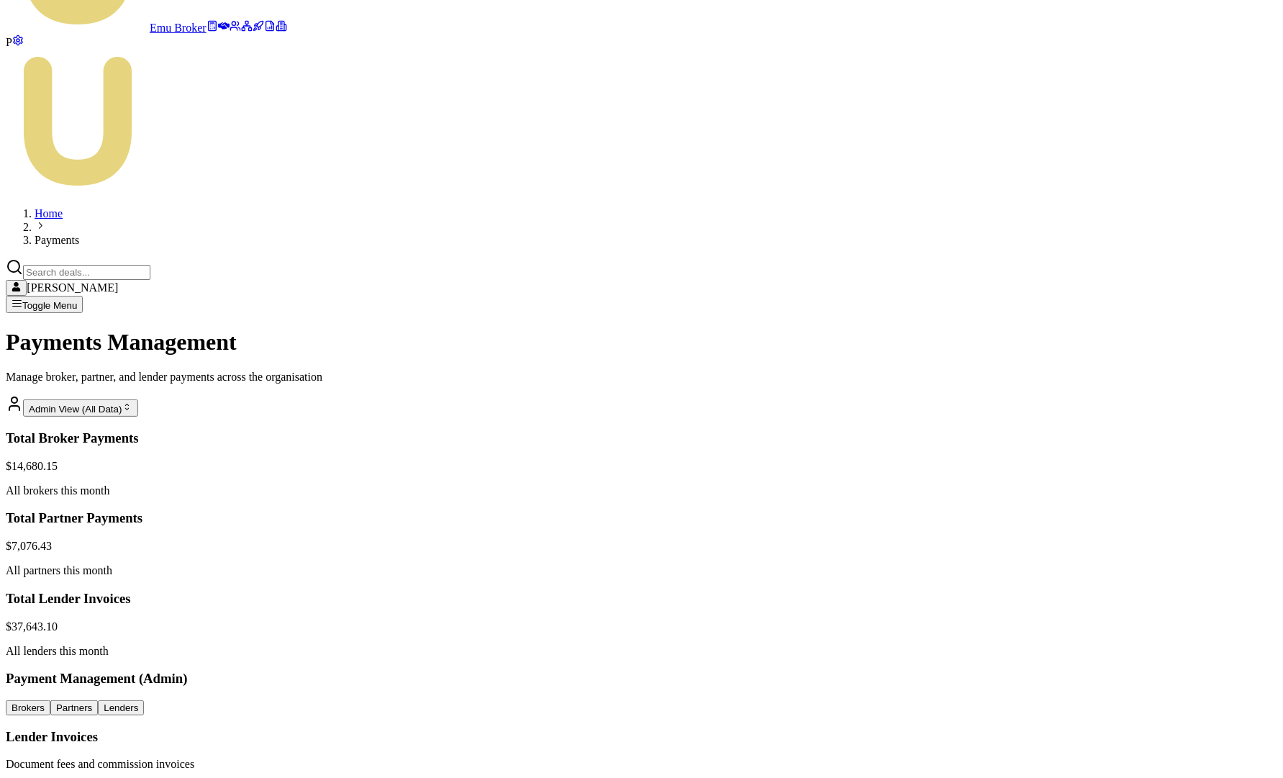
scroll to position [271, 0]
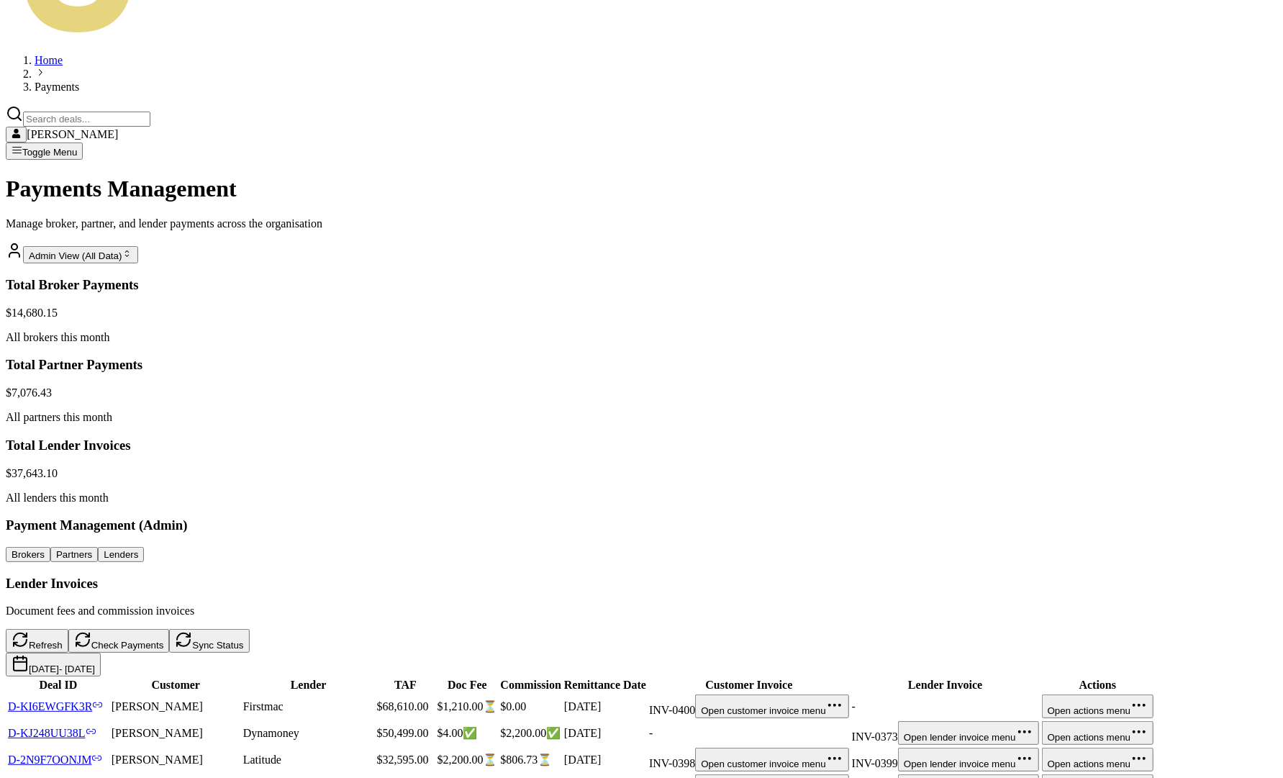
click at [170, 629] on button "Check Payments" at bounding box center [118, 641] width 101 height 24
click at [96, 727] on link "D-KJ248UU38L" at bounding box center [52, 733] width 89 height 12
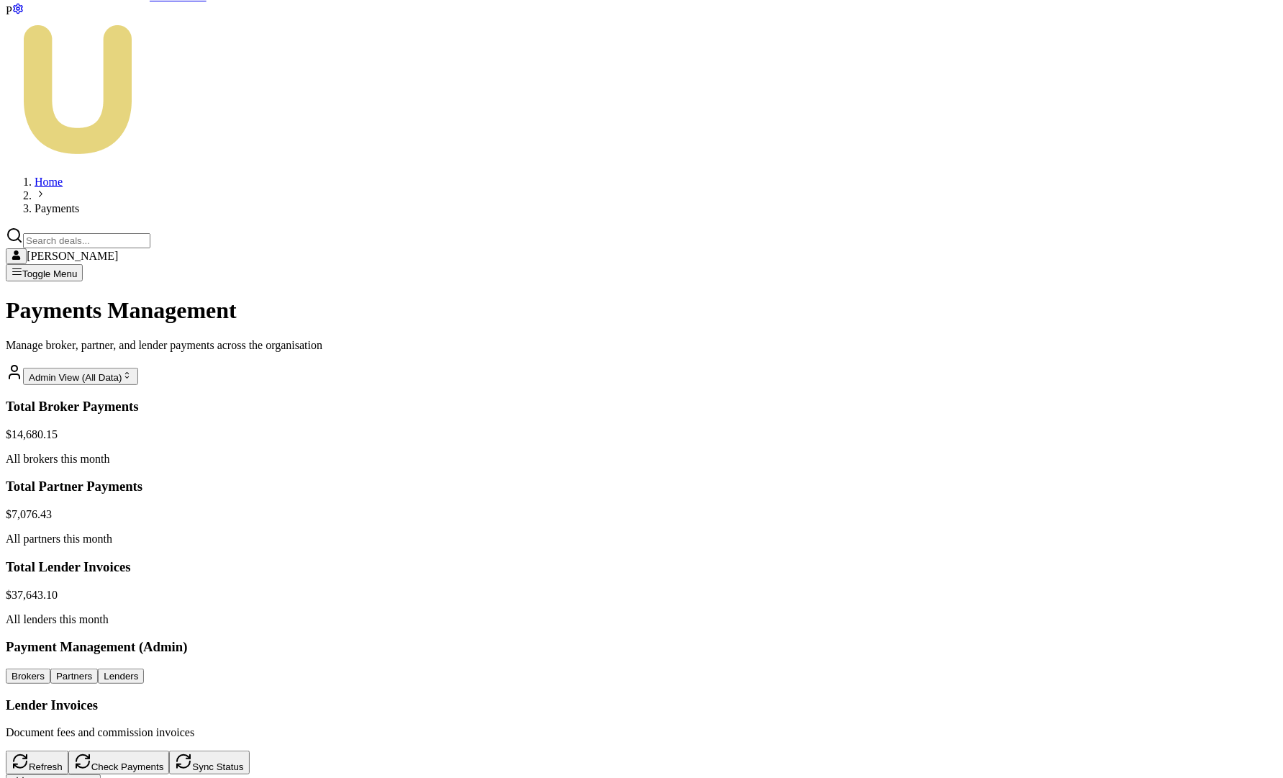
scroll to position [0, 0]
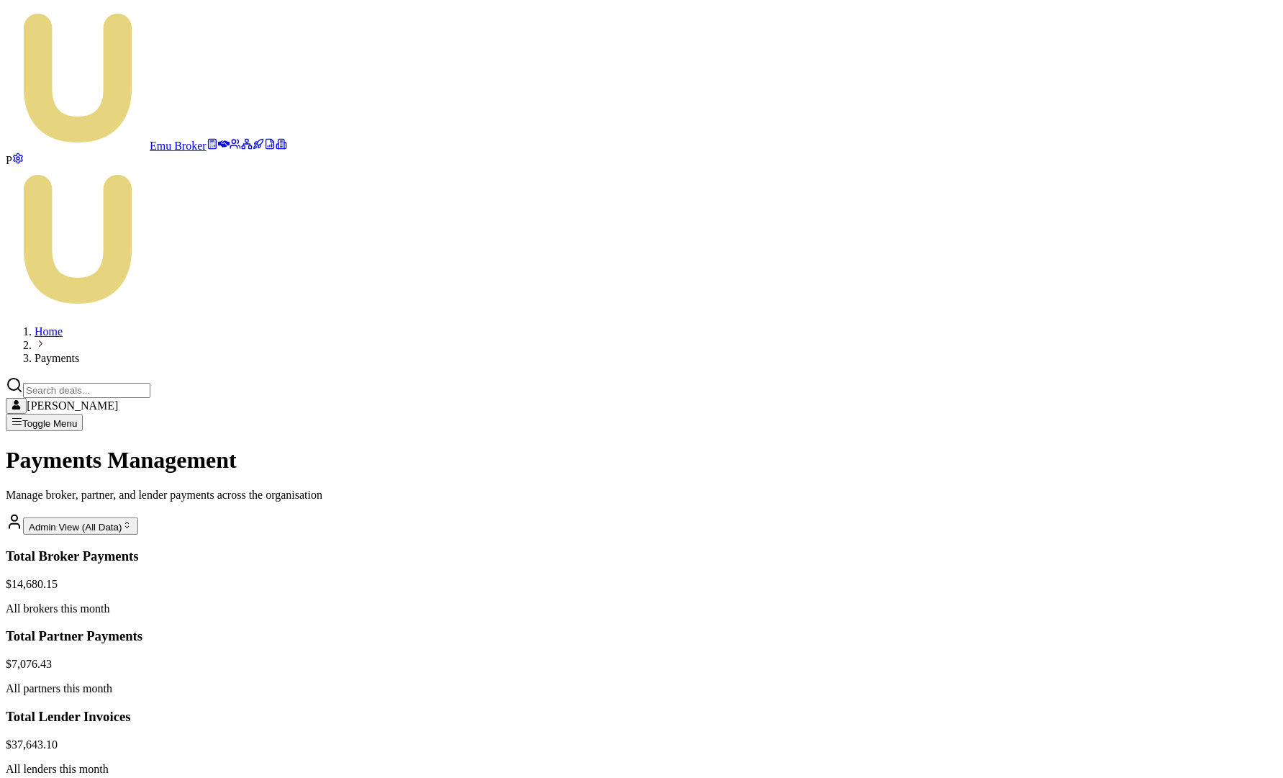
click at [230, 148] on icon at bounding box center [236, 144] width 12 height 12
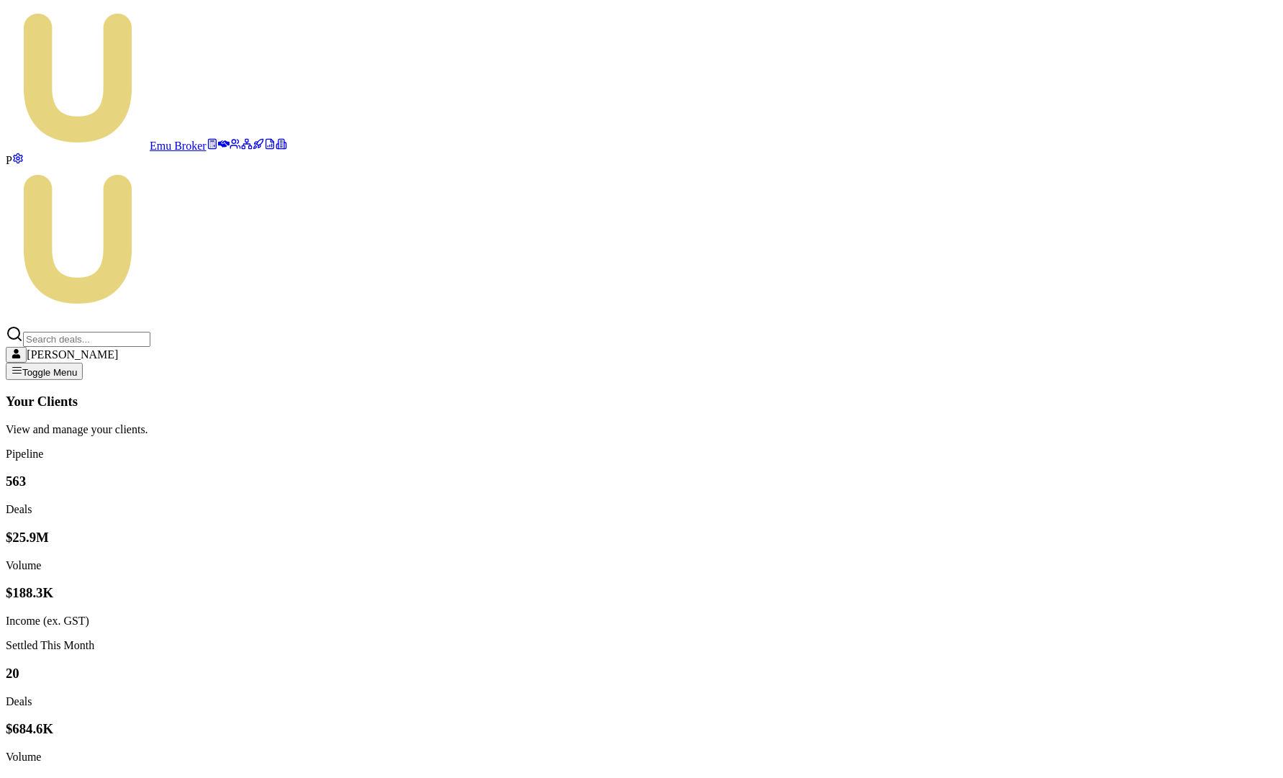
click at [218, 140] on icon at bounding box center [224, 143] width 12 height 7
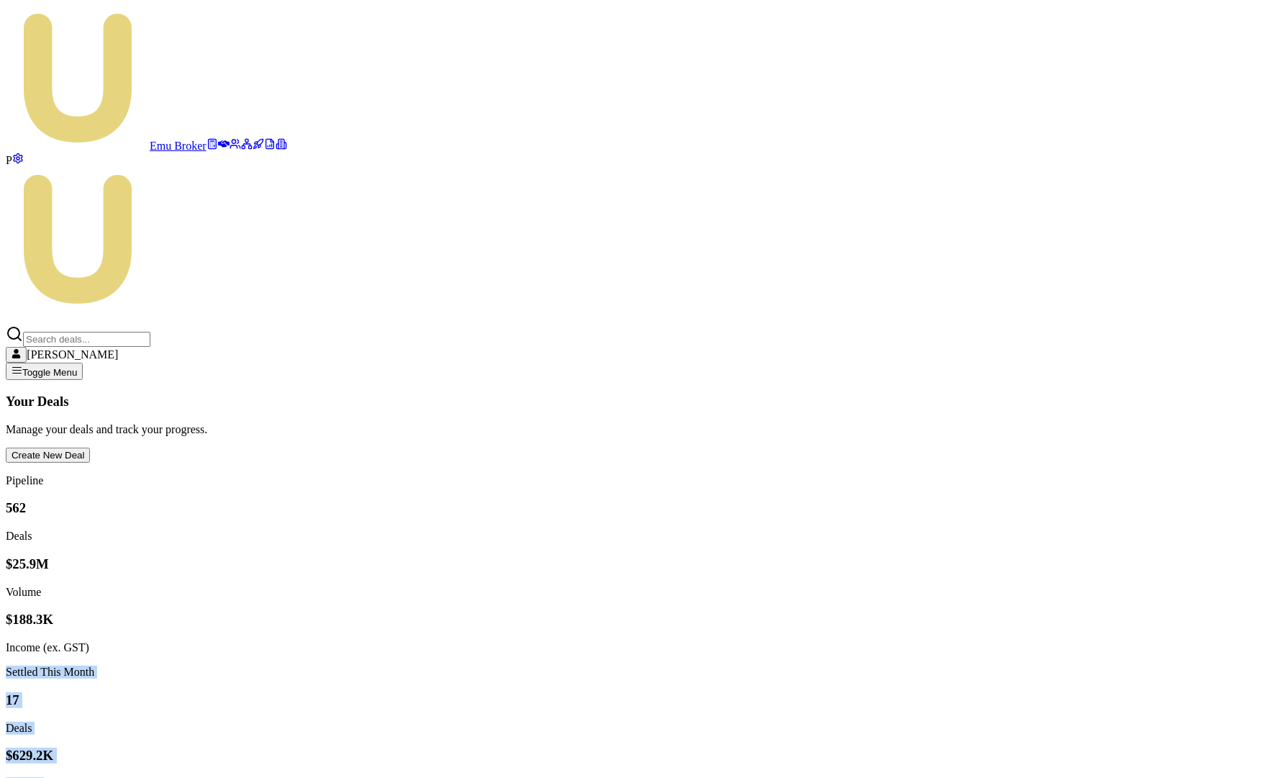
drag, startPoint x: 991, startPoint y: 76, endPoint x: 1231, endPoint y: 124, distance: 244.3
click at [1231, 666] on div "Settled This Month 17 Deals $629.2K Volume $34.1K Income (ex. GST)" at bounding box center [642, 756] width 1272 height 180
copy div "Settled This Month 17 Deals $629.2K Volume $34.1K Income (ex. GST)"
click at [230, 149] on icon at bounding box center [236, 144] width 12 height 12
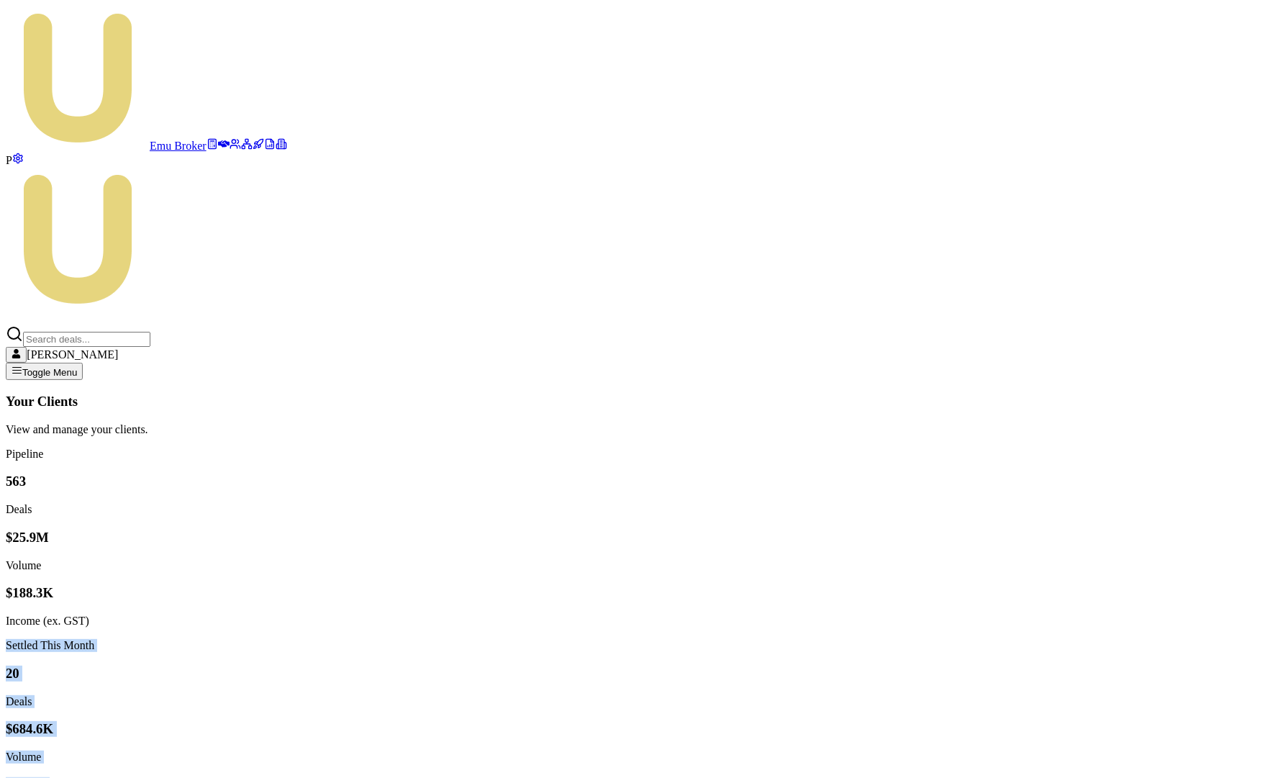
drag, startPoint x: 991, startPoint y: 78, endPoint x: 1228, endPoint y: 118, distance: 240.2
click at [1228, 639] on div "Settled This Month 20 Deals $684.6K Volume $40.0K Income (ex. GST)" at bounding box center [642, 729] width 1272 height 180
copy div "Settled This Month 20 Deals $684.6K Volume $40.0K Income (ex. GST)"
click at [218, 140] on icon at bounding box center [224, 143] width 12 height 7
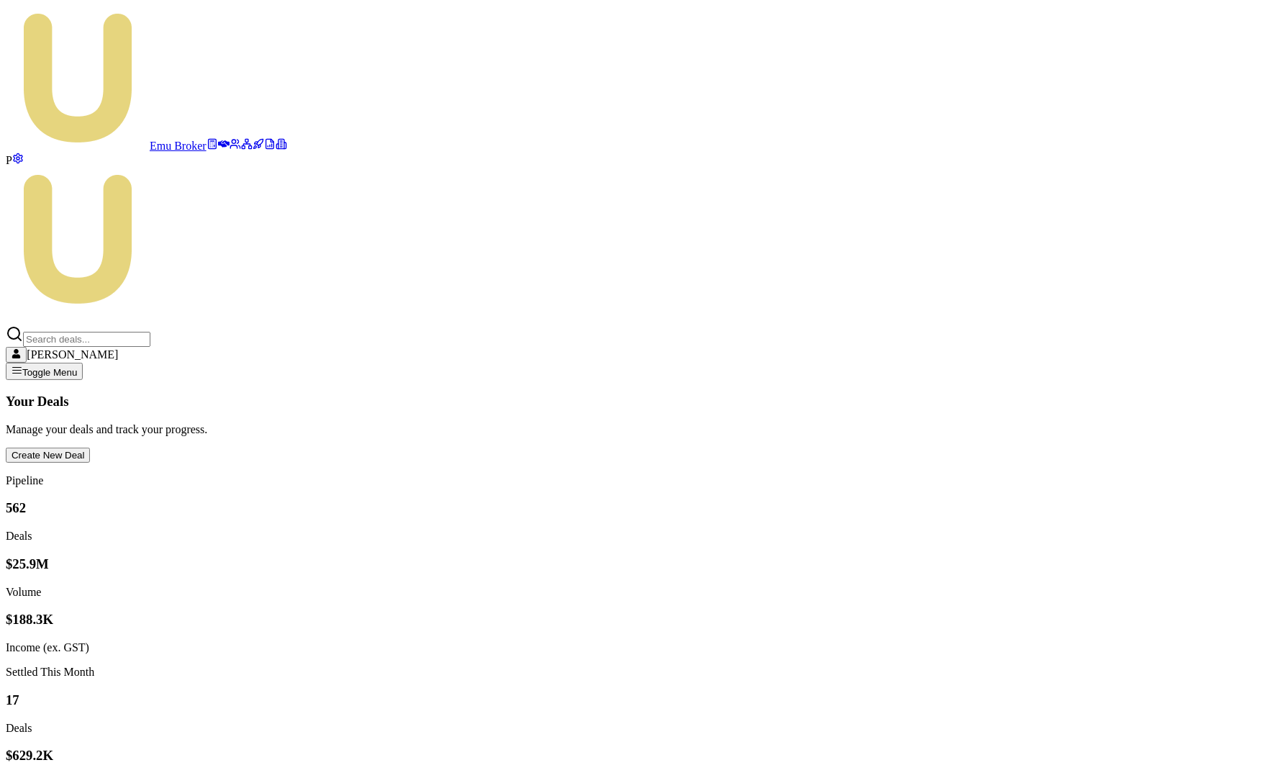
click at [230, 148] on icon at bounding box center [236, 144] width 12 height 12
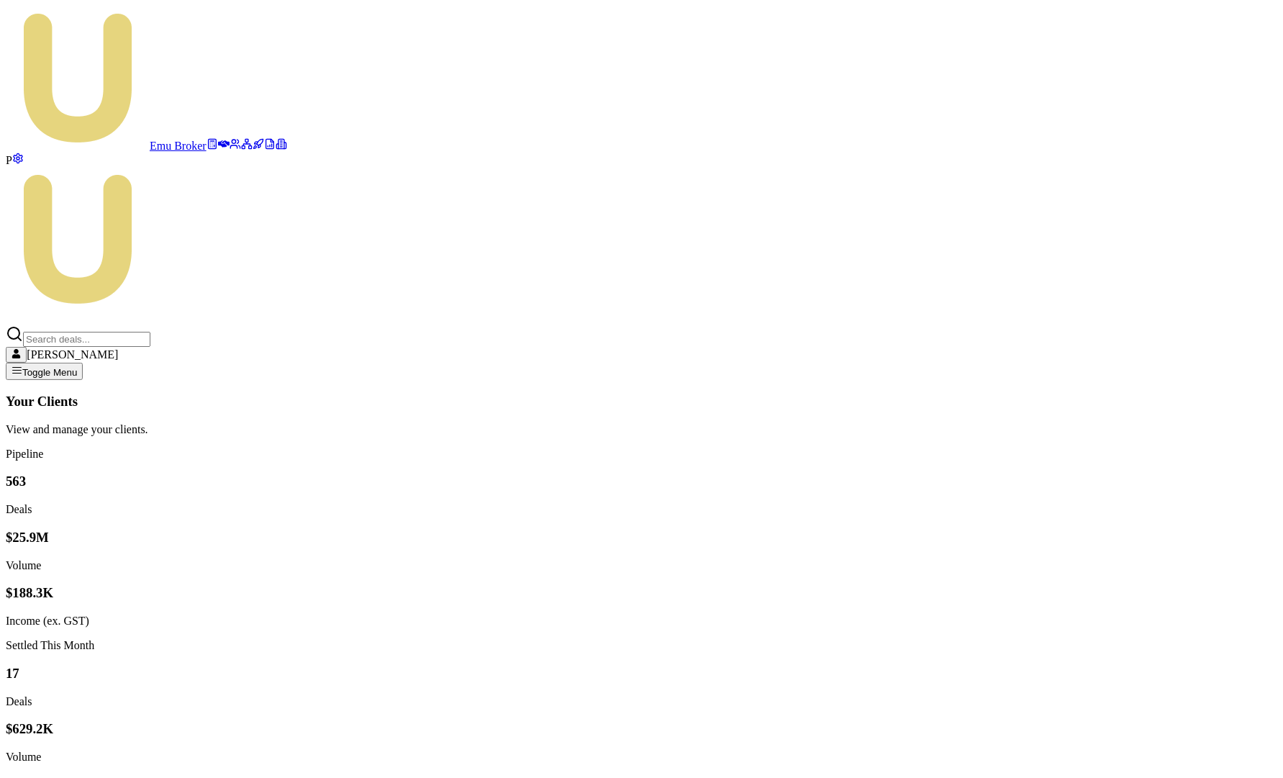
click at [218, 140] on icon at bounding box center [224, 143] width 12 height 7
